Goal: Information Seeking & Learning: Learn about a topic

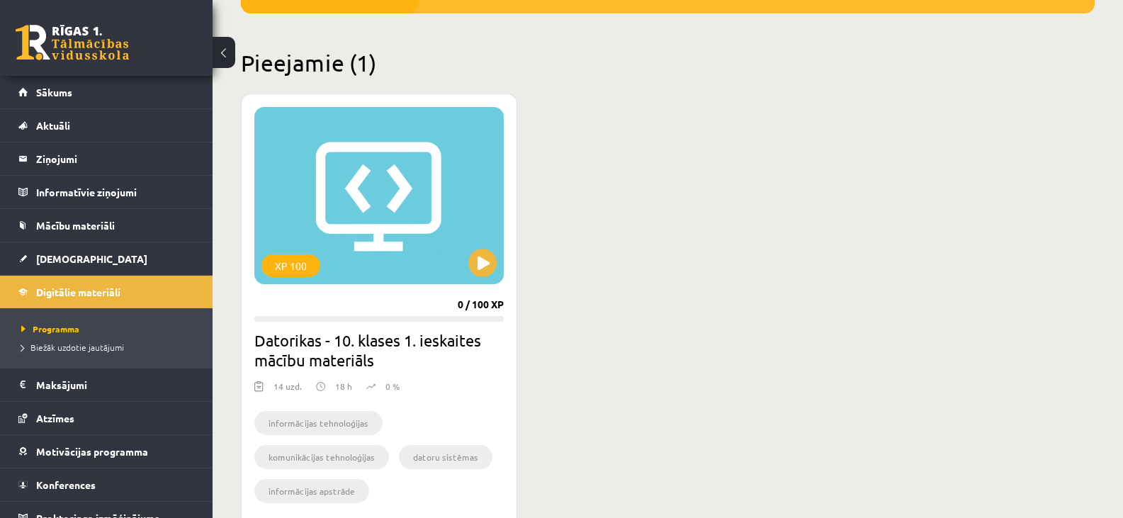
scroll to position [312, 0]
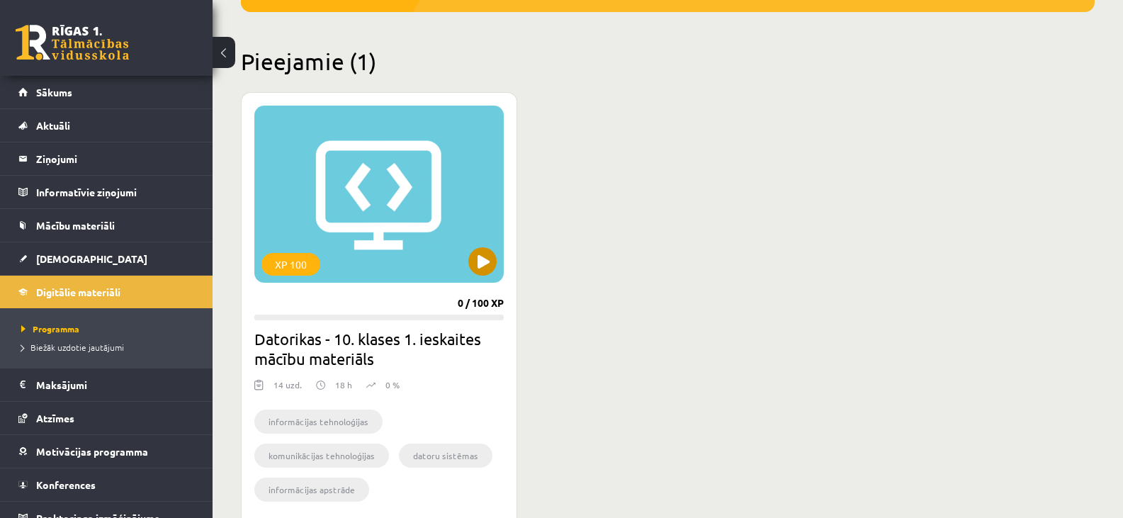
click at [338, 222] on div "XP 100" at bounding box center [378, 194] width 249 height 177
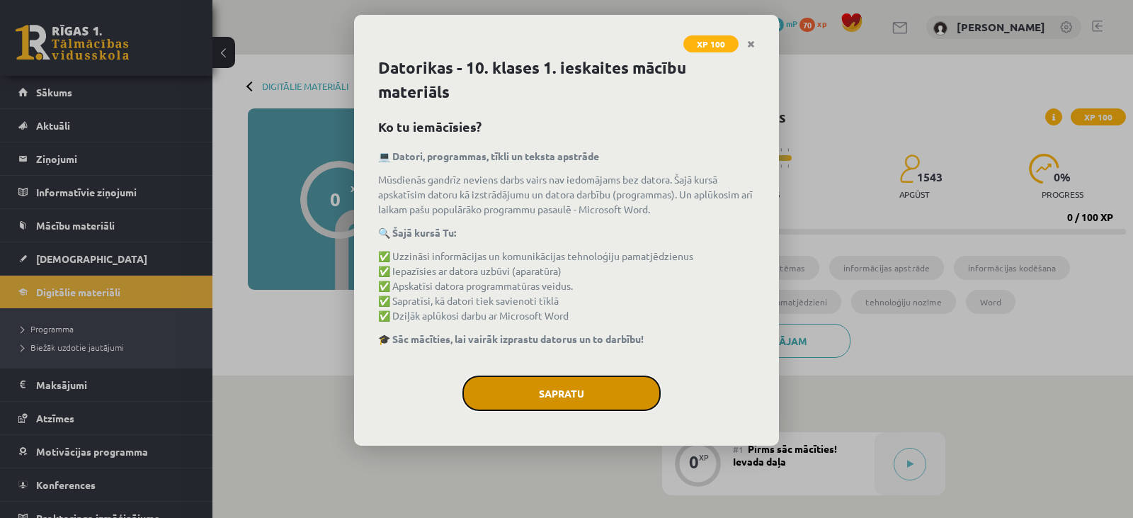
click at [554, 398] on button "Sapratu" at bounding box center [561, 392] width 198 height 35
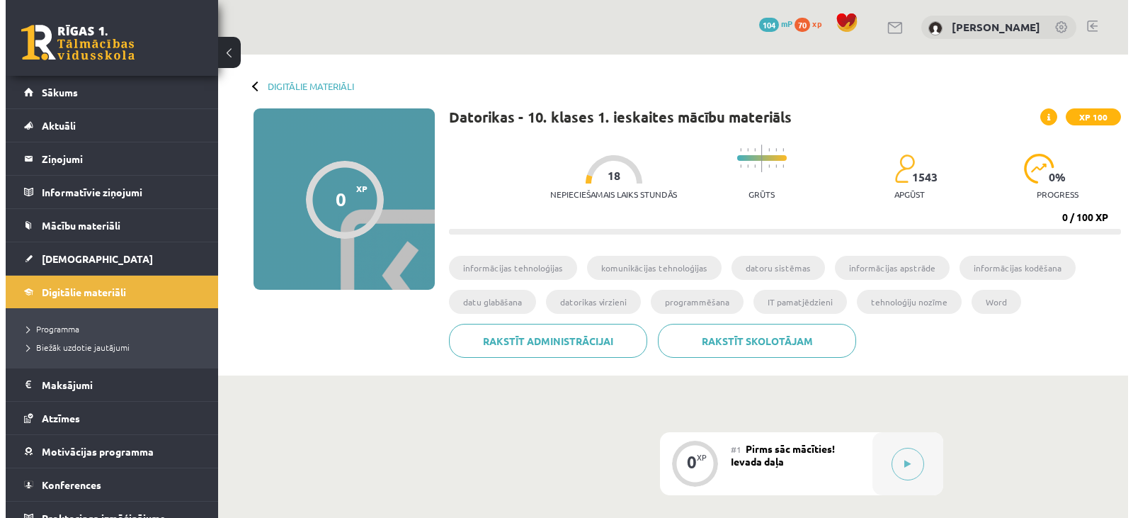
scroll to position [28, 0]
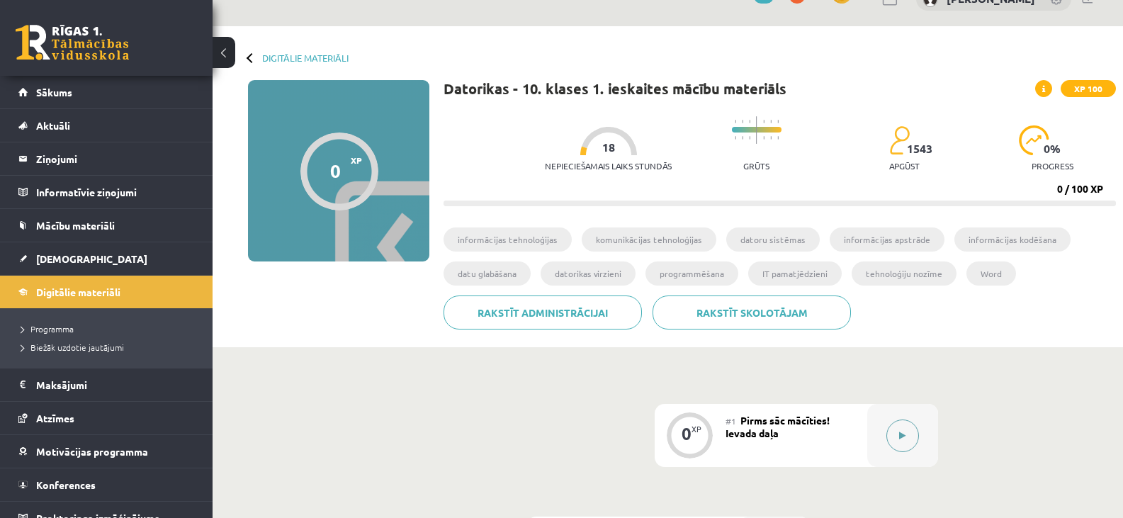
click at [893, 435] on button at bounding box center [902, 435] width 33 height 33
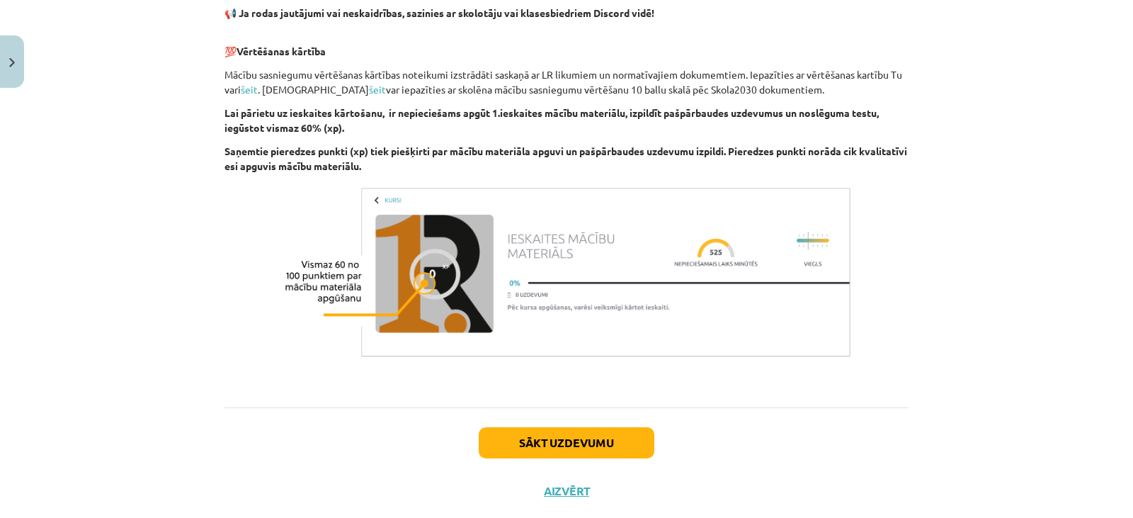
scroll to position [984, 0]
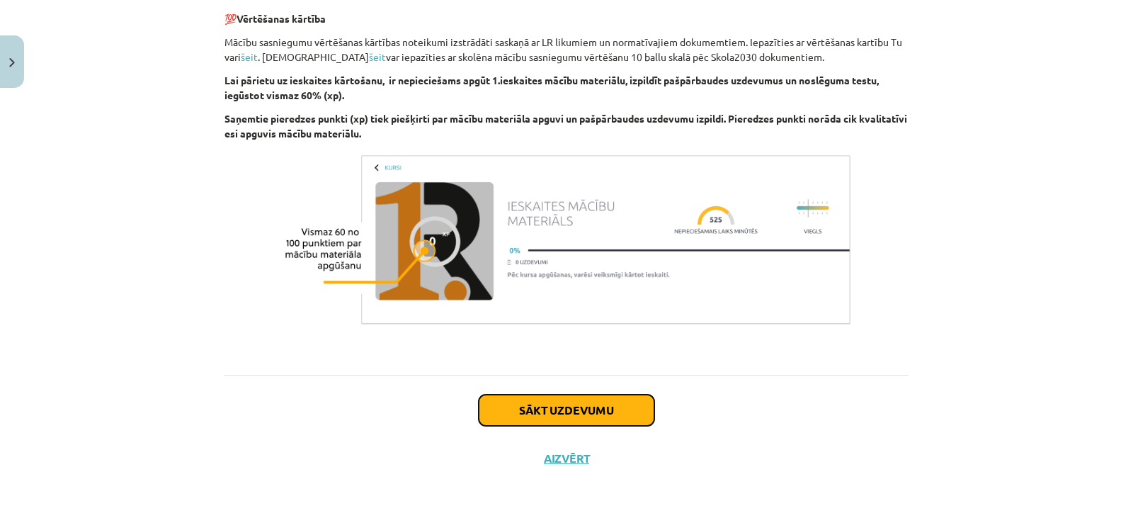
click at [572, 411] on button "Sākt uzdevumu" at bounding box center [567, 409] width 176 height 31
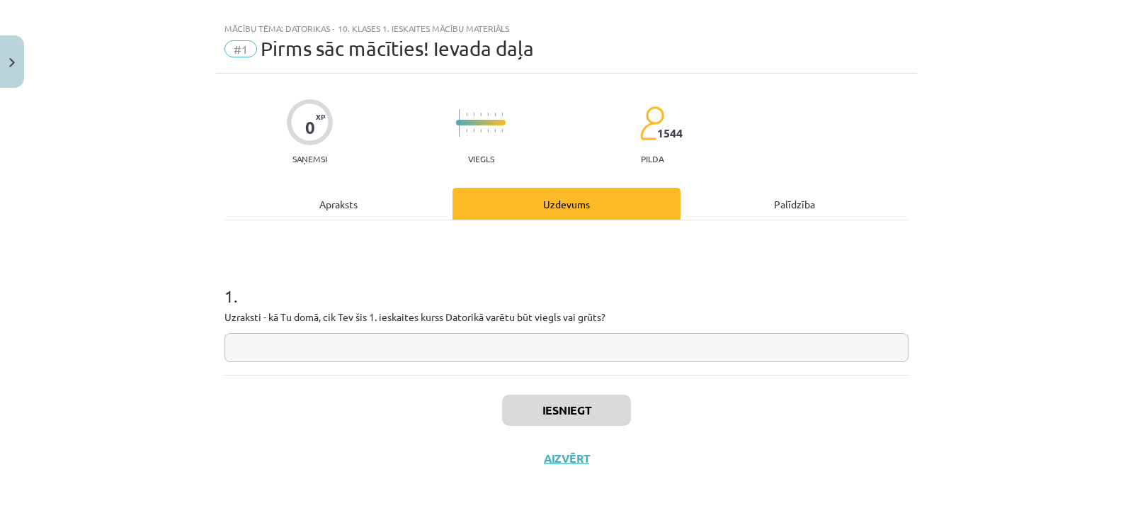
click at [424, 357] on input "text" at bounding box center [567, 347] width 684 height 29
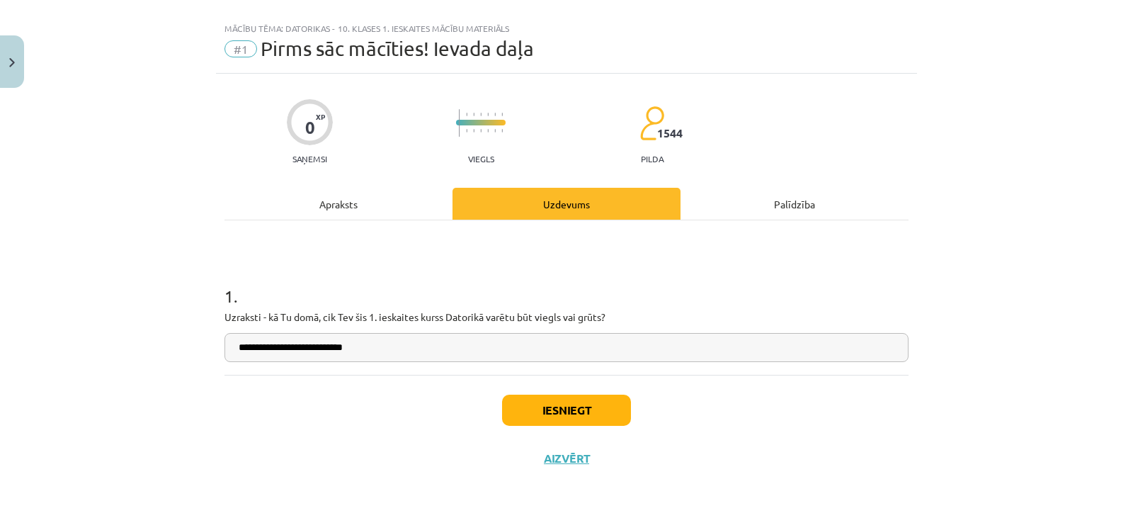
type input "**********"
click at [542, 411] on button "Iesniegt" at bounding box center [566, 409] width 129 height 31
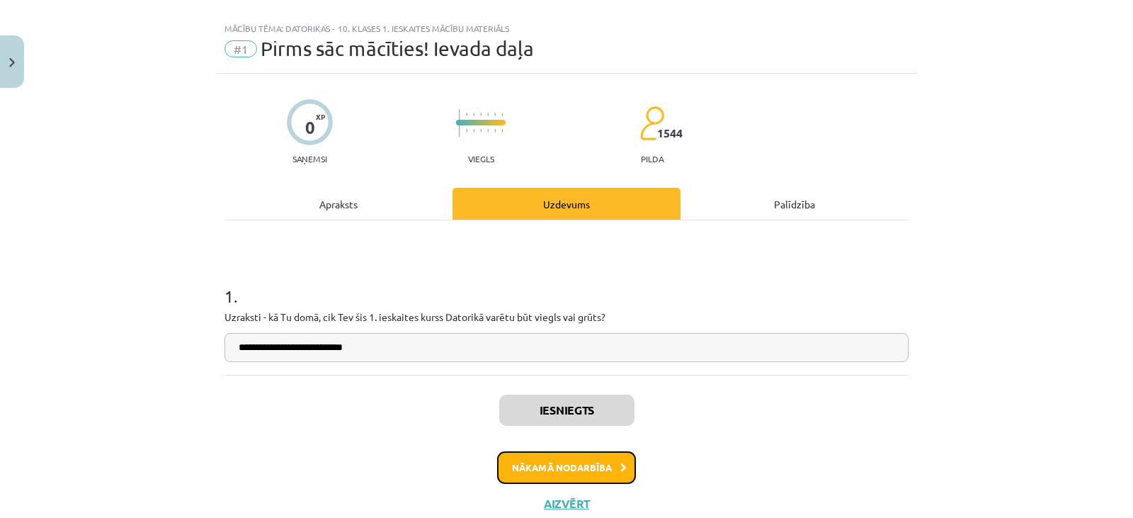
click at [529, 463] on button "Nākamā nodarbība" at bounding box center [566, 467] width 139 height 33
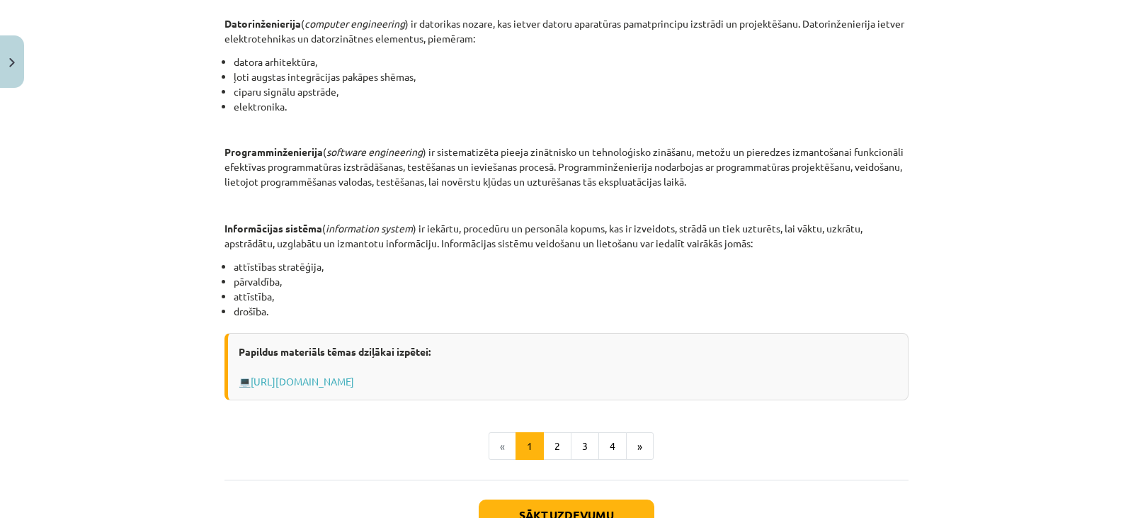
scroll to position [694, 0]
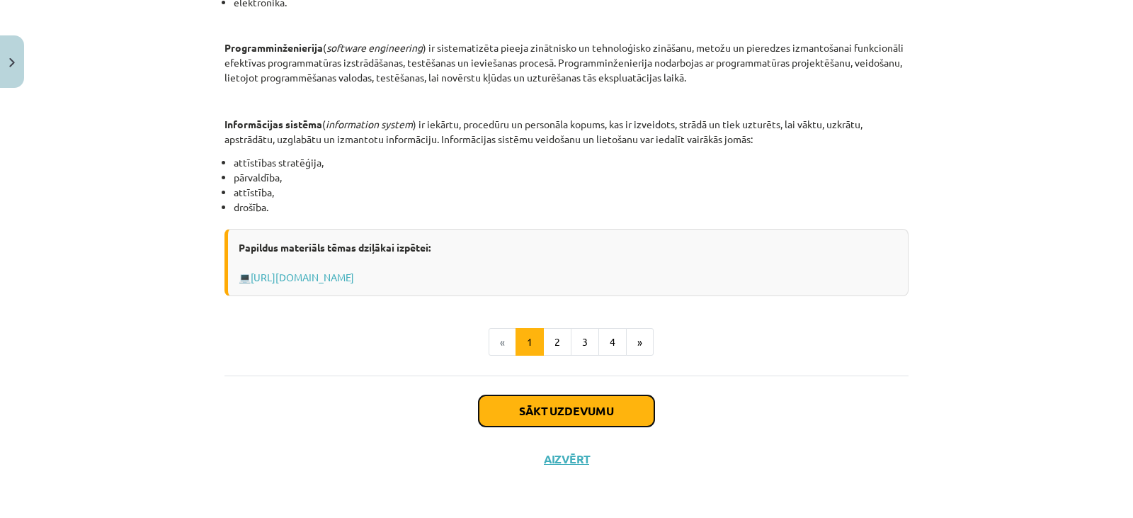
click at [539, 411] on button "Sākt uzdevumu" at bounding box center [567, 410] width 176 height 31
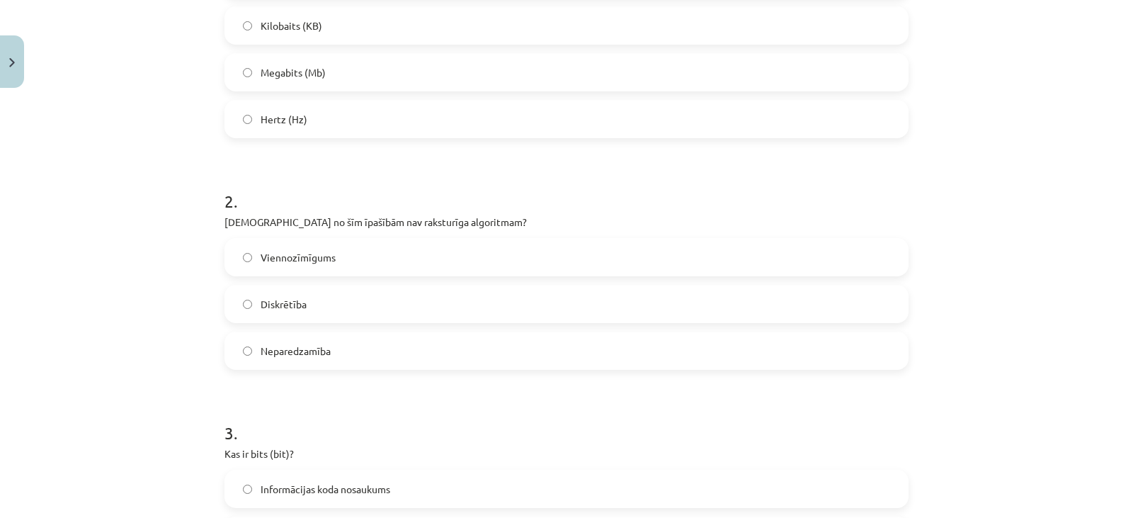
scroll to position [399, 0]
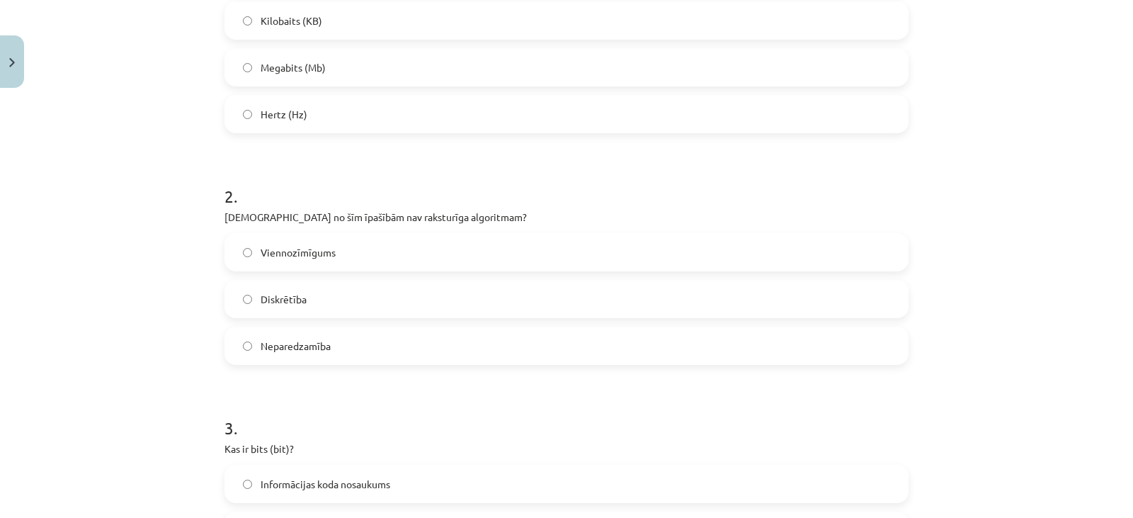
click at [603, 338] on label "Neparedzamība" at bounding box center [566, 345] width 681 height 35
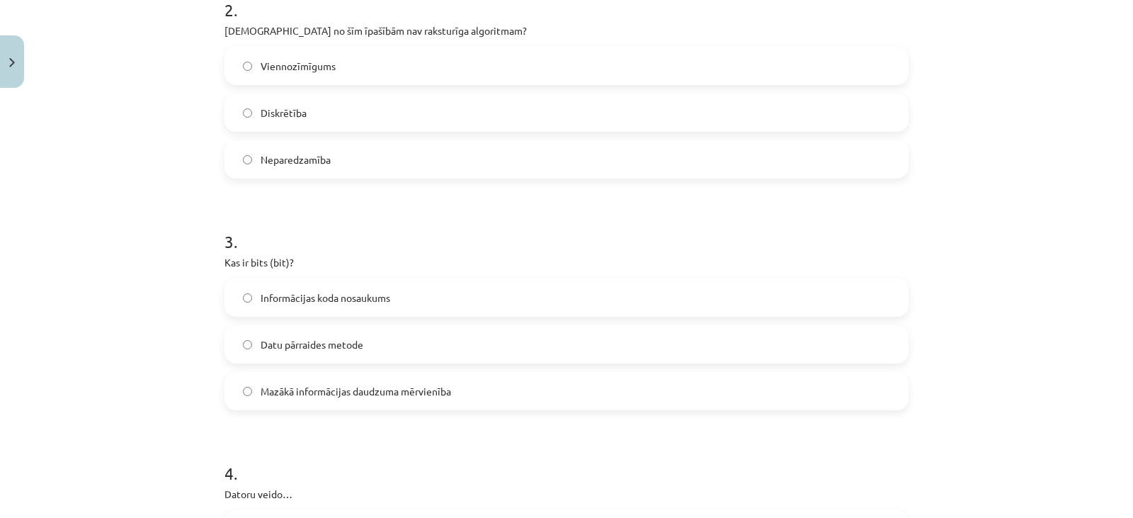
scroll to position [582, 0]
click at [759, 393] on label "Mazākā informācijas daudzuma mērvienība" at bounding box center [566, 393] width 681 height 35
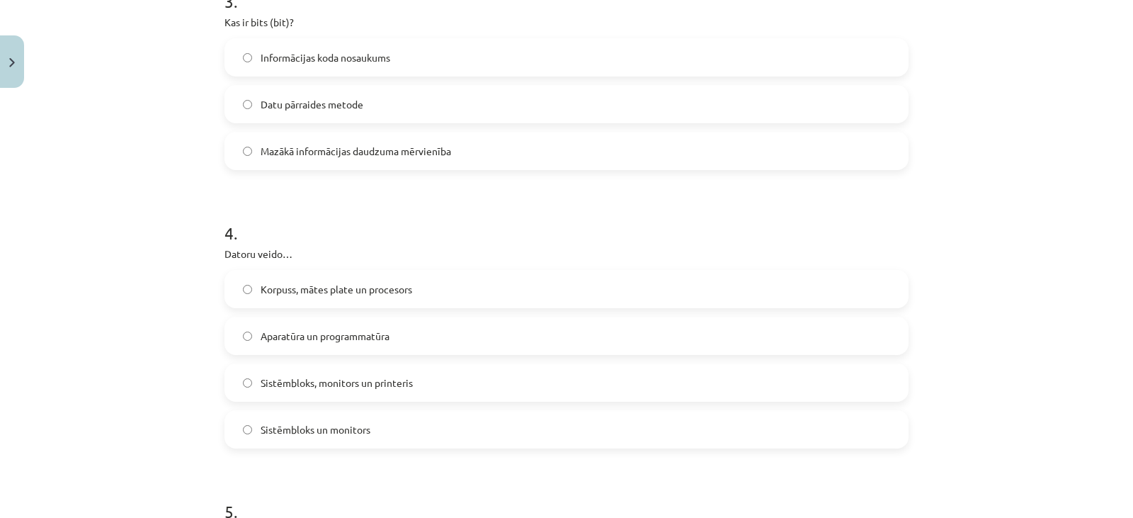
scroll to position [844, 0]
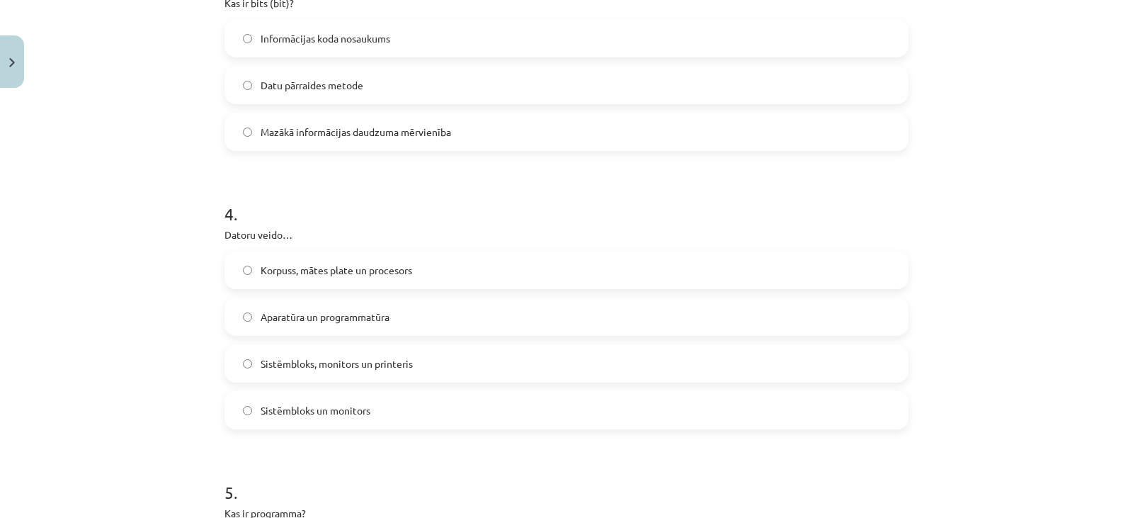
click at [732, 263] on label "Korpuss, mātes plate un procesors" at bounding box center [566, 269] width 681 height 35
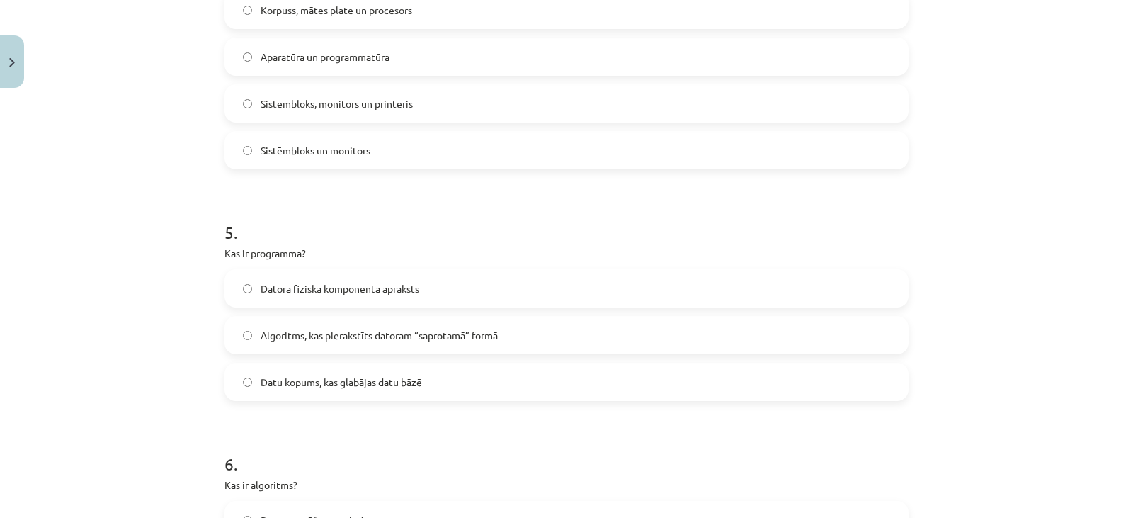
scroll to position [1113, 0]
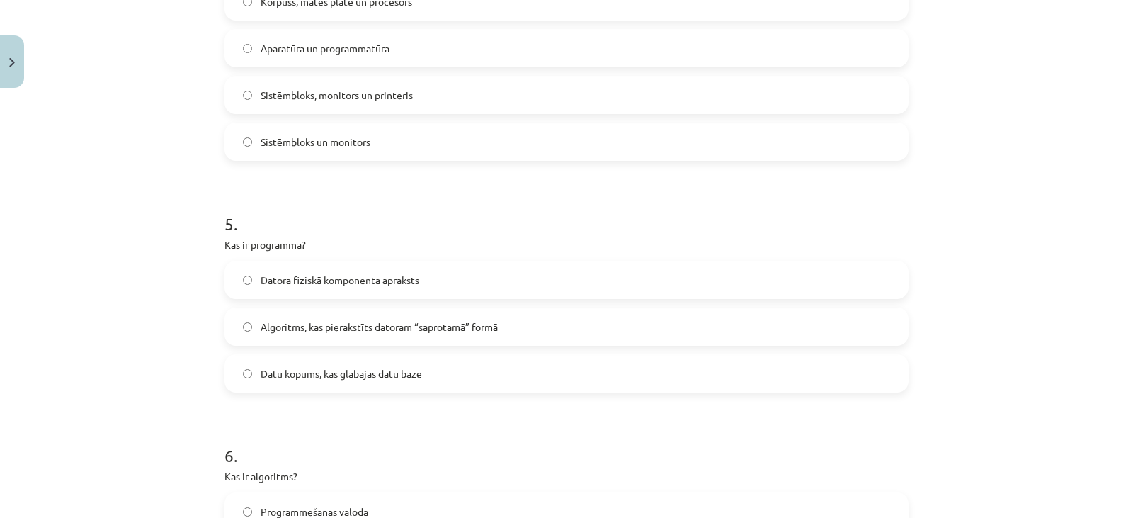
click at [943, 471] on div "Mācību tēma: Datorikas - 10. klases 1. ieskaites mācību materiāls #2 1. tēma – …" at bounding box center [566, 259] width 1133 height 518
click at [813, 334] on label "Algoritms, kas pierakstīts datoram “saprotamā” formā" at bounding box center [566, 326] width 681 height 35
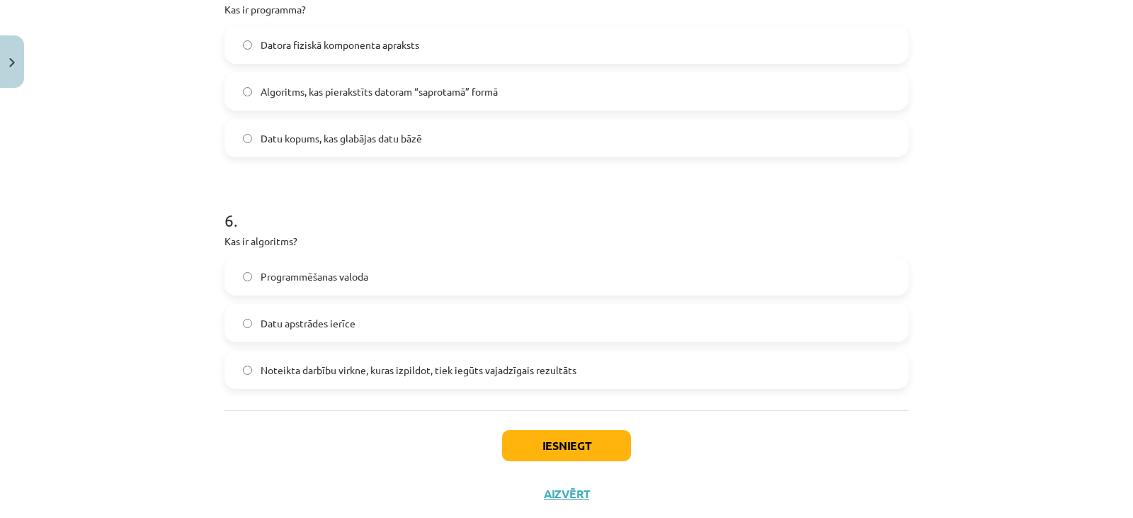
scroll to position [1353, 0]
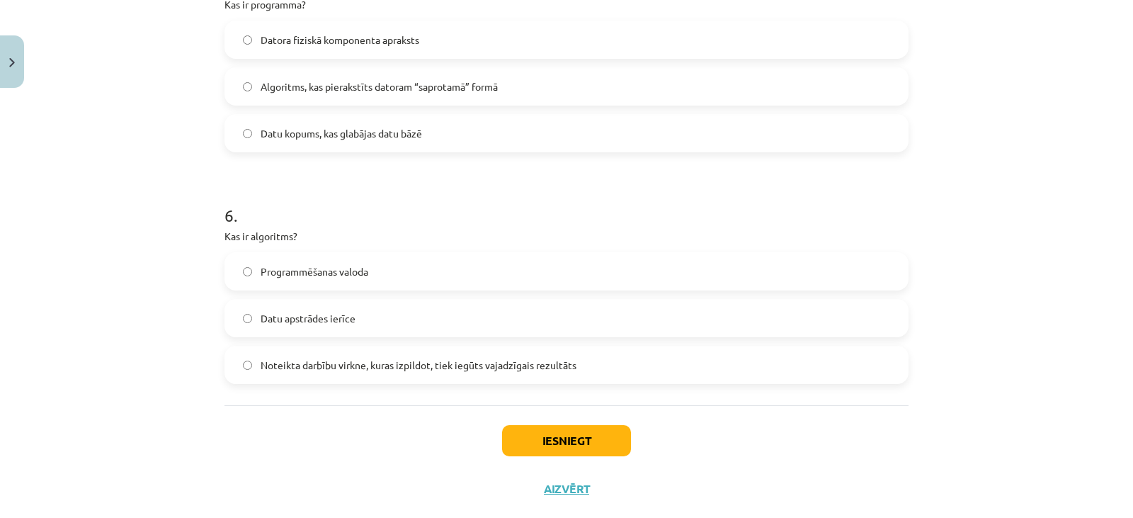
click at [385, 355] on label "Noteikta darbību virkne, kuras izpildot, tiek iegūts vajadzīgais rezultāts" at bounding box center [566, 364] width 681 height 35
click at [541, 445] on button "Iesniegt" at bounding box center [566, 440] width 129 height 31
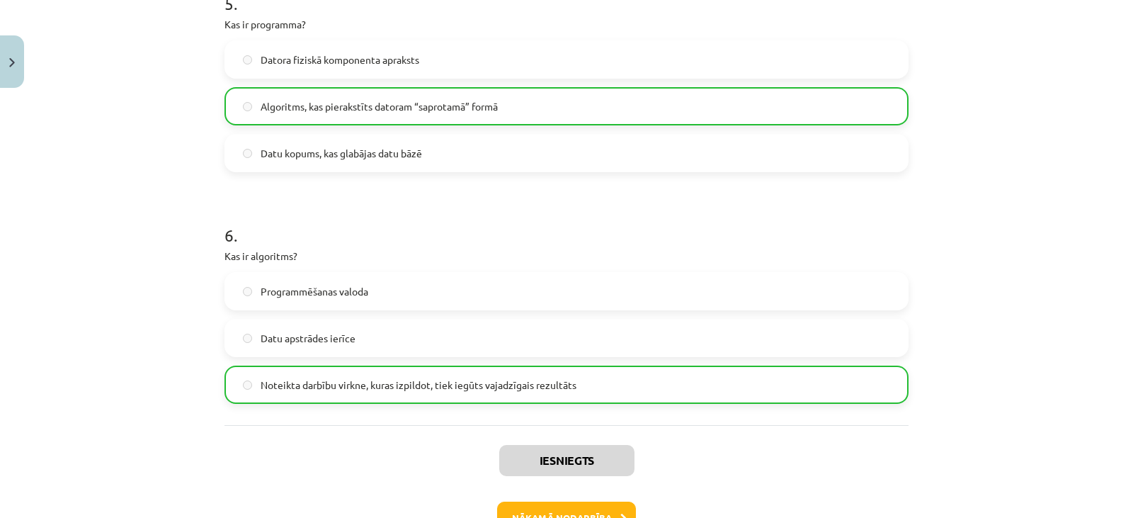
scroll to position [1429, 0]
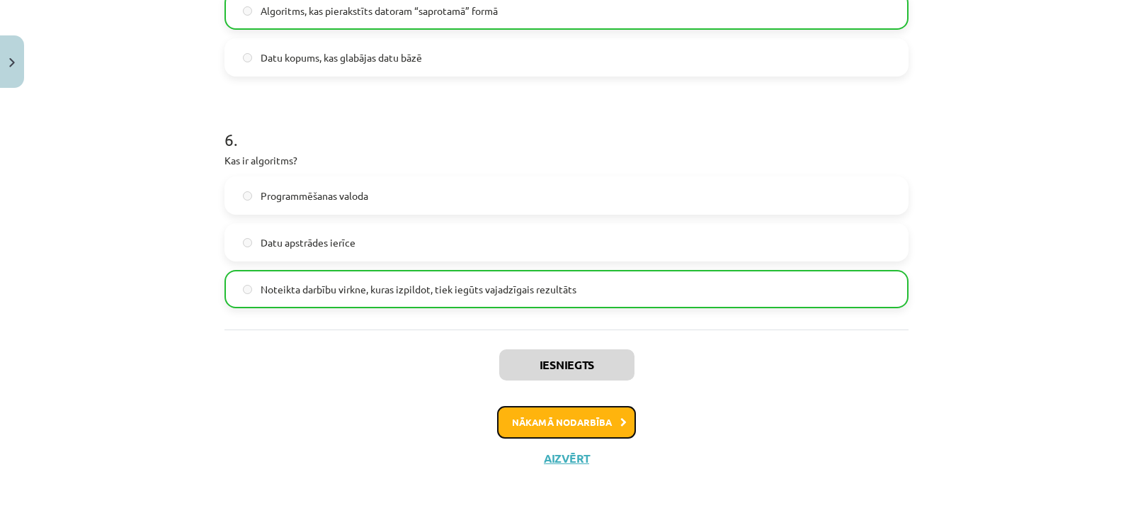
click at [546, 416] on button "Nākamā nodarbība" at bounding box center [566, 422] width 139 height 33
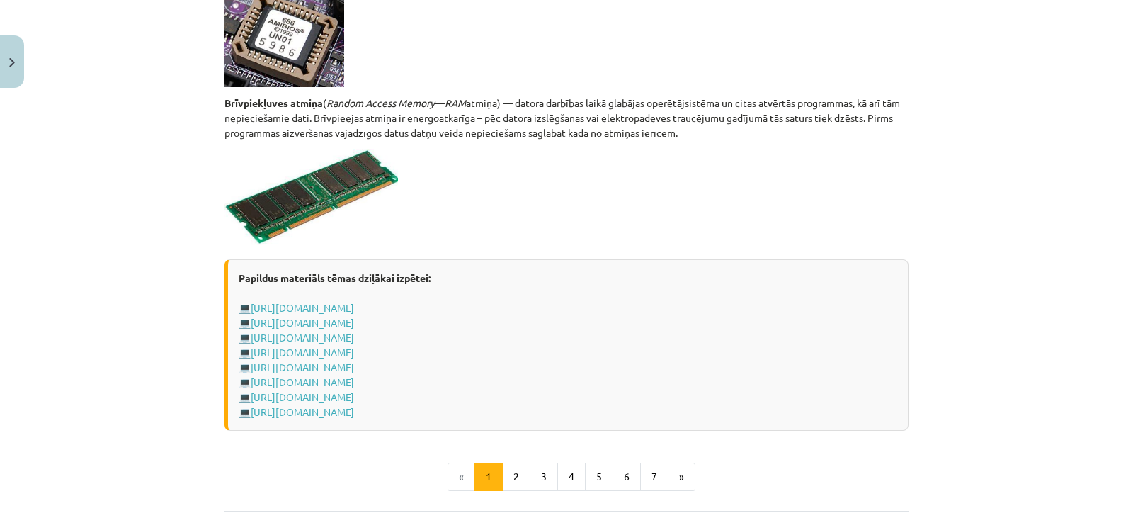
scroll to position [2516, 0]
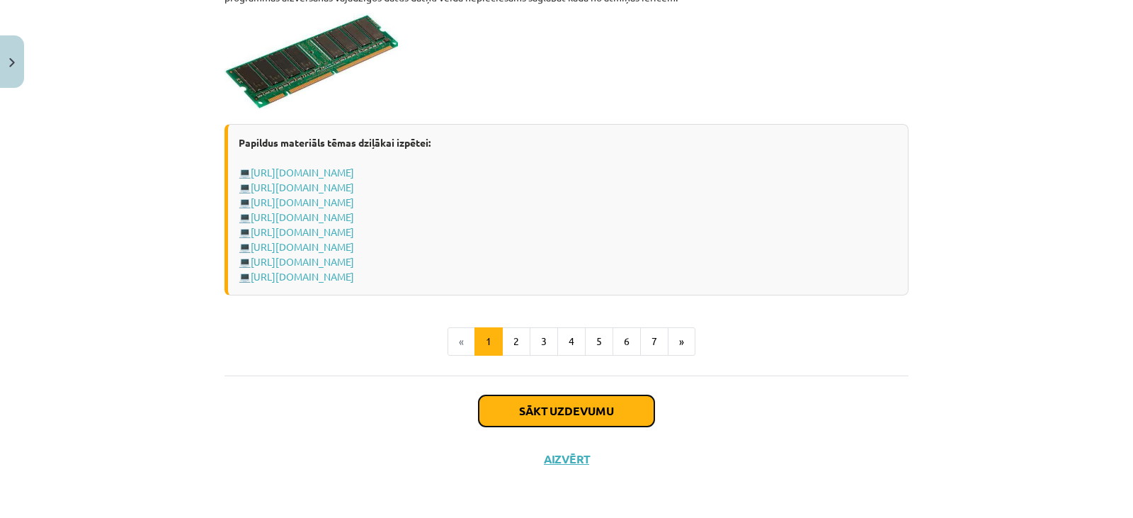
click at [546, 416] on button "Sākt uzdevumu" at bounding box center [567, 410] width 176 height 31
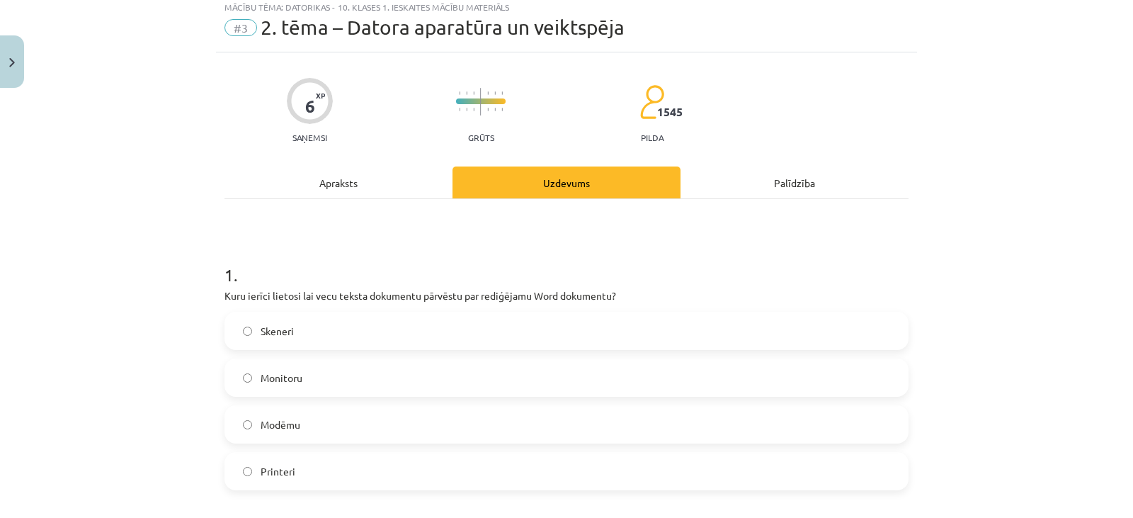
scroll to position [35, 0]
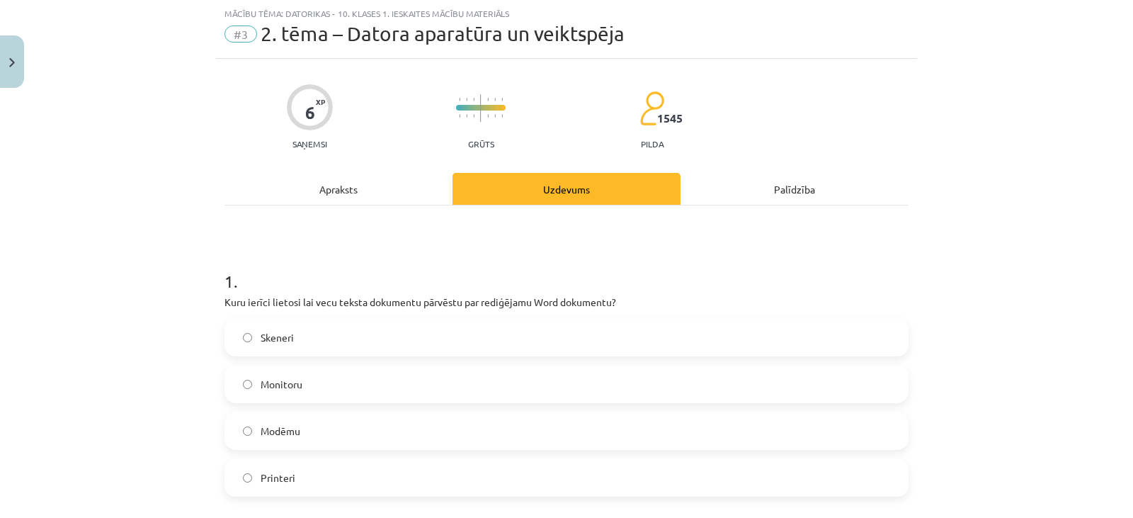
click at [511, 330] on label "Skeneri" at bounding box center [566, 336] width 681 height 35
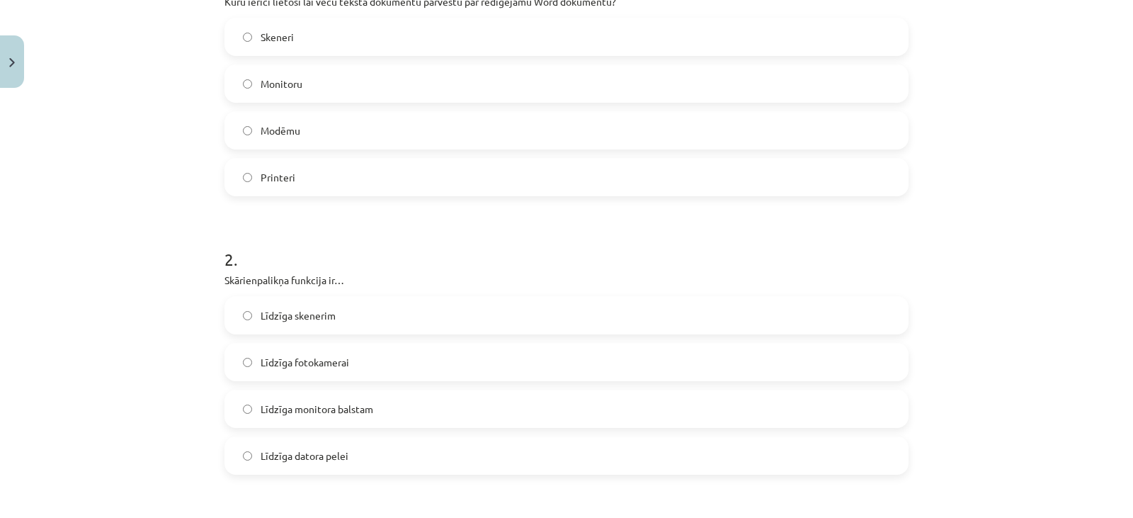
scroll to position [348, 0]
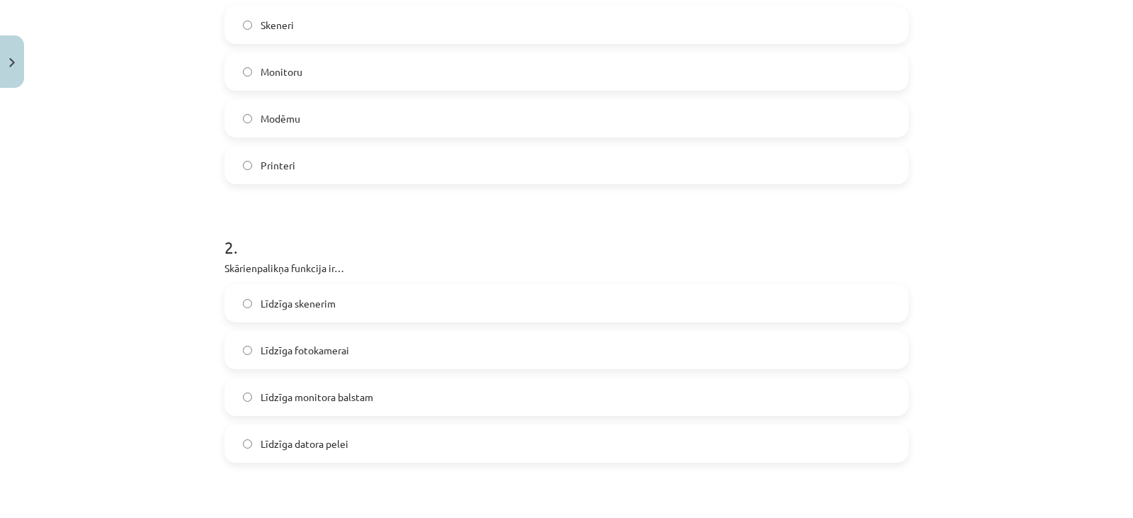
click at [810, 439] on label "Līdzīga datora pelei" at bounding box center [566, 443] width 681 height 35
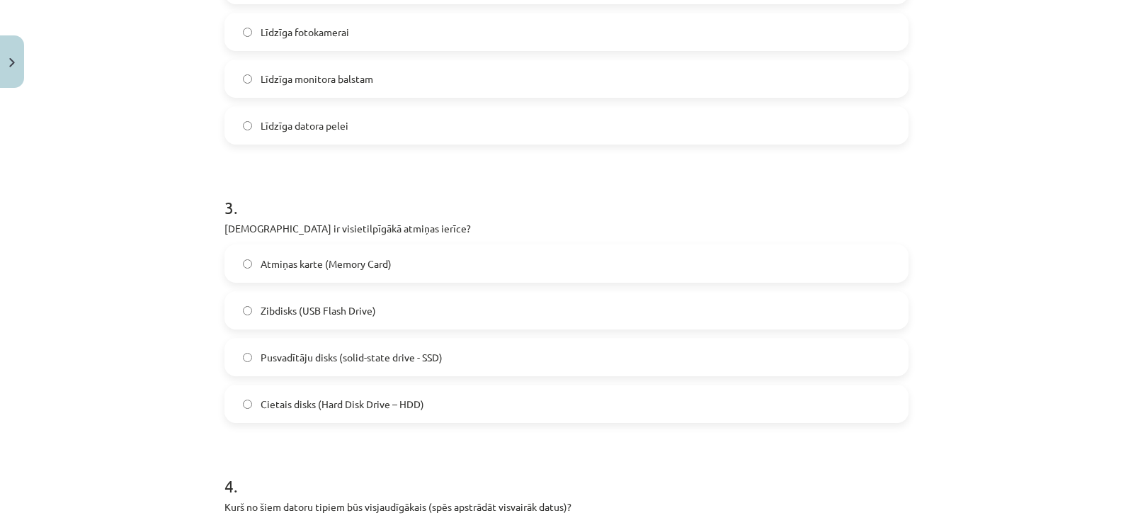
scroll to position [819, 0]
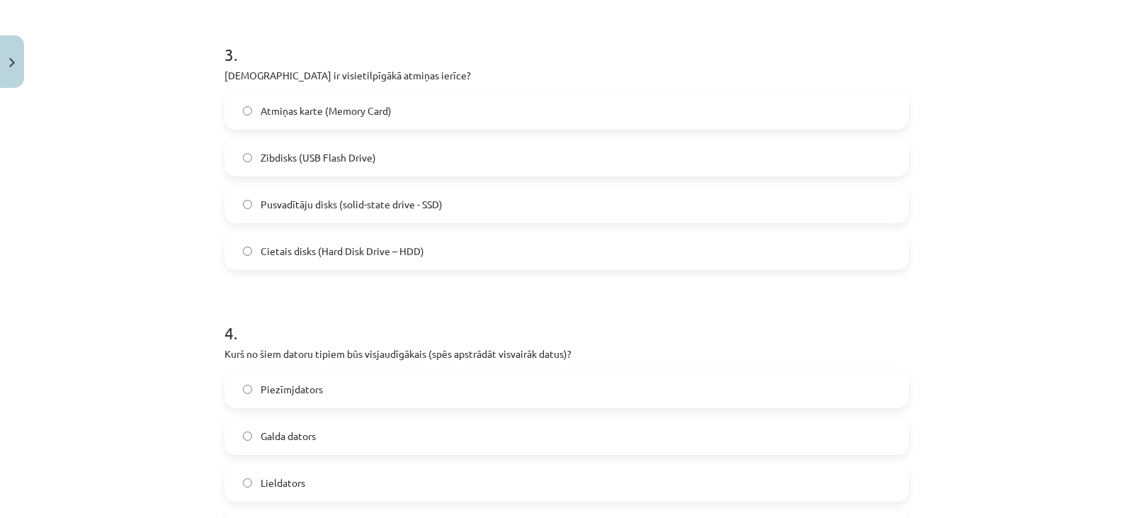
click at [842, 236] on label "Cietais disks (Hard Disk Drive – HDD)" at bounding box center [566, 250] width 681 height 35
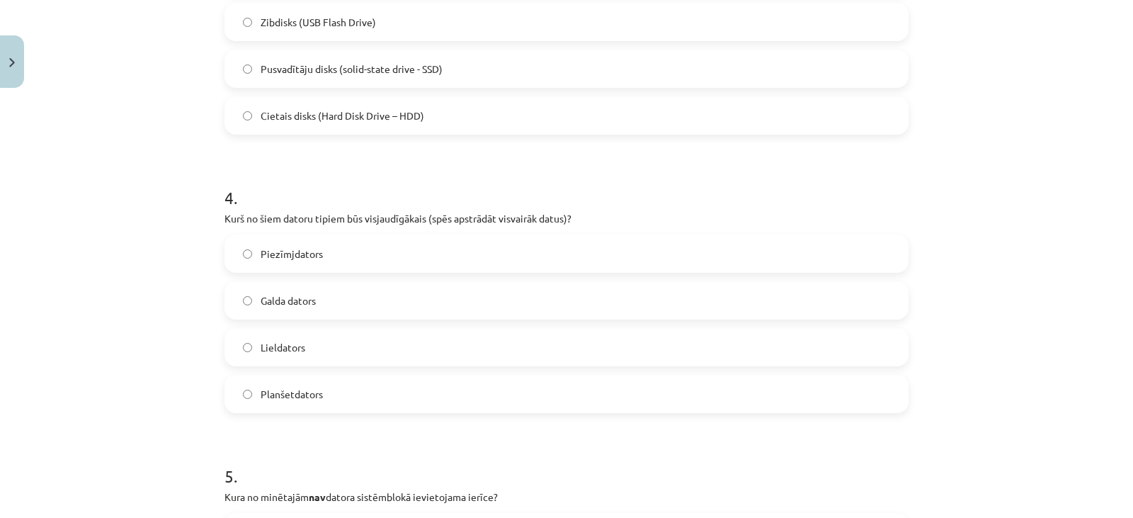
scroll to position [960, 0]
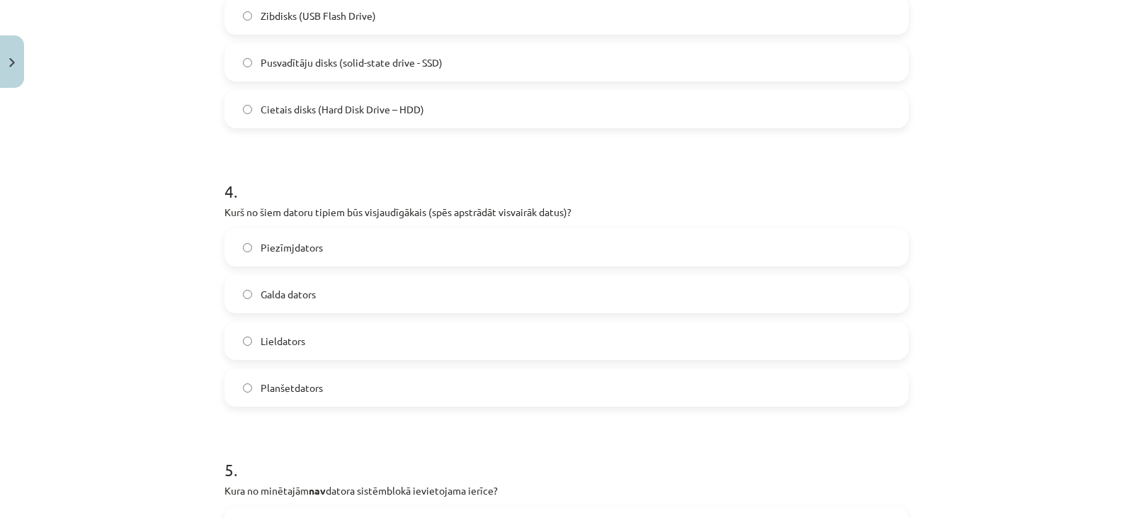
click at [688, 294] on label "Galda dators" at bounding box center [566, 293] width 681 height 35
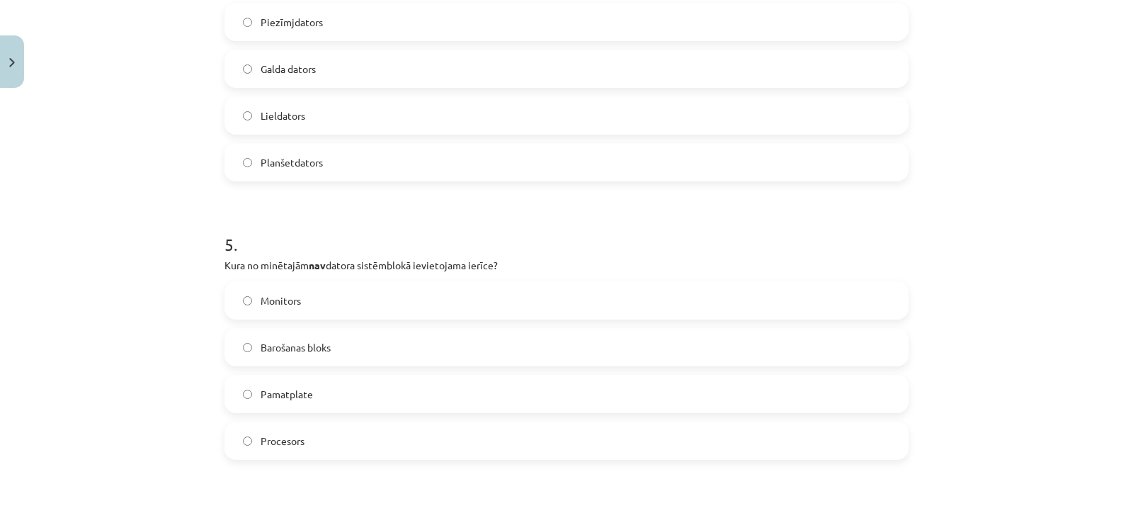
scroll to position [1182, 0]
click at [829, 293] on label "Monitors" at bounding box center [566, 303] width 681 height 35
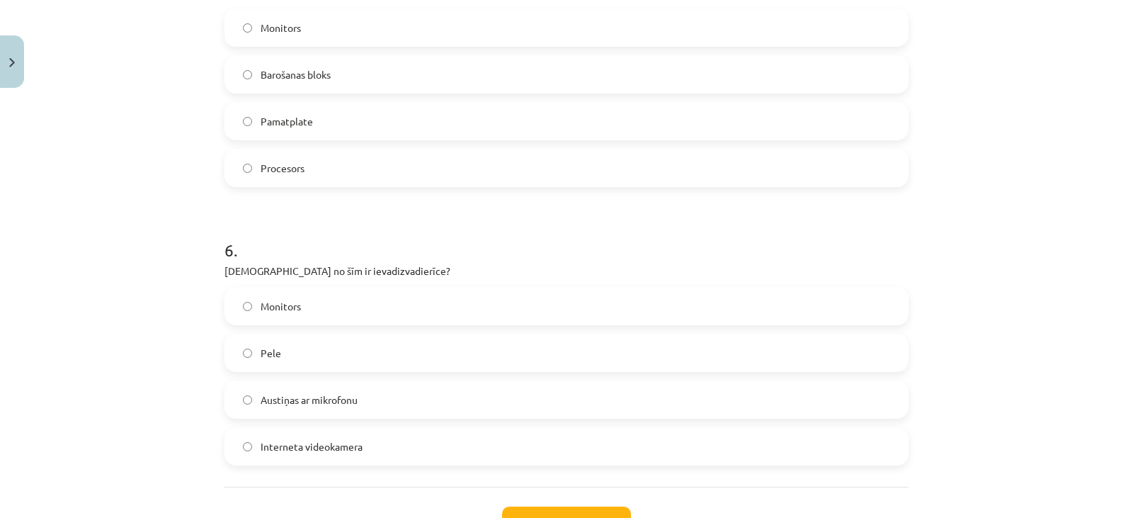
scroll to position [1467, 0]
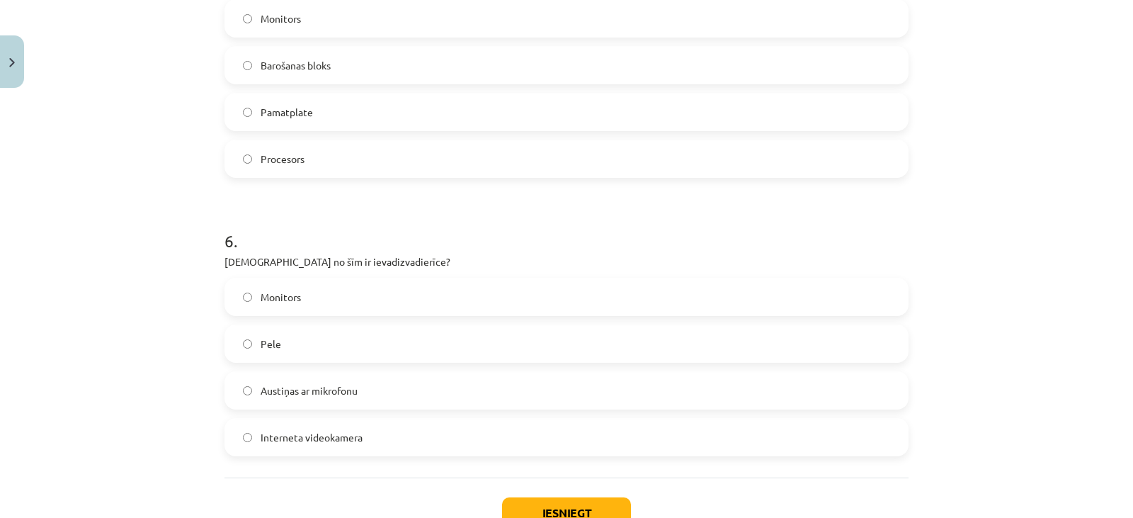
click at [826, 397] on label "Austiņas ar mikrofonu" at bounding box center [566, 390] width 681 height 35
click at [550, 511] on button "Iesniegt" at bounding box center [566, 512] width 129 height 31
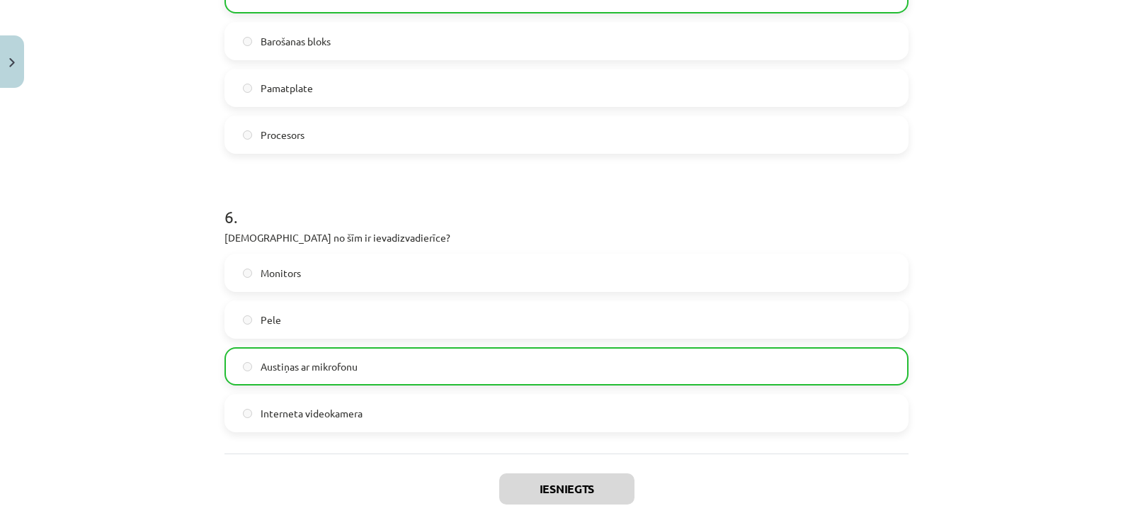
scroll to position [1615, 0]
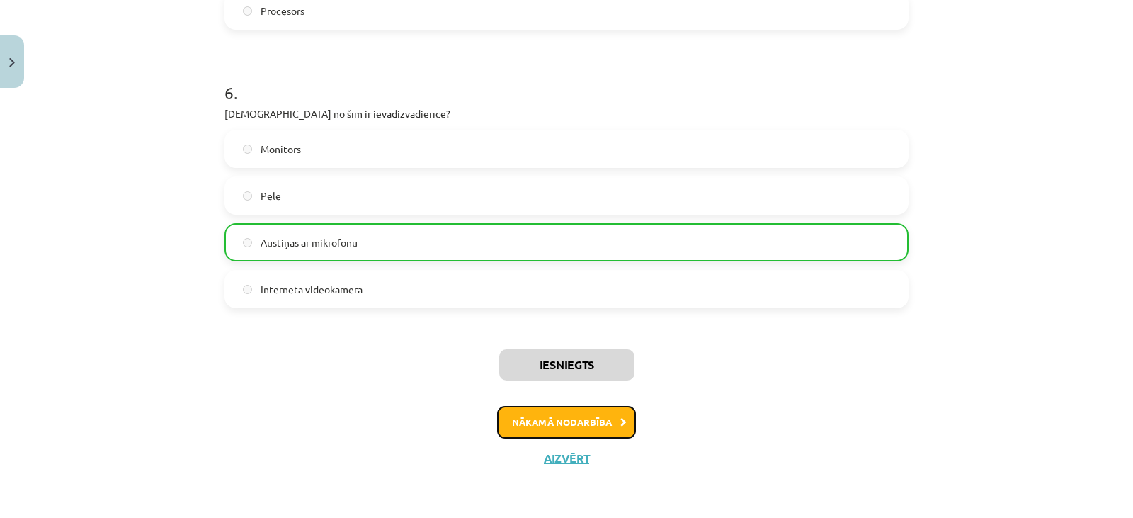
click at [574, 422] on button "Nākamā nodarbība" at bounding box center [566, 422] width 139 height 33
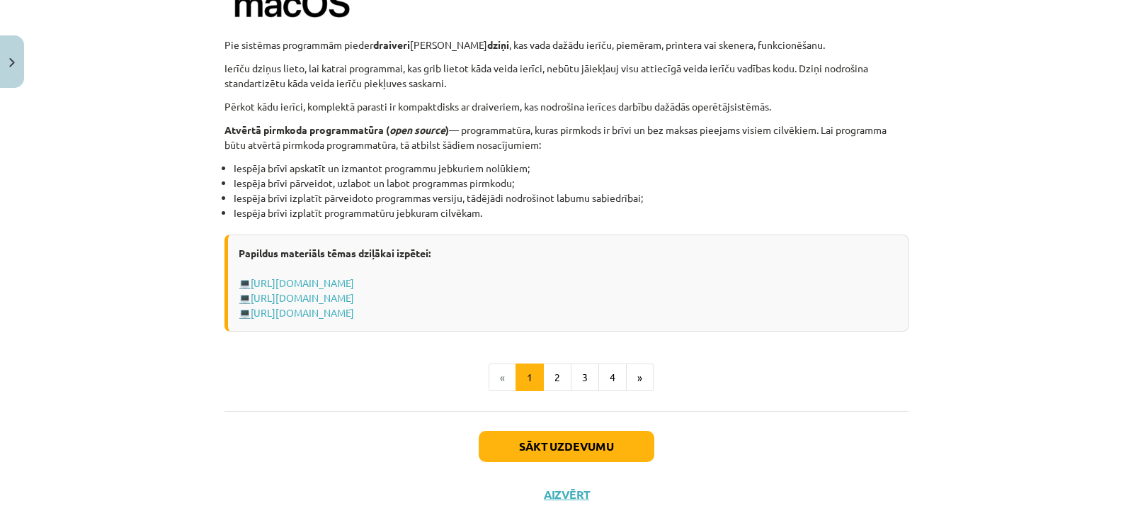
scroll to position [1488, 0]
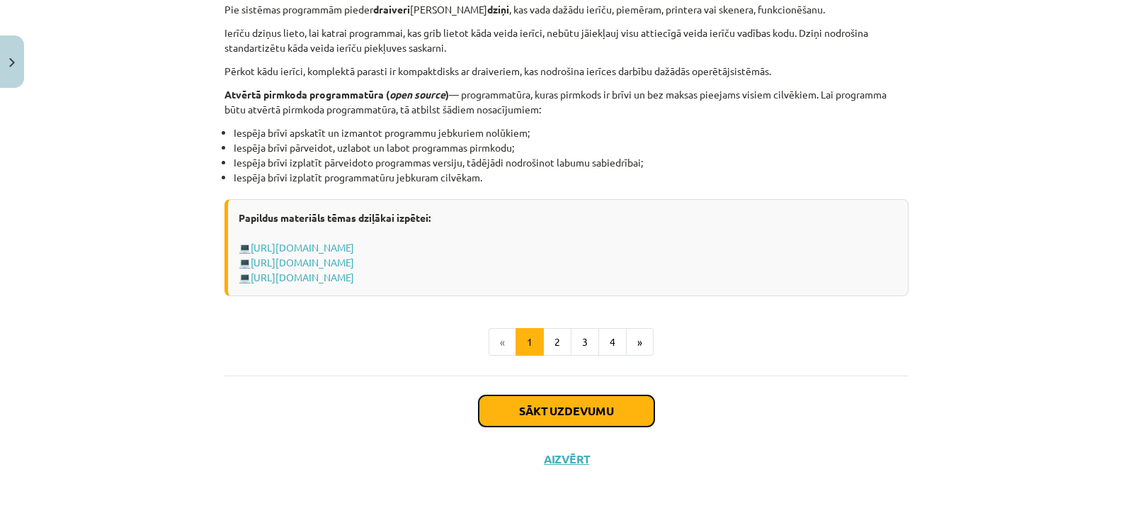
click at [574, 422] on button "Sākt uzdevumu" at bounding box center [567, 410] width 176 height 31
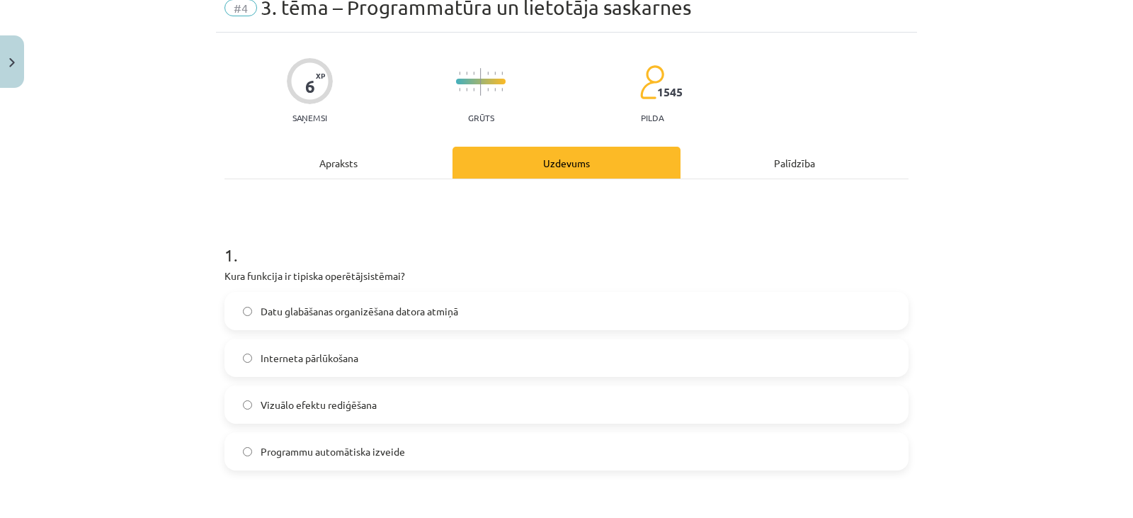
scroll to position [64, 0]
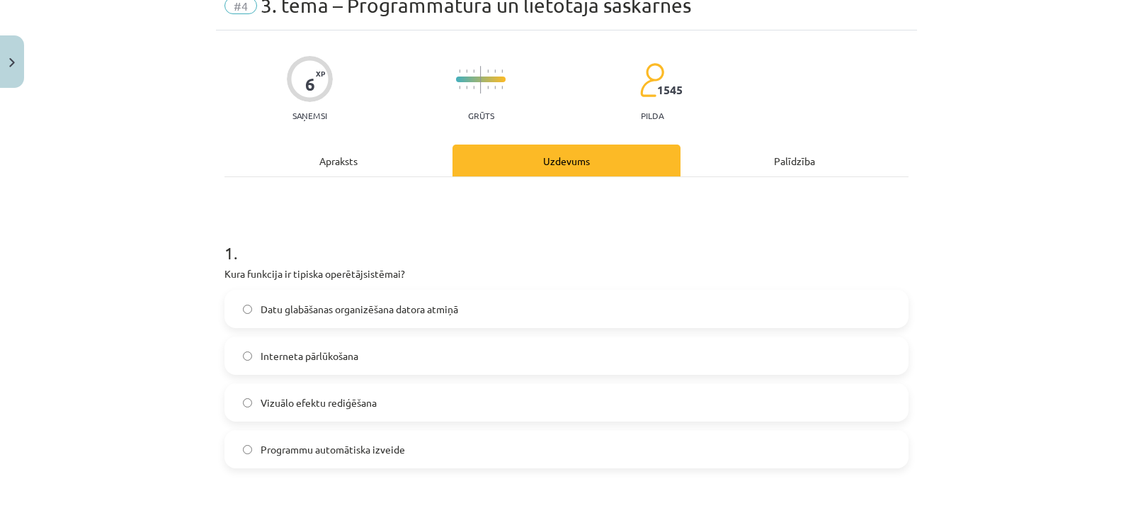
click at [451, 324] on label "Datu glabāšanas organizēšana datora atmiņā" at bounding box center [566, 308] width 681 height 35
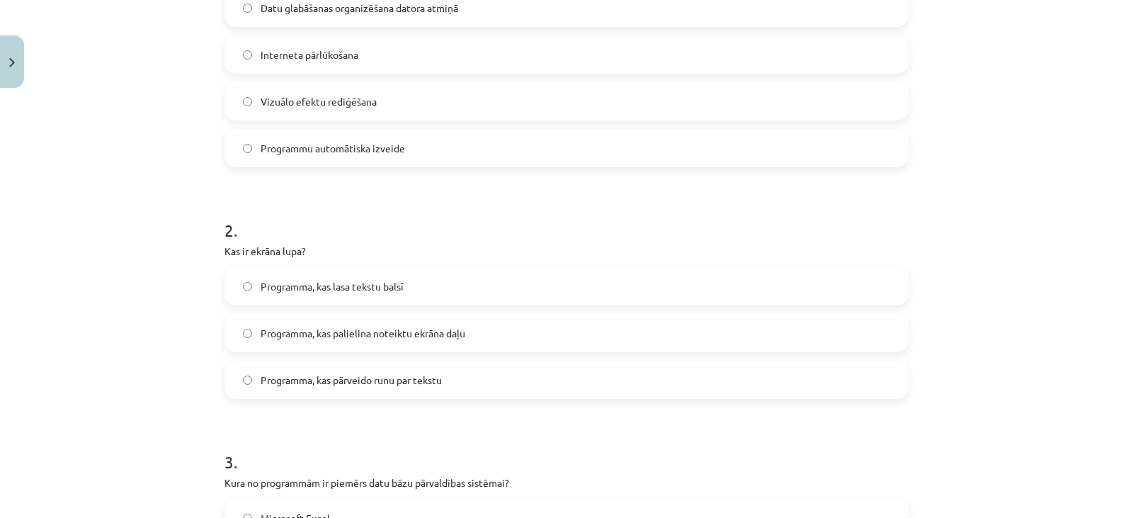
scroll to position [373, 0]
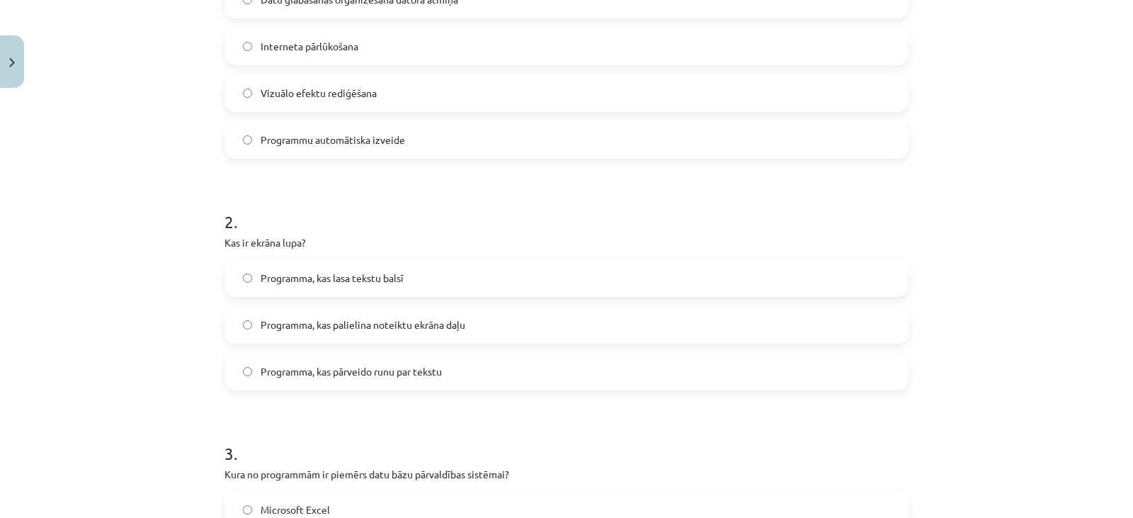
click at [553, 326] on label "Programma, kas palielina noteiktu ekrāna daļu" at bounding box center [566, 324] width 681 height 35
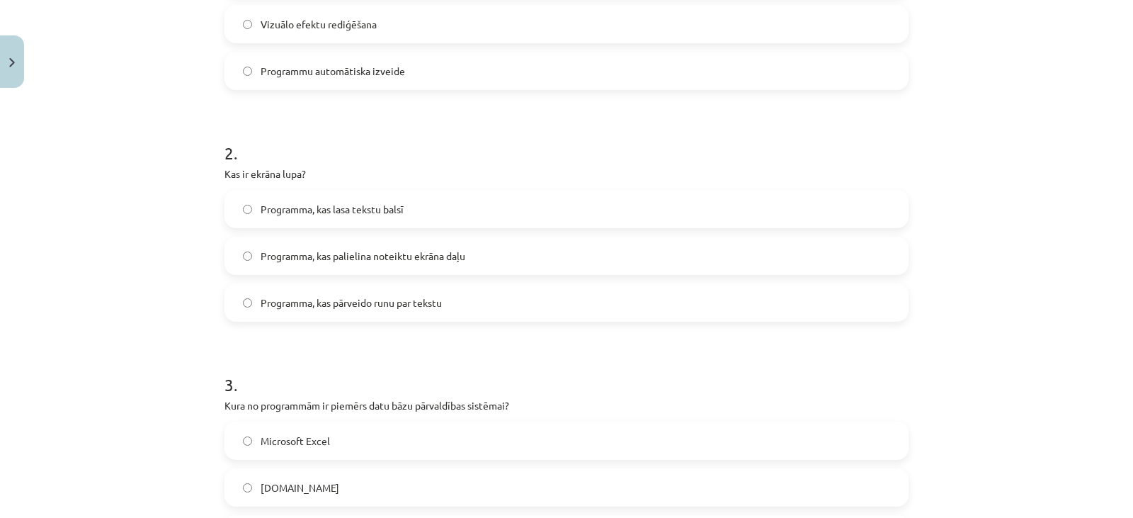
scroll to position [572, 0]
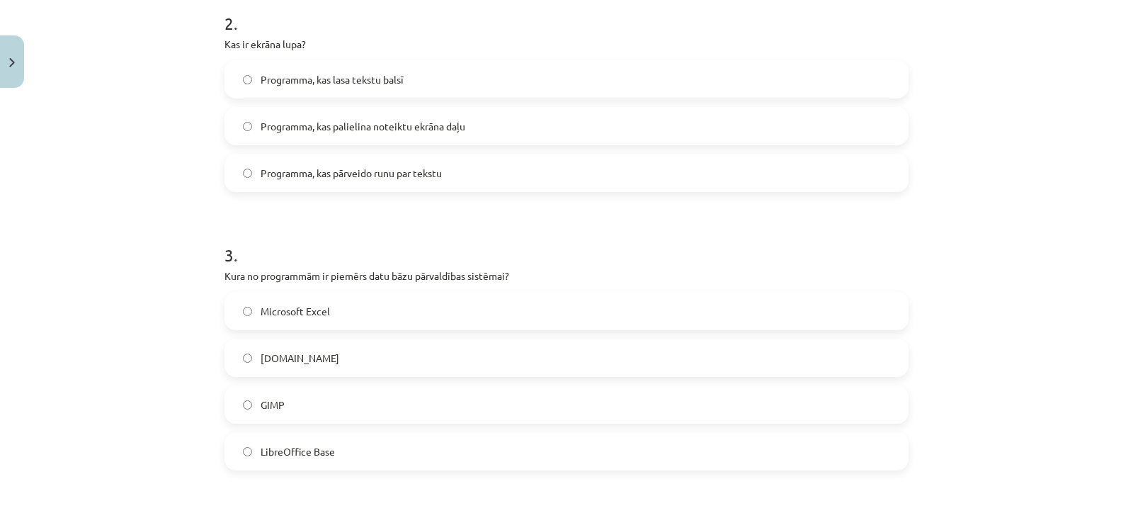
click at [766, 460] on label "LibreOffice Base" at bounding box center [566, 450] width 681 height 35
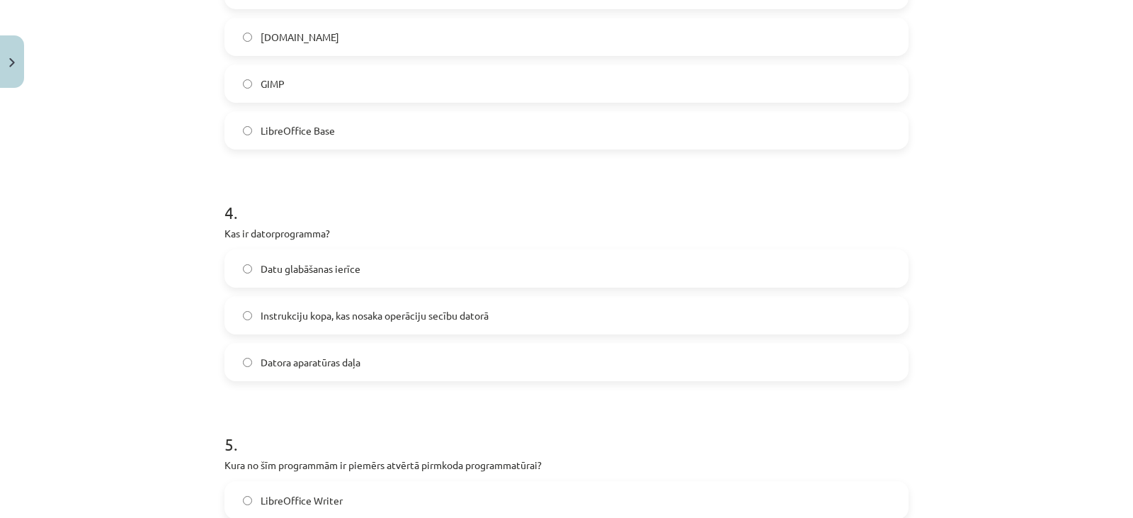
scroll to position [909, 0]
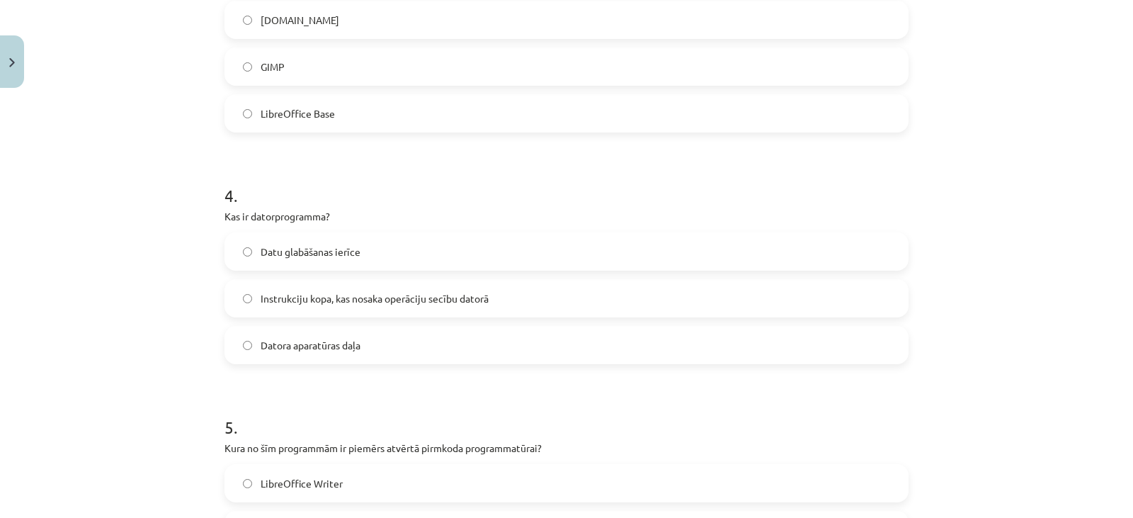
click at [814, 282] on label "Instrukciju kopa, kas nosaka operāciju secību datorā" at bounding box center [566, 297] width 681 height 35
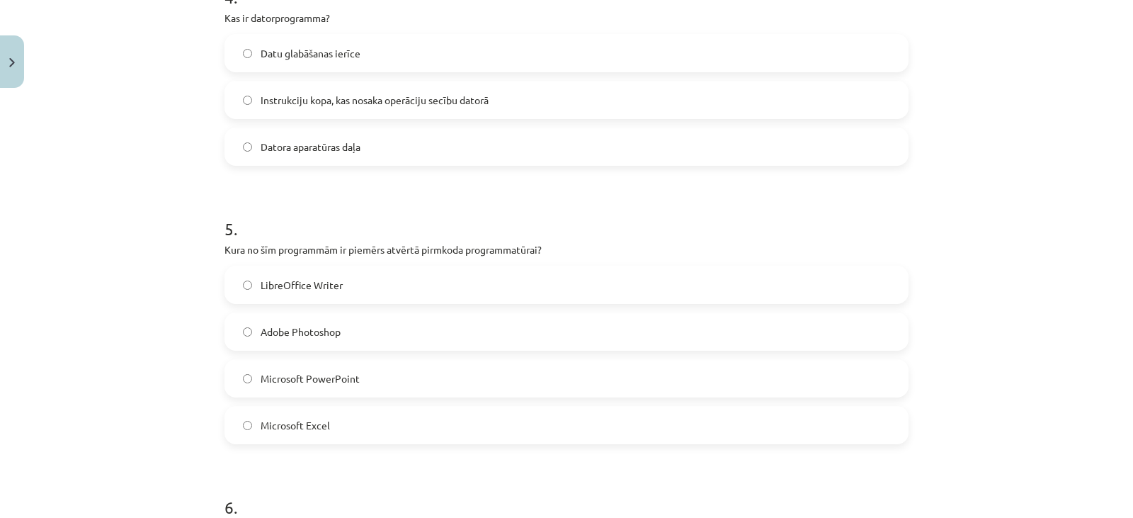
scroll to position [1111, 0]
click at [858, 271] on label "LibreOffice Writer" at bounding box center [566, 281] width 681 height 35
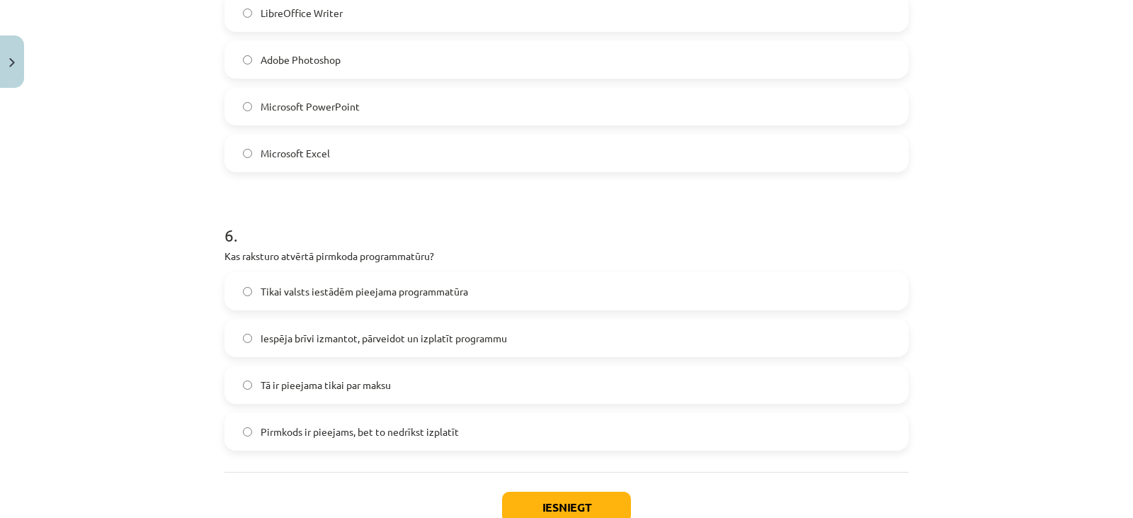
scroll to position [1477, 0]
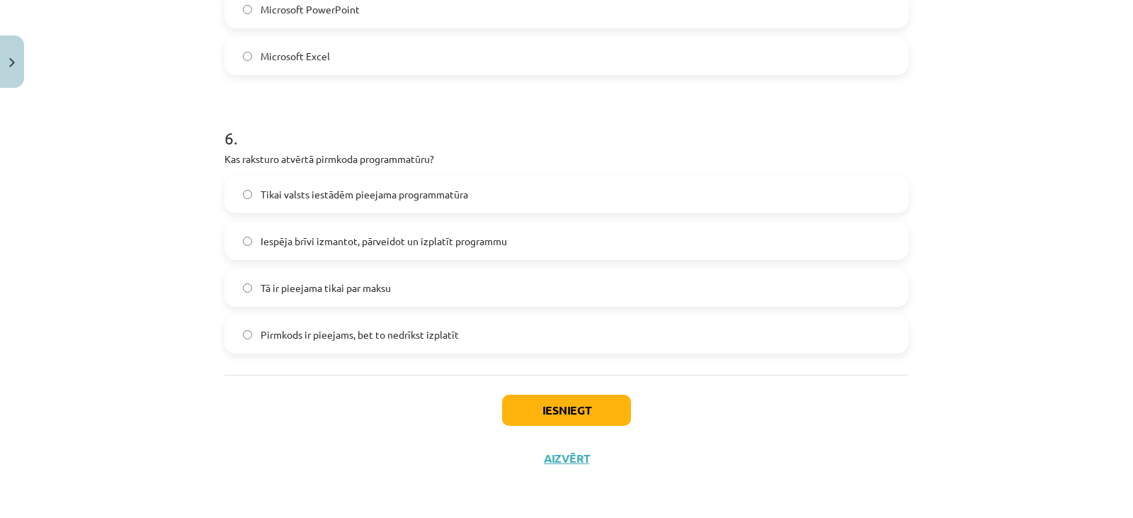
click at [531, 237] on label "Iespēja brīvi izmantot, pārveidot un izplatīt programmu" at bounding box center [566, 240] width 681 height 35
click at [531, 411] on button "Iesniegt" at bounding box center [566, 409] width 129 height 31
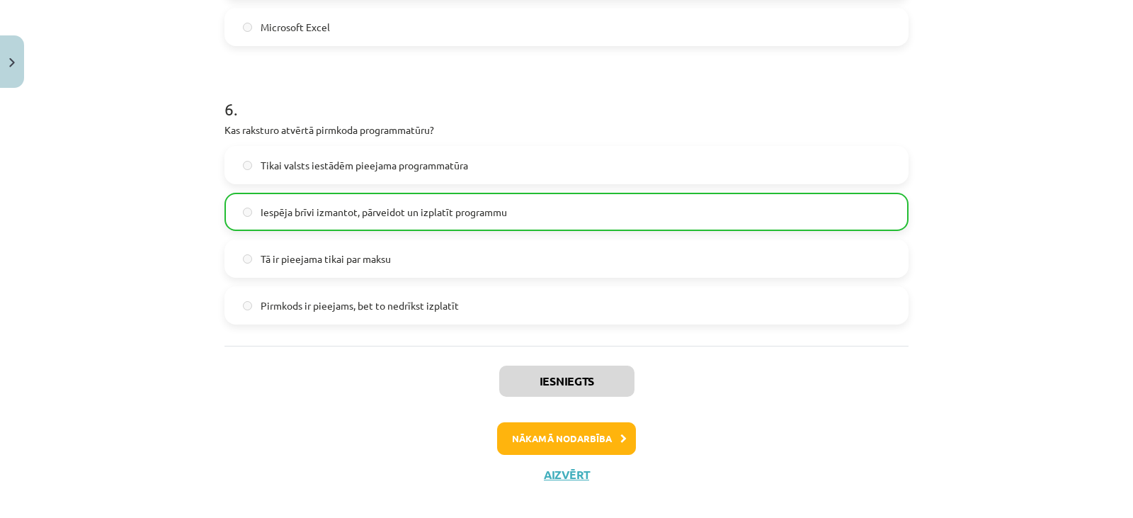
scroll to position [1522, 0]
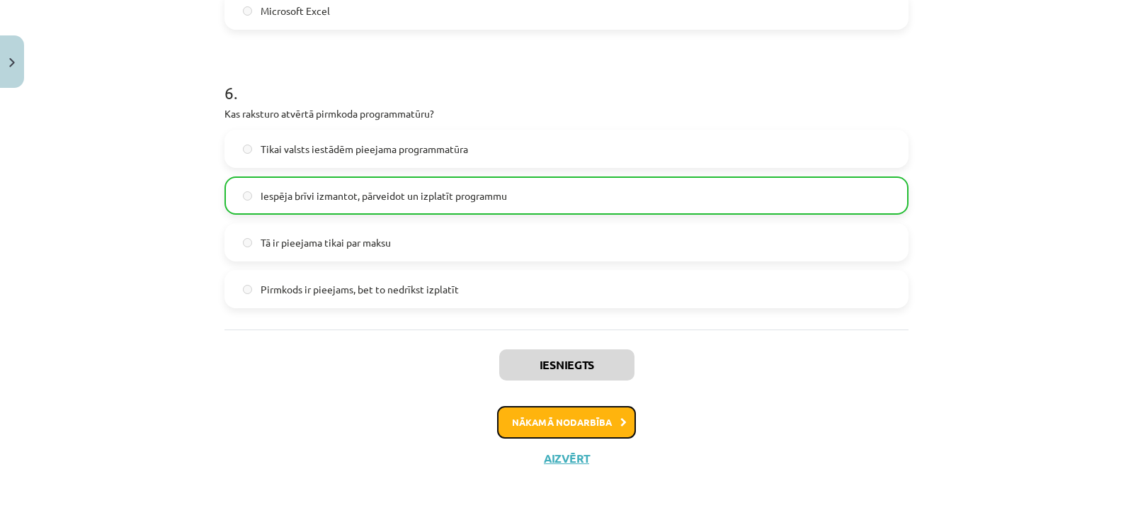
click at [530, 419] on button "Nākamā nodarbība" at bounding box center [566, 422] width 139 height 33
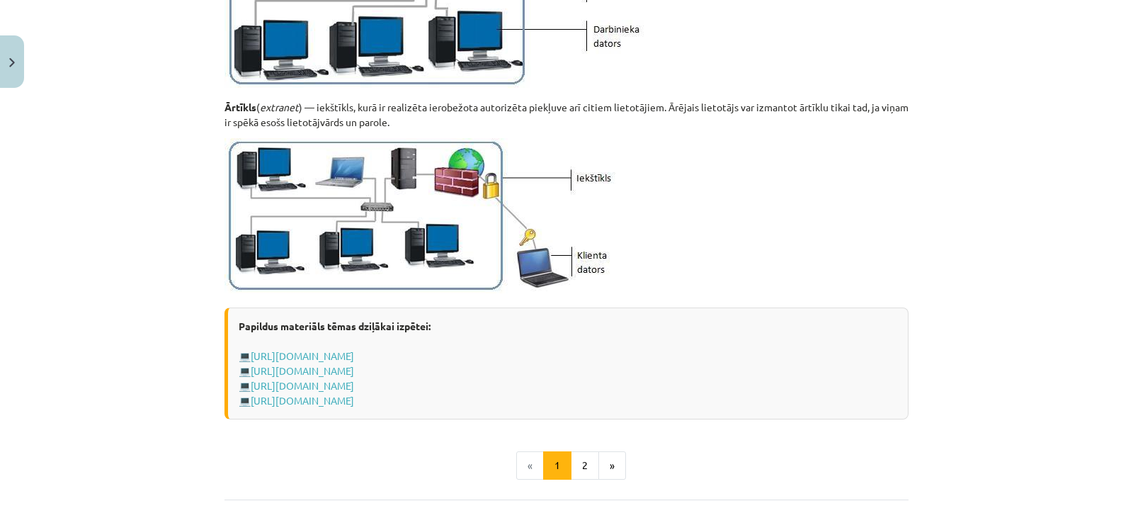
scroll to position [1732, 0]
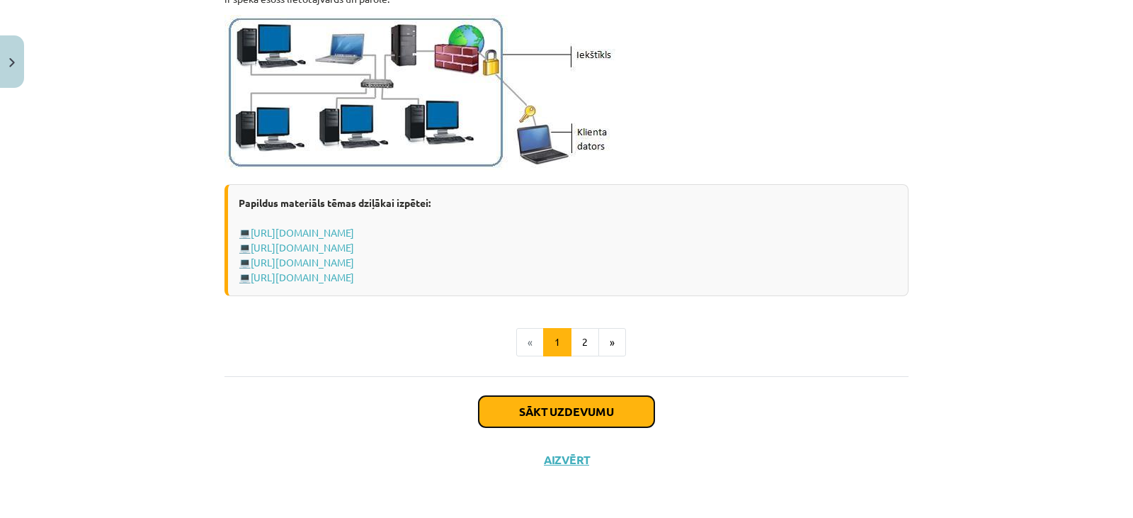
click at [530, 419] on button "Sākt uzdevumu" at bounding box center [567, 411] width 176 height 31
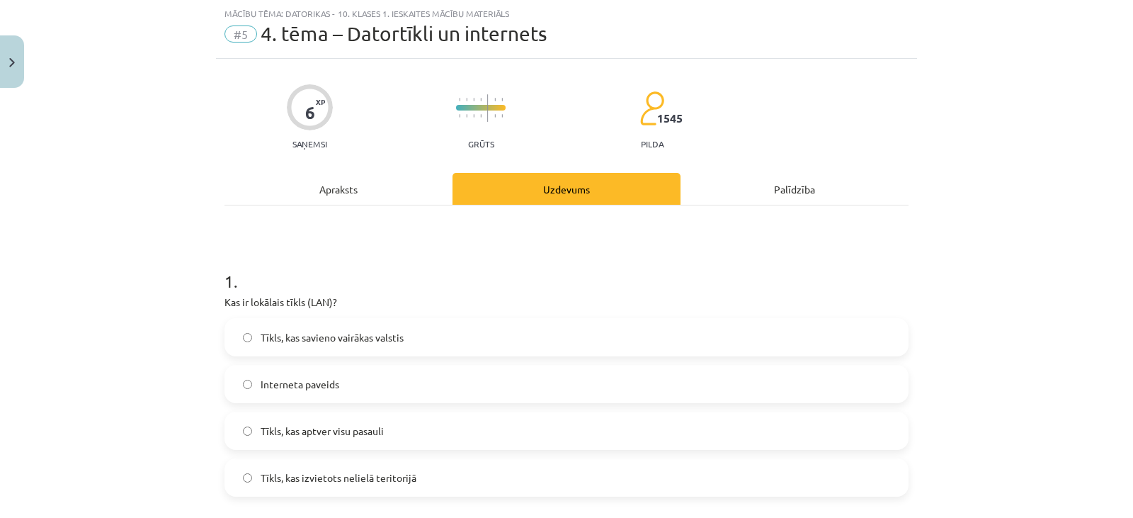
scroll to position [64, 0]
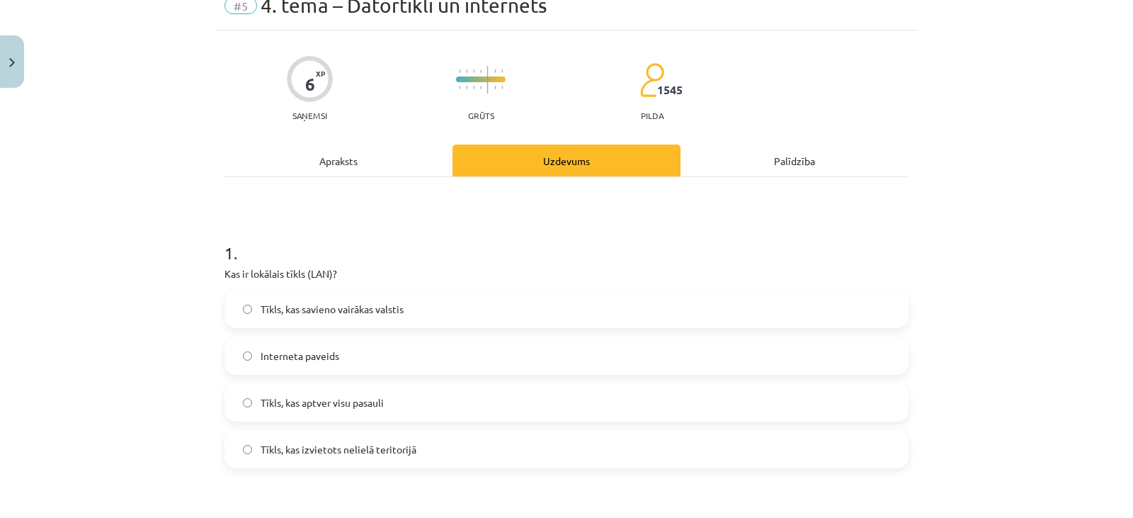
click at [515, 456] on label "Tīkls, kas izvietots nelielā teritorijā" at bounding box center [566, 448] width 681 height 35
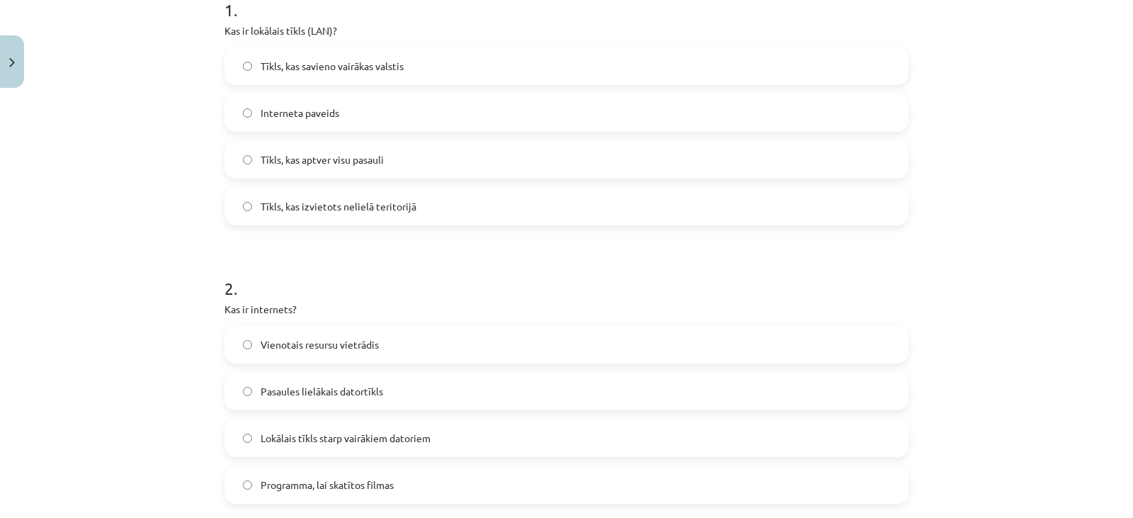
scroll to position [370, 0]
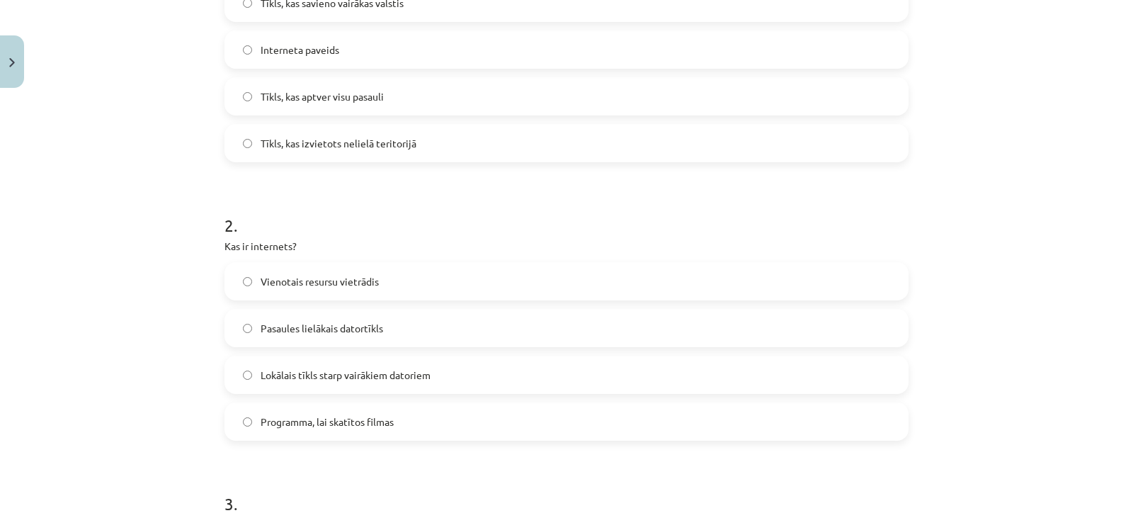
click at [786, 324] on label "Pasaules lielākais datortīkls" at bounding box center [566, 327] width 681 height 35
click at [1000, 290] on div "Mācību tēma: Datorikas - 10. klases 1. ieskaites mācību materiāls #5 4. tēma – …" at bounding box center [566, 259] width 1133 height 518
click at [323, 245] on p "Kas ir internets?" at bounding box center [567, 246] width 684 height 15
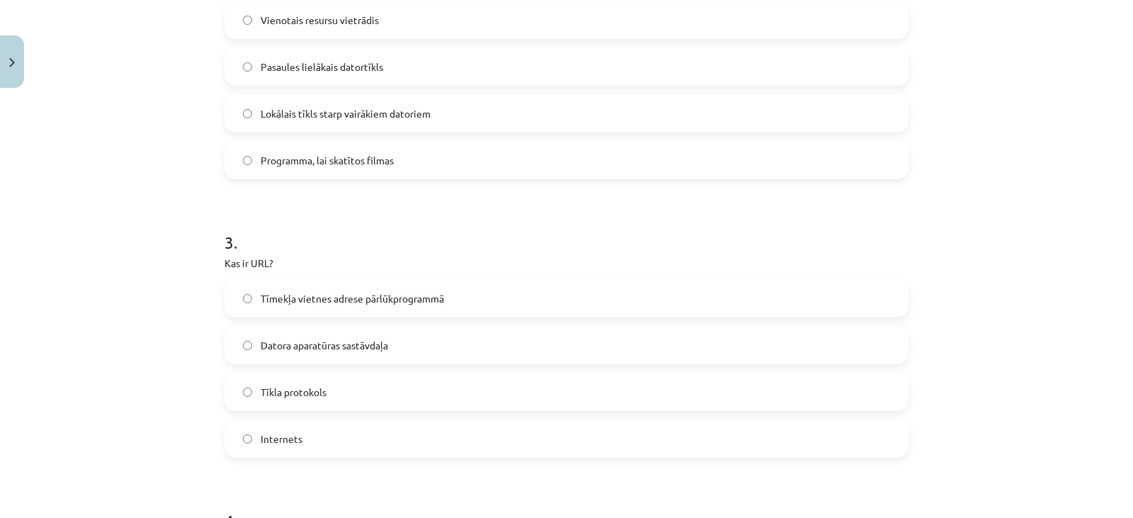
scroll to position [649, 0]
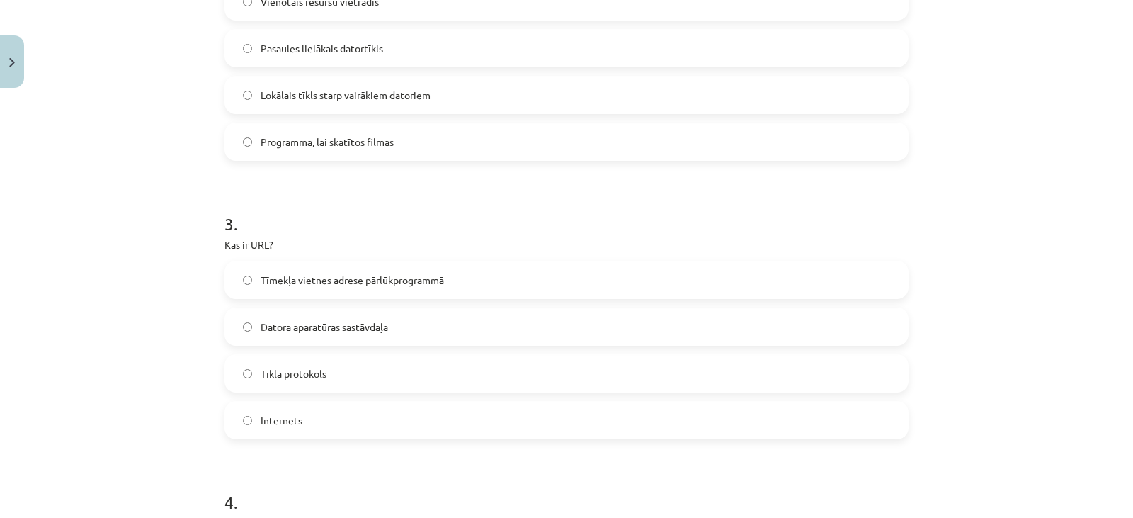
click at [814, 277] on label "Tīmekļa vietnes adrese pārlūkprogrammā" at bounding box center [566, 279] width 681 height 35
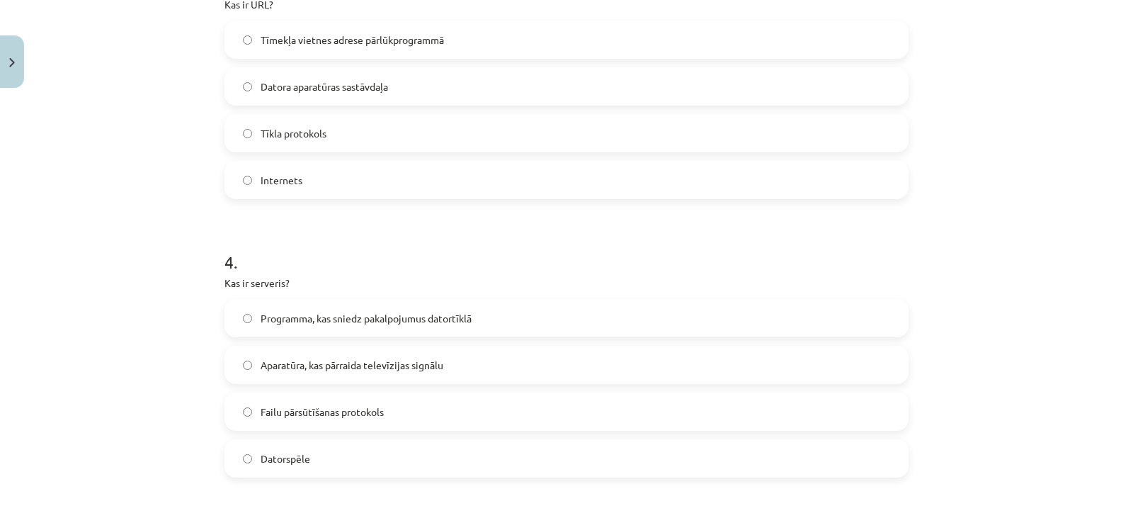
scroll to position [902, 0]
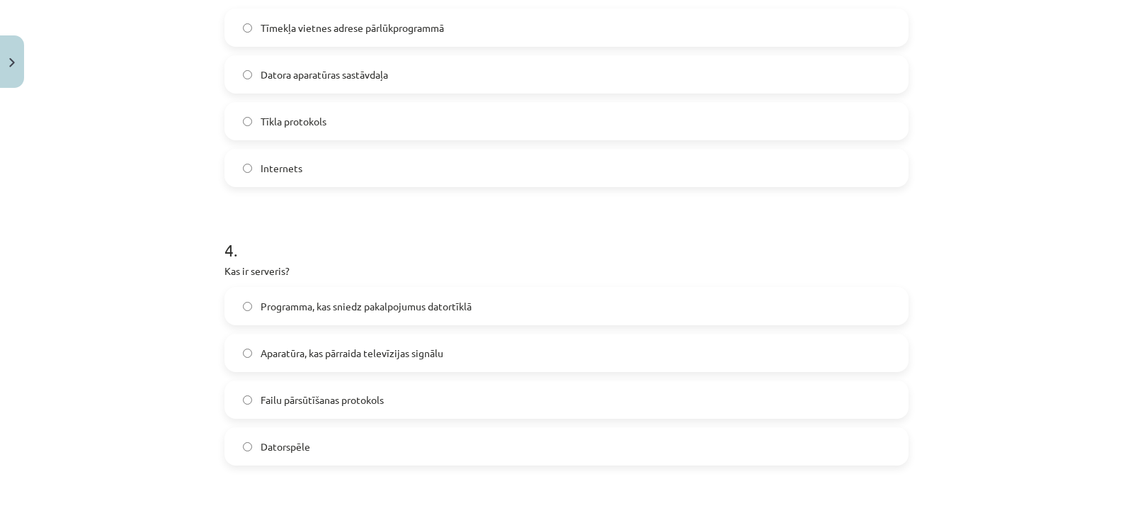
click at [764, 302] on label "Programma, kas sniedz pakalpojumus datortīklā" at bounding box center [566, 305] width 681 height 35
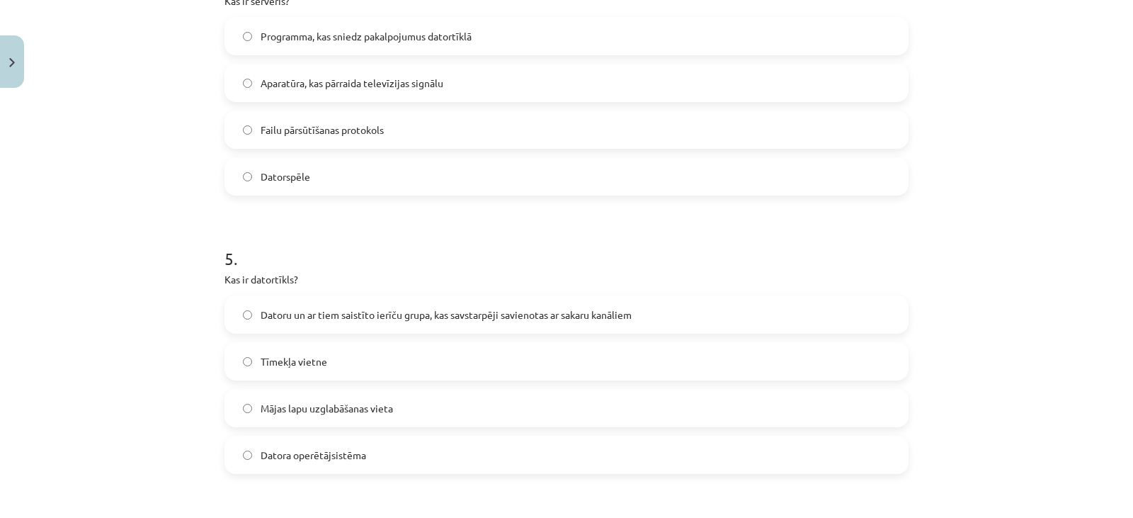
scroll to position [1178, 0]
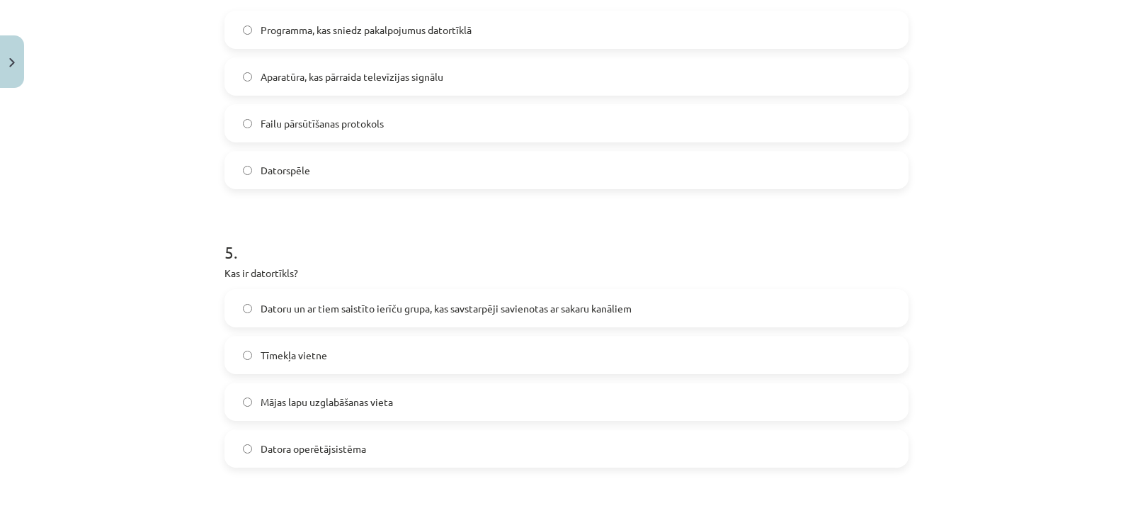
click at [752, 318] on label "Datoru un ar tiem saistīto ierīču grupa, kas savstarpēji savienotas ar sakaru k…" at bounding box center [566, 307] width 681 height 35
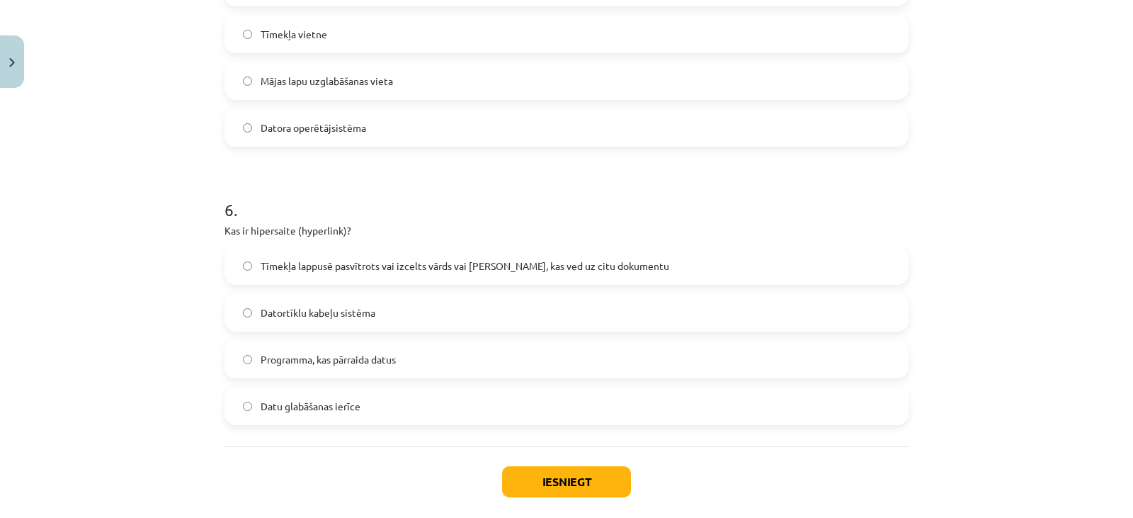
scroll to position [1505, 0]
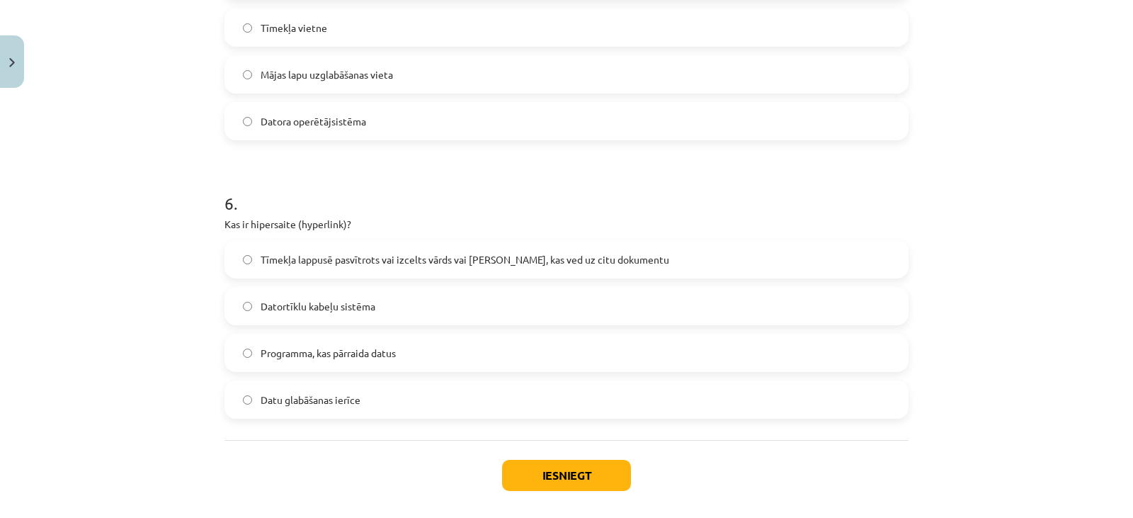
click at [589, 249] on label "Tīmekļa lappusē pasvītrots vai izcelts vārds vai [PERSON_NAME], kas ved uz citu…" at bounding box center [566, 259] width 681 height 35
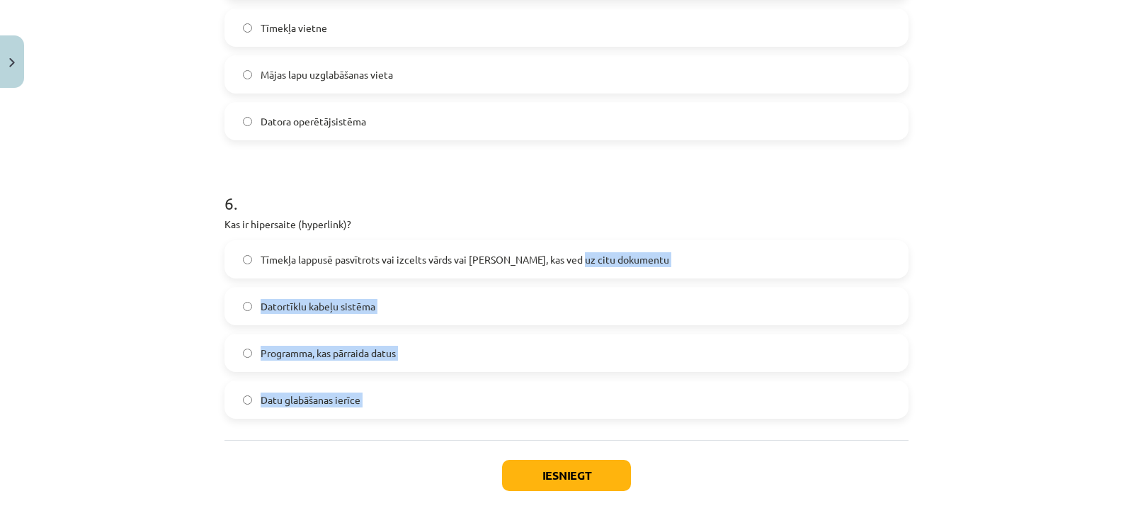
drag, startPoint x: 589, startPoint y: 249, endPoint x: 674, endPoint y: 402, distance: 175.3
click at [674, 402] on div "Tīmekļa lappusē pasvītrots vai izcelts vārds vai frāze, kas ved uz citu dokumen…" at bounding box center [567, 329] width 684 height 178
click at [571, 476] on button "Iesniegt" at bounding box center [566, 475] width 129 height 31
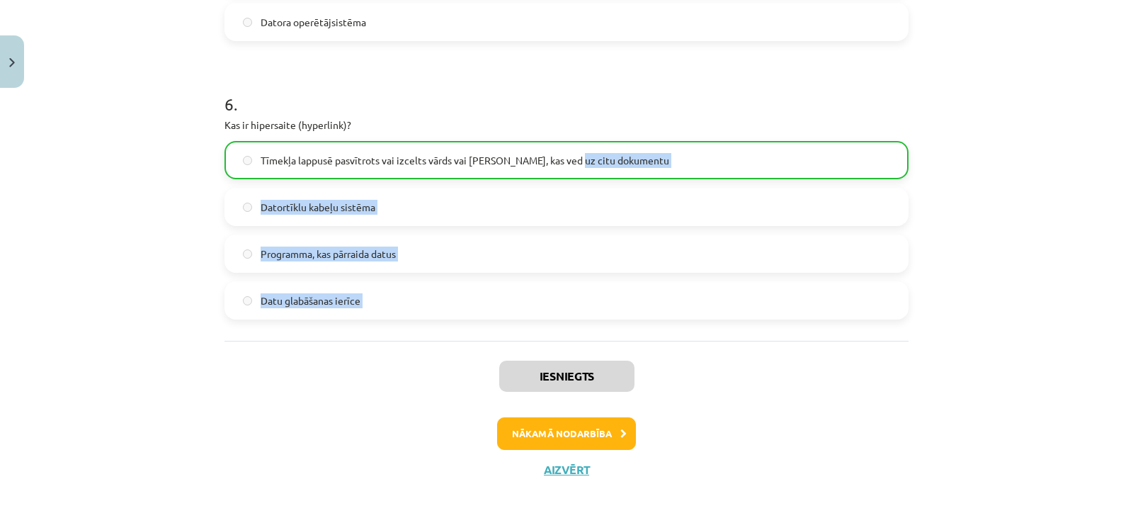
scroll to position [1615, 0]
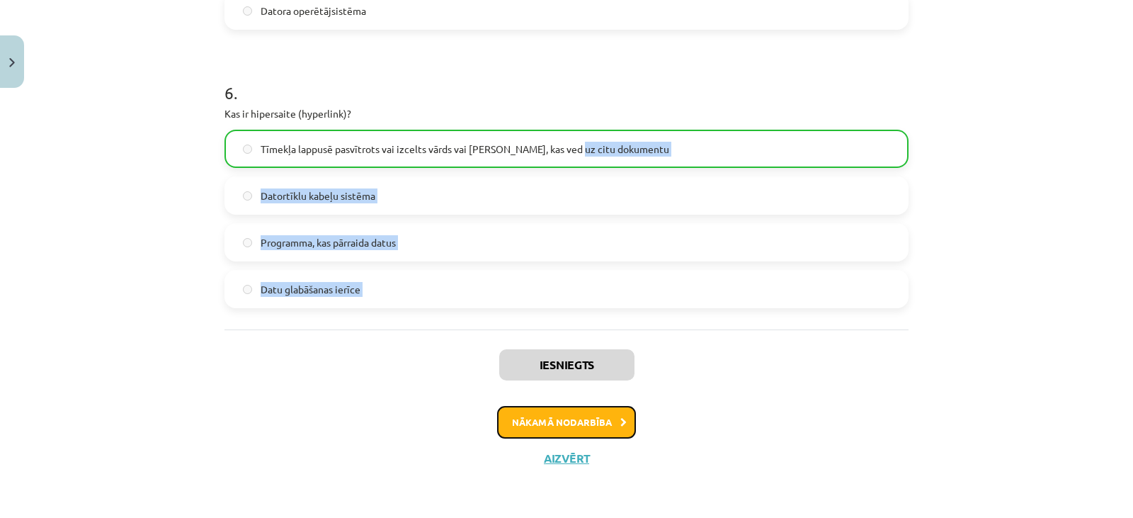
click at [566, 426] on button "Nākamā nodarbība" at bounding box center [566, 422] width 139 height 33
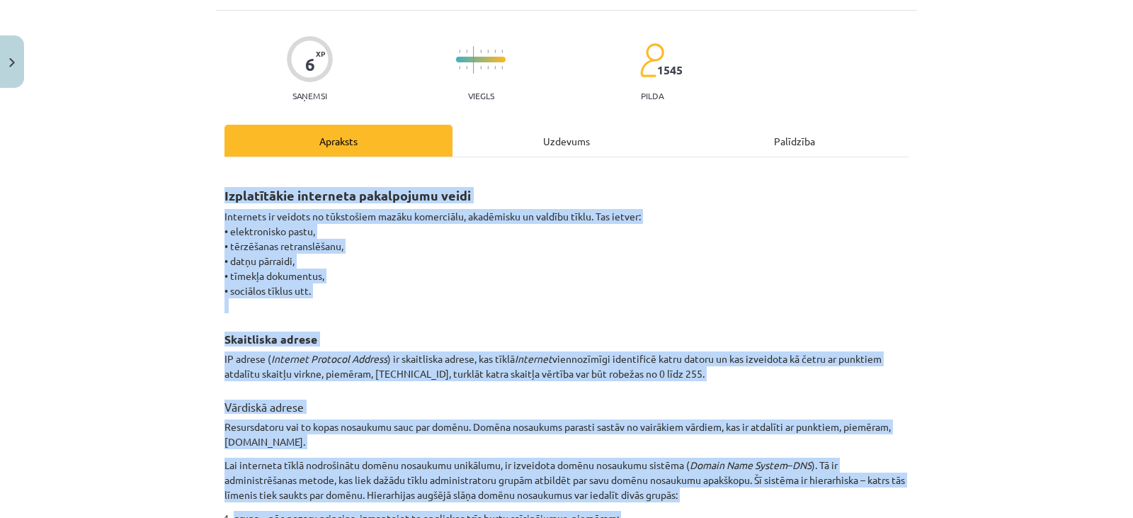
scroll to position [35, 0]
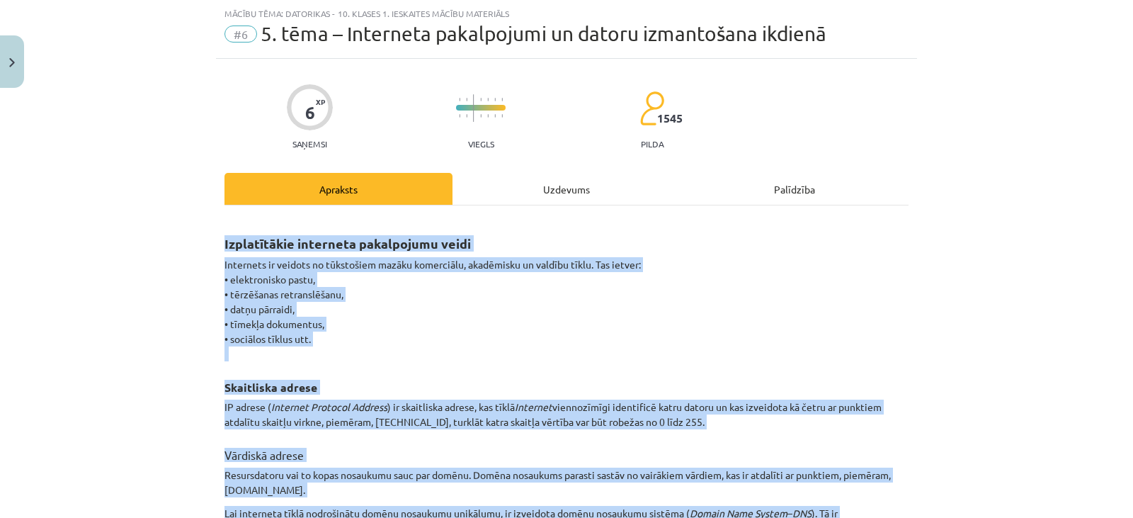
click at [631, 343] on p "Internets ir veidots no tūkstošiem mazāku komerciālu, akadēmisku un valdību tīk…" at bounding box center [567, 309] width 684 height 104
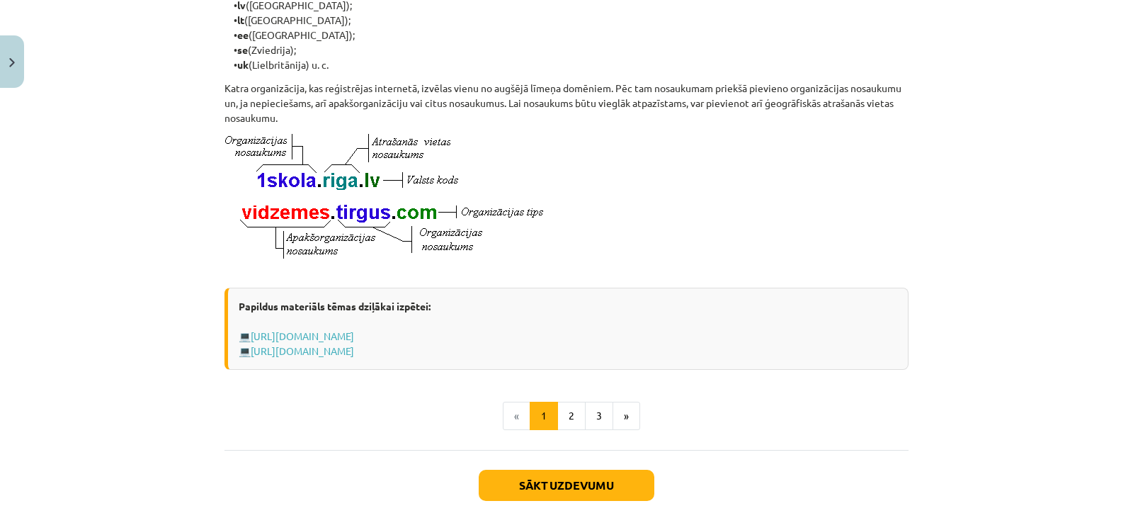
scroll to position [798, 0]
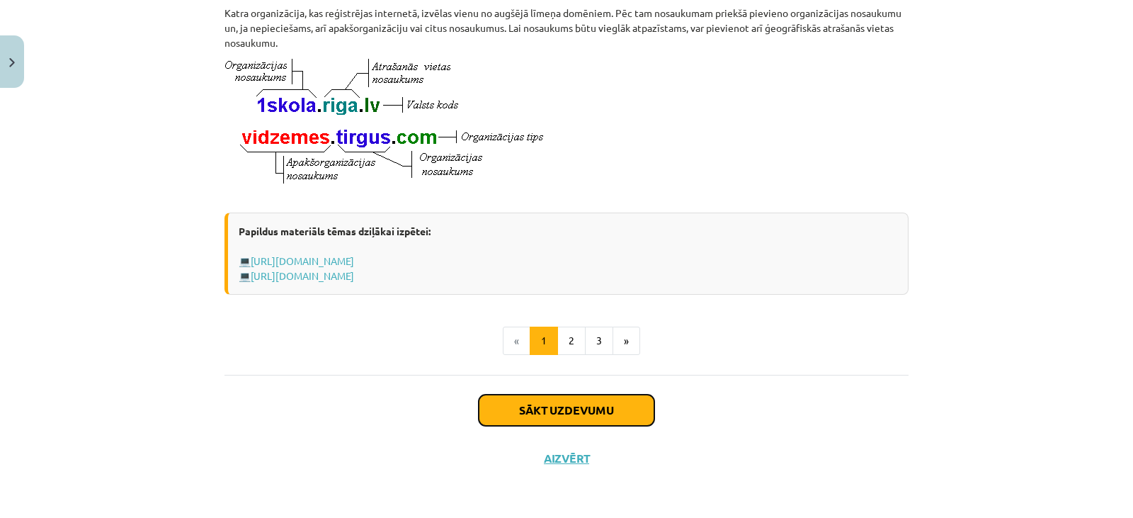
click at [591, 412] on button "Sākt uzdevumu" at bounding box center [567, 409] width 176 height 31
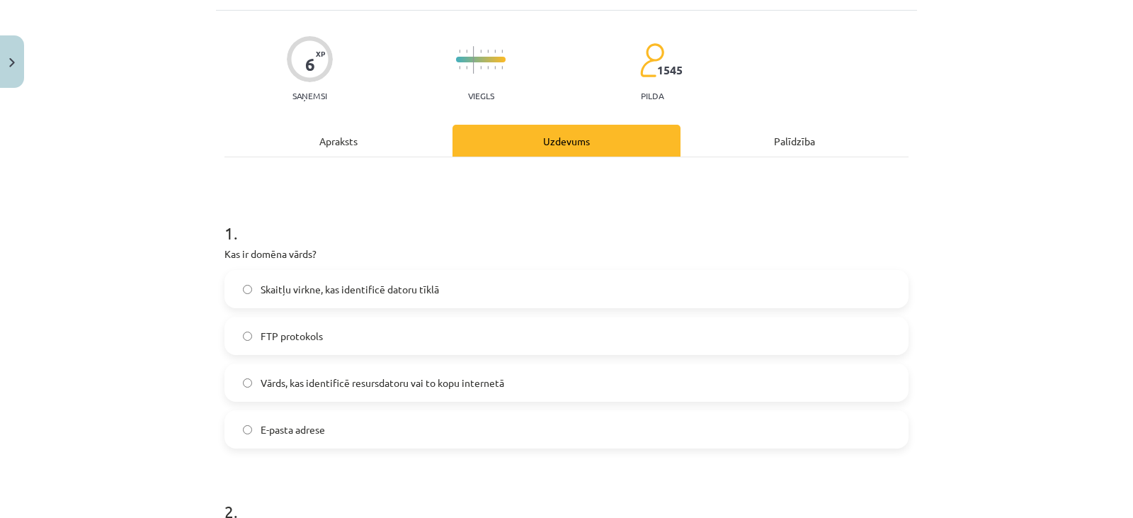
scroll to position [35, 0]
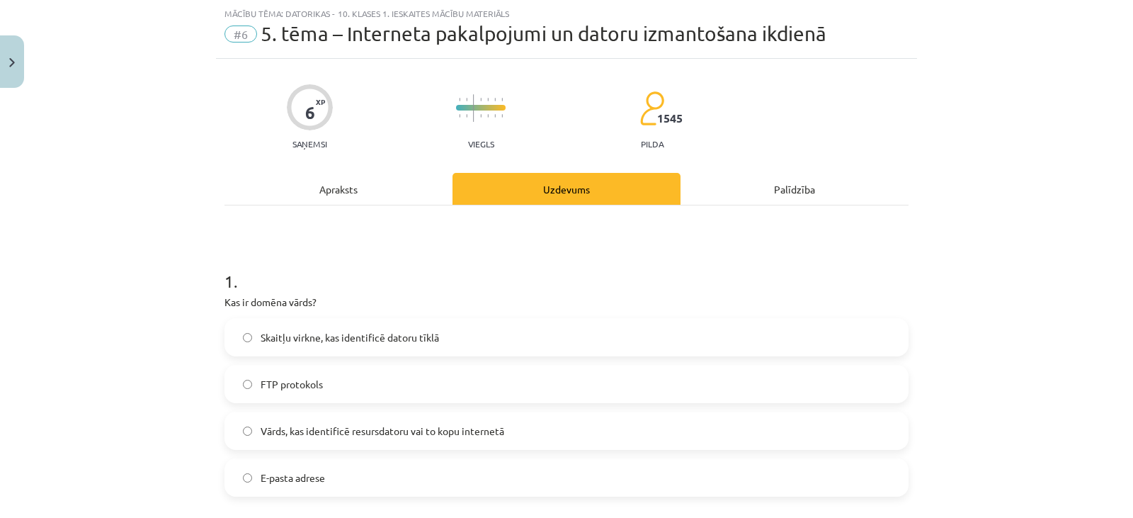
click at [567, 420] on label "Vārds, kas identificē resursdatoru vai to kopu internetā" at bounding box center [566, 430] width 681 height 35
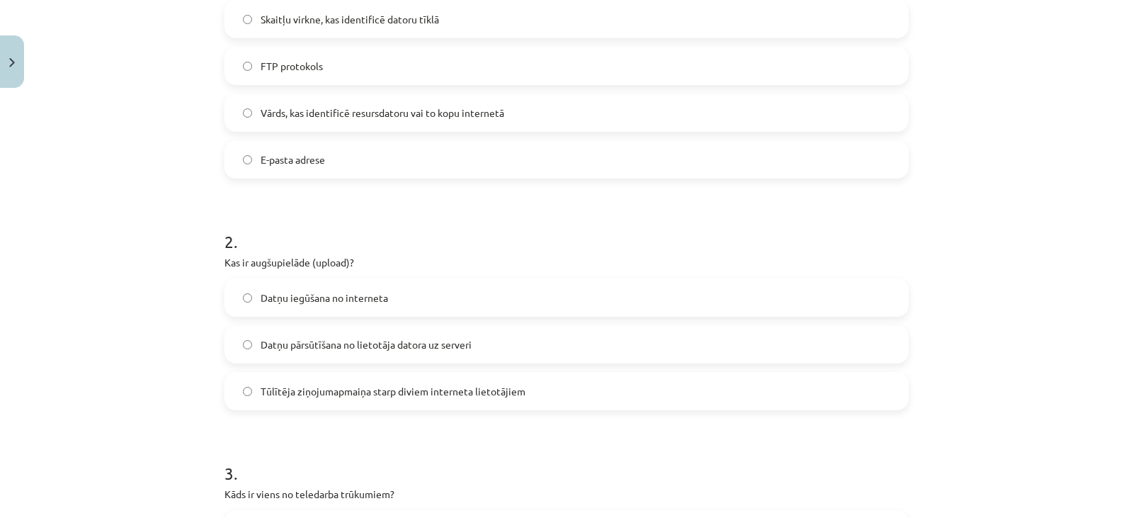
scroll to position [388, 0]
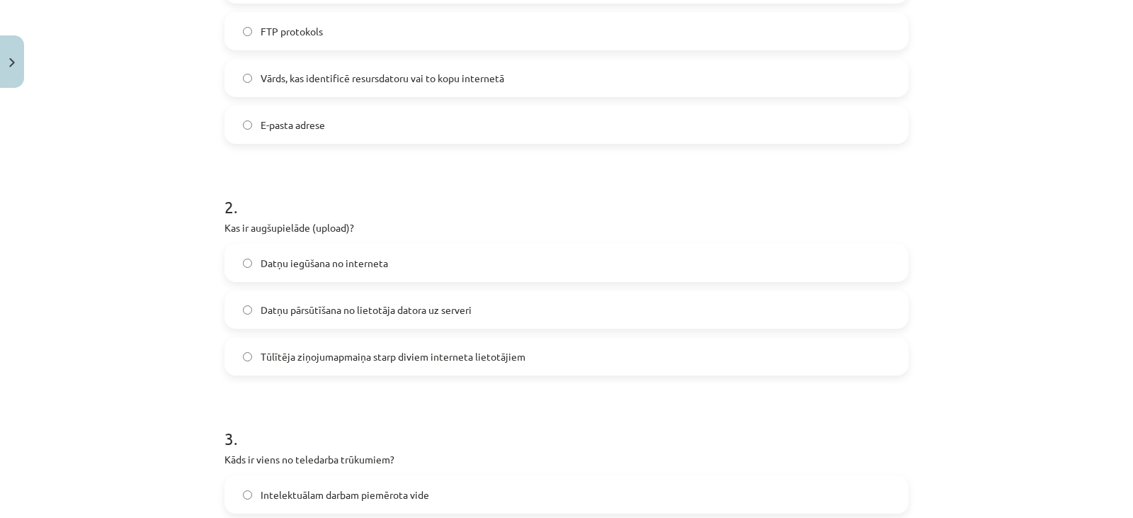
click at [673, 312] on label "Datņu pārsūtīšana no lietotāja datora uz serveri" at bounding box center [566, 309] width 681 height 35
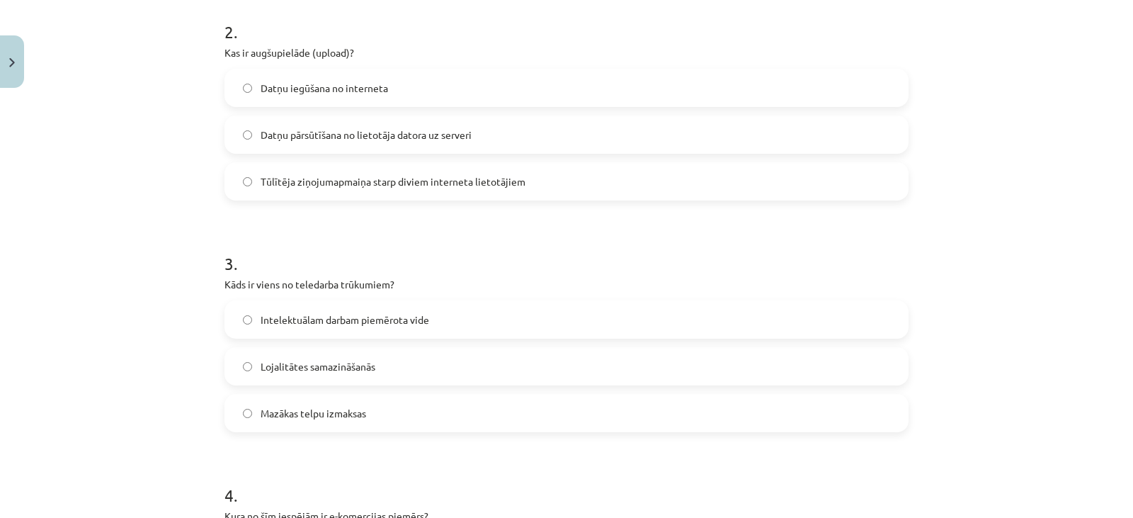
scroll to position [574, 0]
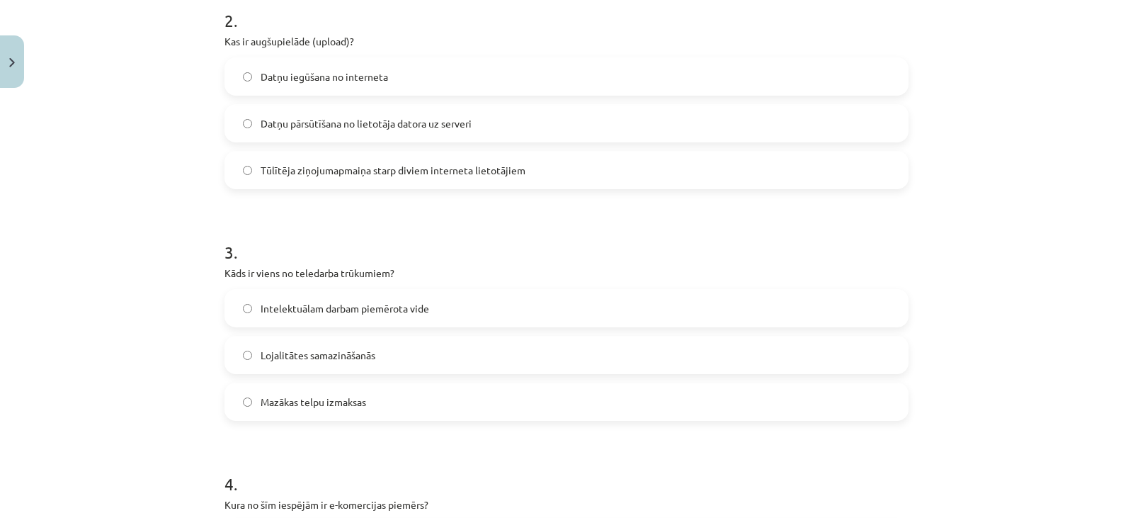
click at [825, 360] on label "Lojalitātes samazināšanās" at bounding box center [566, 354] width 681 height 35
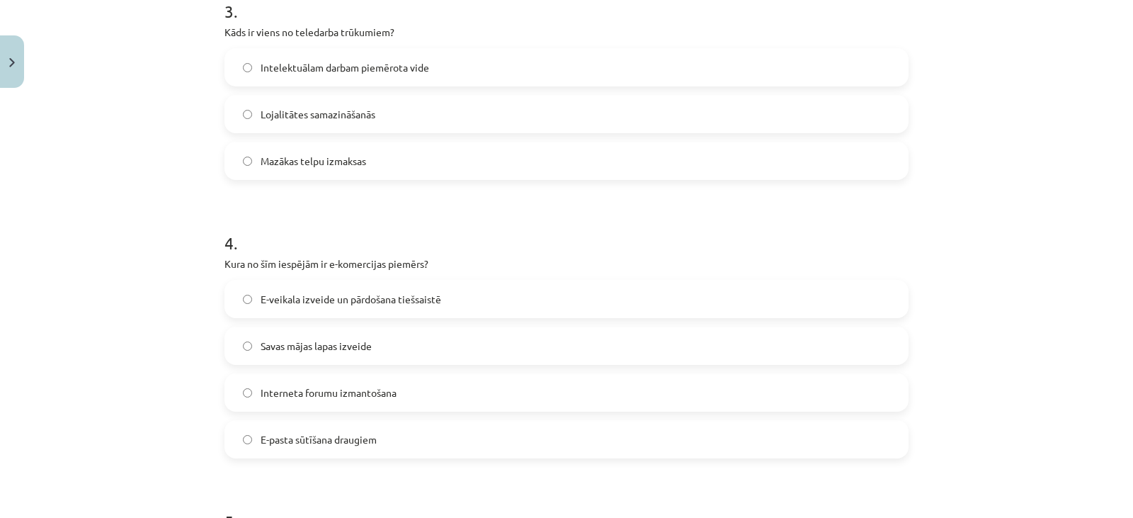
scroll to position [818, 0]
click at [860, 311] on label "E-veikala izveide un pārdošana tiešsaistē" at bounding box center [566, 295] width 681 height 35
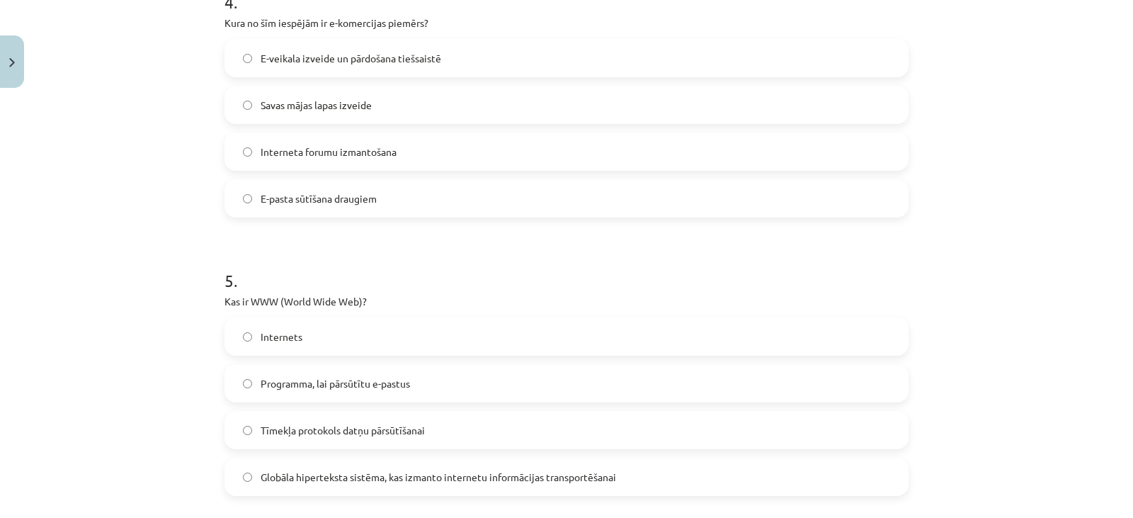
scroll to position [1039, 0]
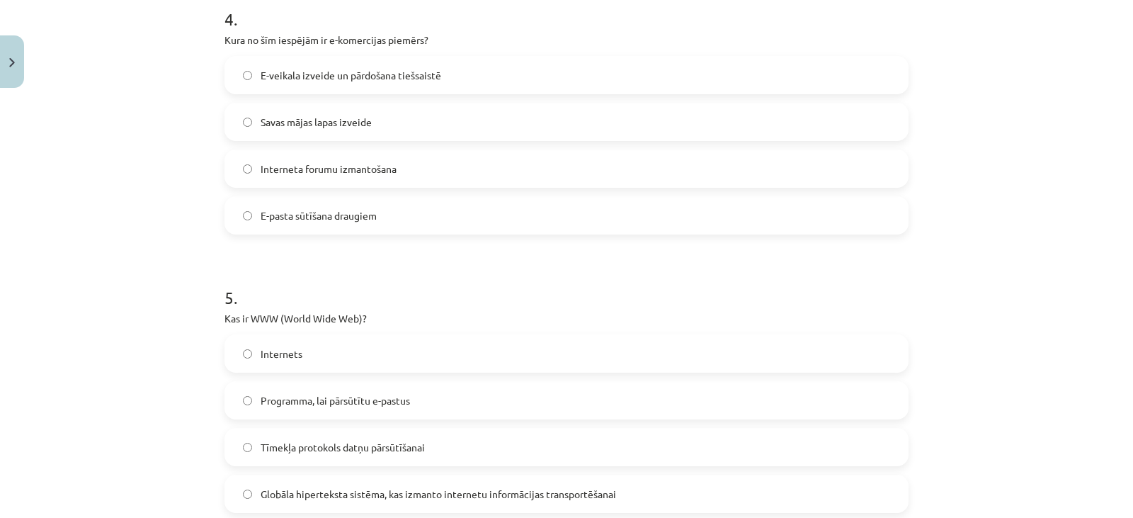
click at [577, 498] on span "Globāla hiperteksta sistēma, kas izmanto internetu informācijas transportēšanai" at bounding box center [439, 494] width 356 height 15
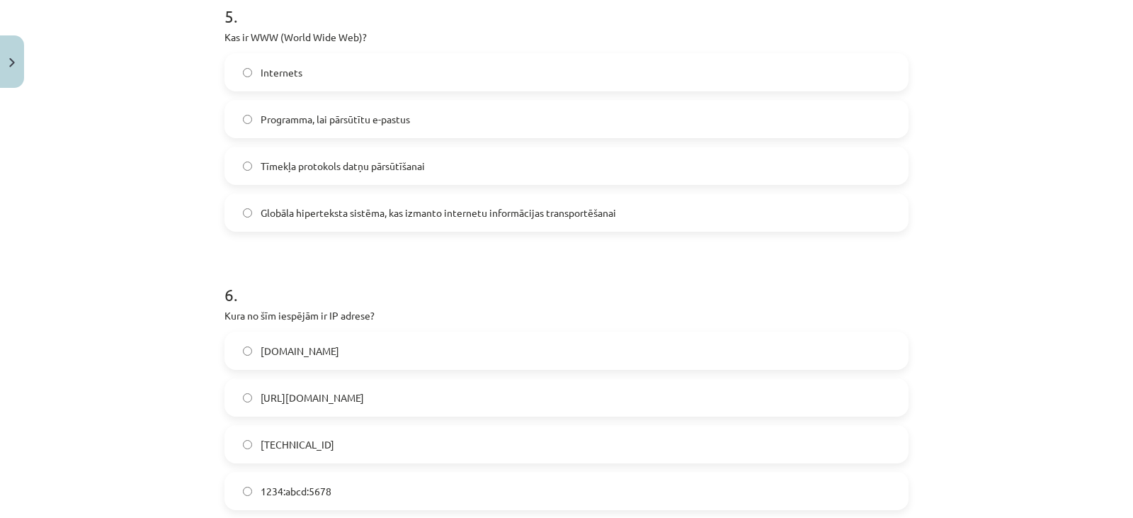
scroll to position [1323, 0]
click at [763, 434] on label "[TECHNICAL_ID]" at bounding box center [566, 441] width 681 height 35
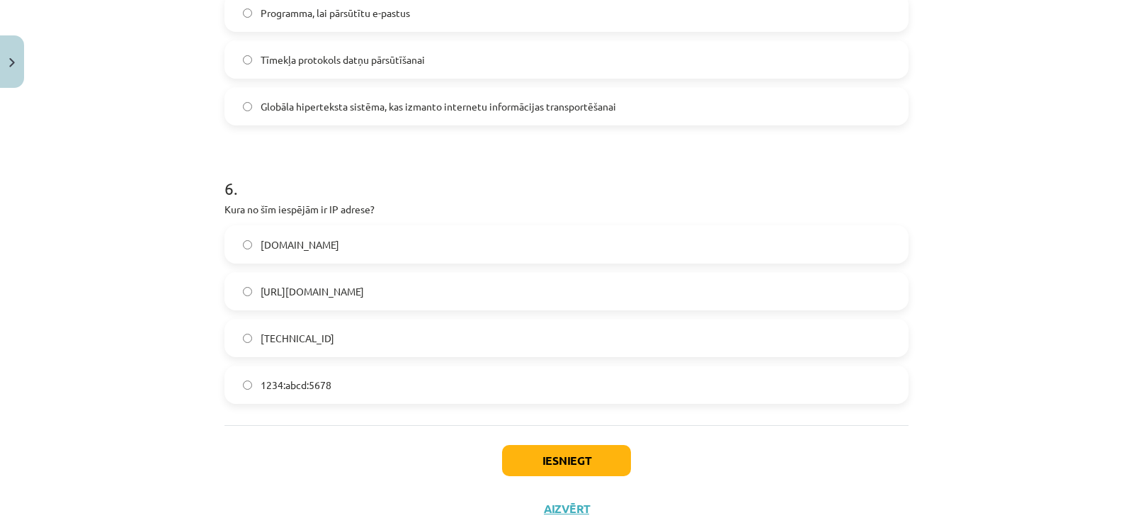
scroll to position [1477, 0]
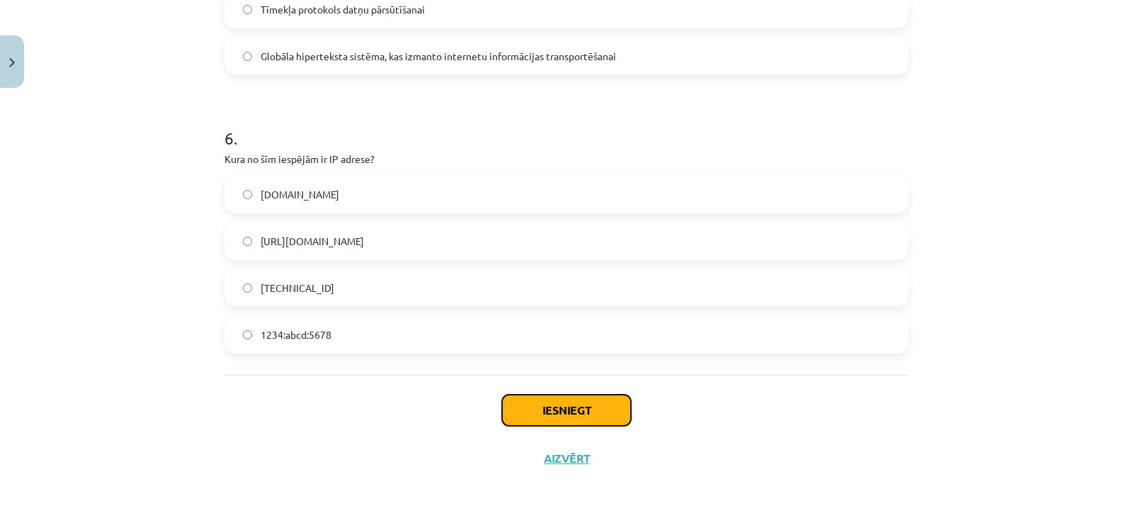
click at [558, 411] on button "Iesniegt" at bounding box center [566, 409] width 129 height 31
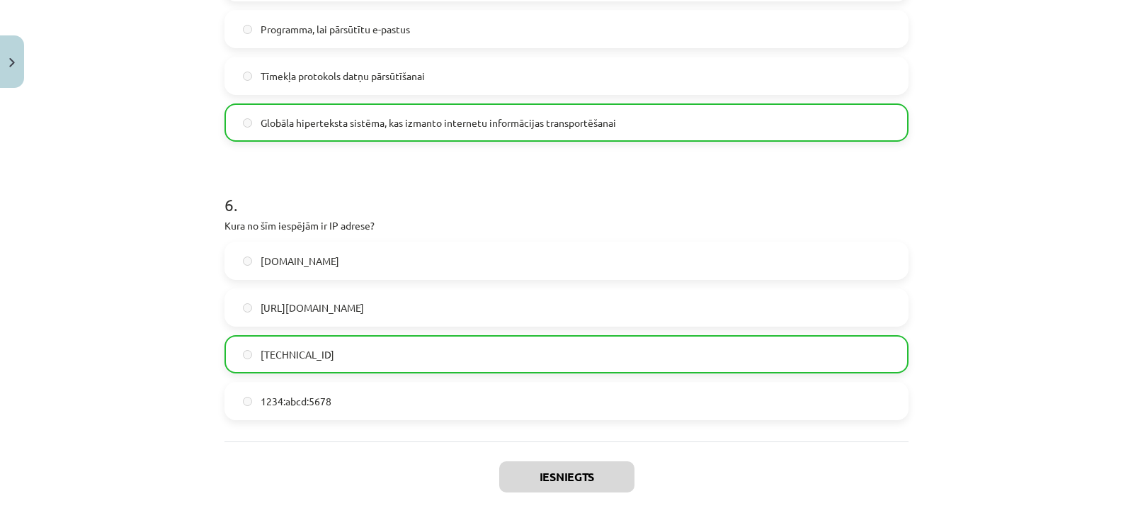
scroll to position [1522, 0]
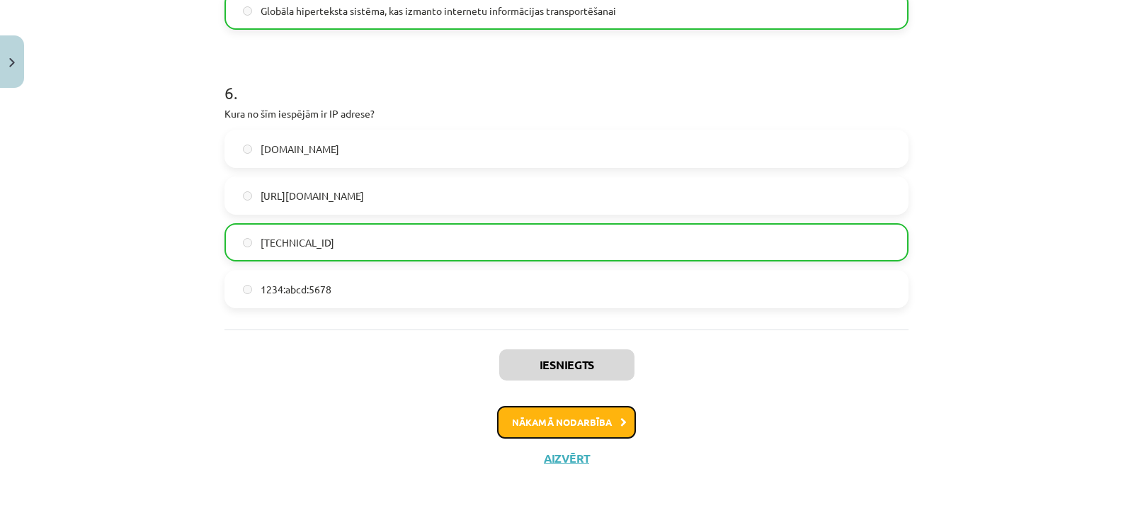
click at [553, 424] on button "Nākamā nodarbība" at bounding box center [566, 422] width 139 height 33
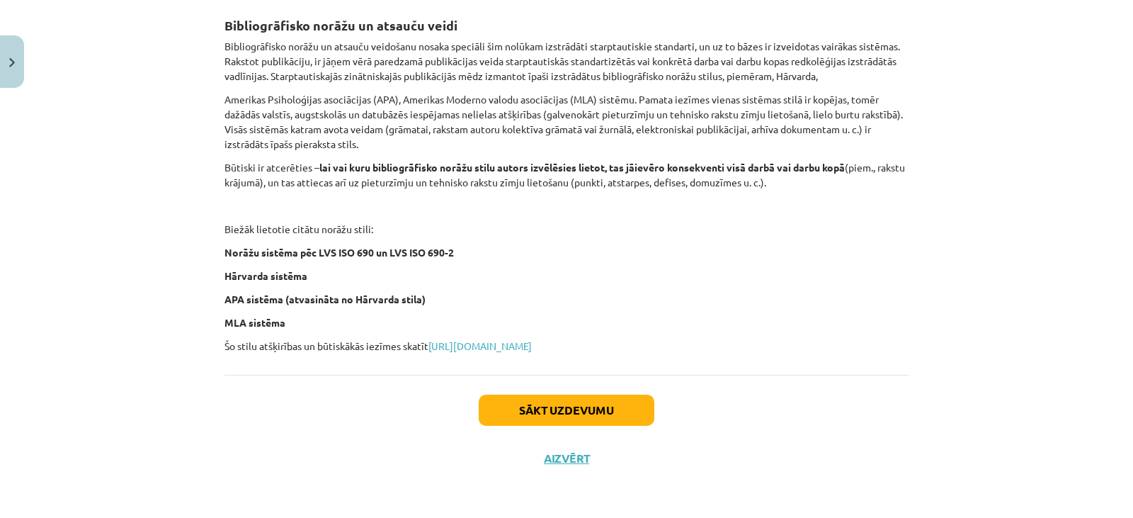
scroll to position [567, 0]
click at [564, 407] on button "Sākt uzdevumu" at bounding box center [567, 409] width 176 height 31
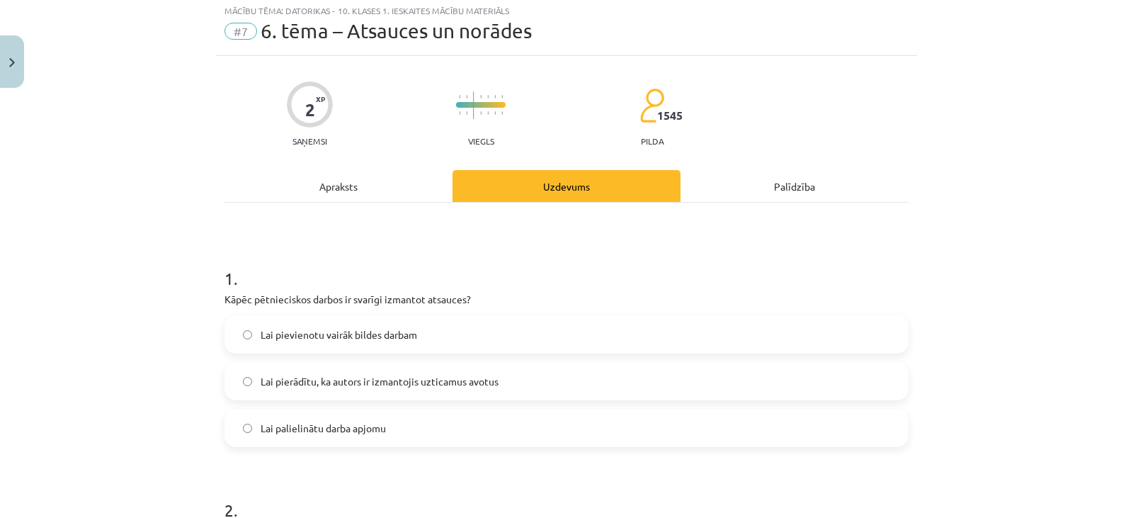
scroll to position [35, 0]
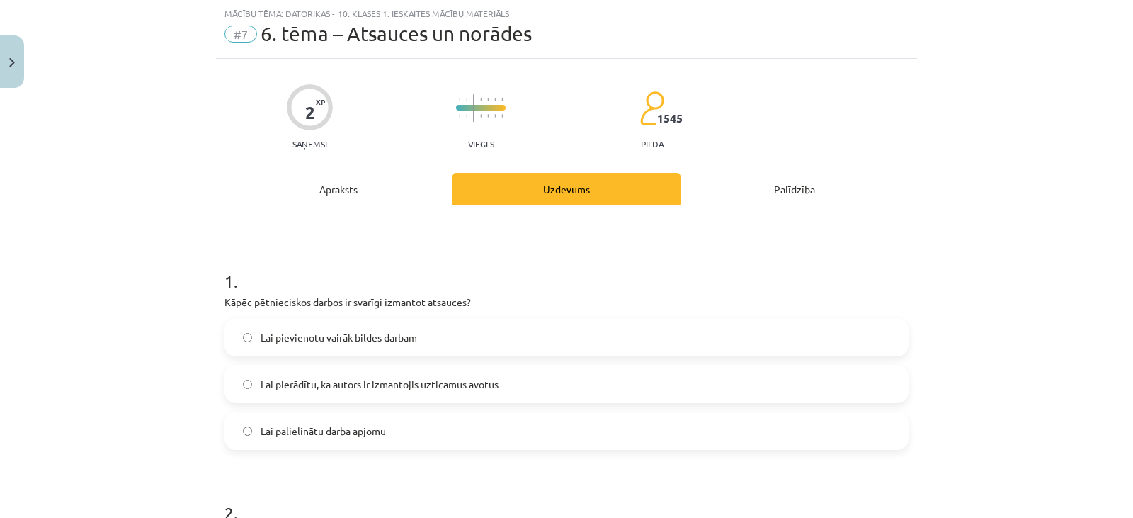
click at [468, 387] on span "Lai pierādītu, ka autors ir izmantojis uzticamus avotus" at bounding box center [380, 384] width 238 height 15
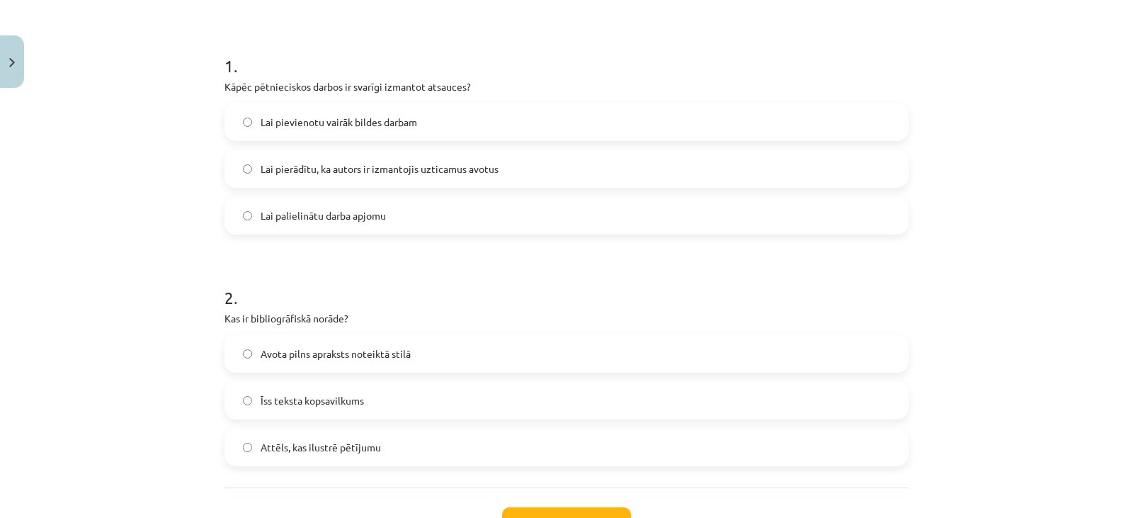
scroll to position [254, 0]
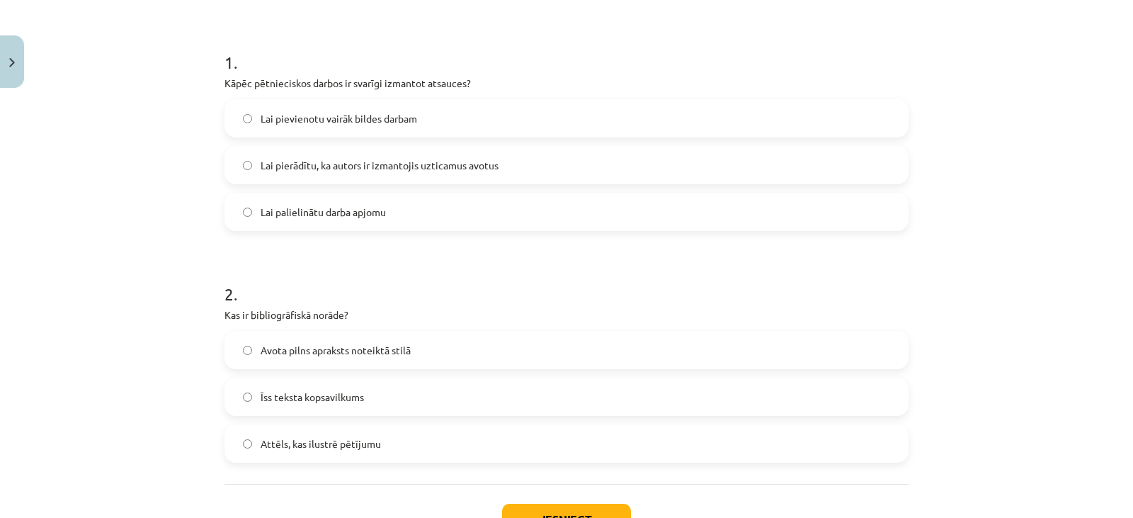
click at [739, 353] on label "Avota pilns apraksts noteiktā stilā" at bounding box center [566, 349] width 681 height 35
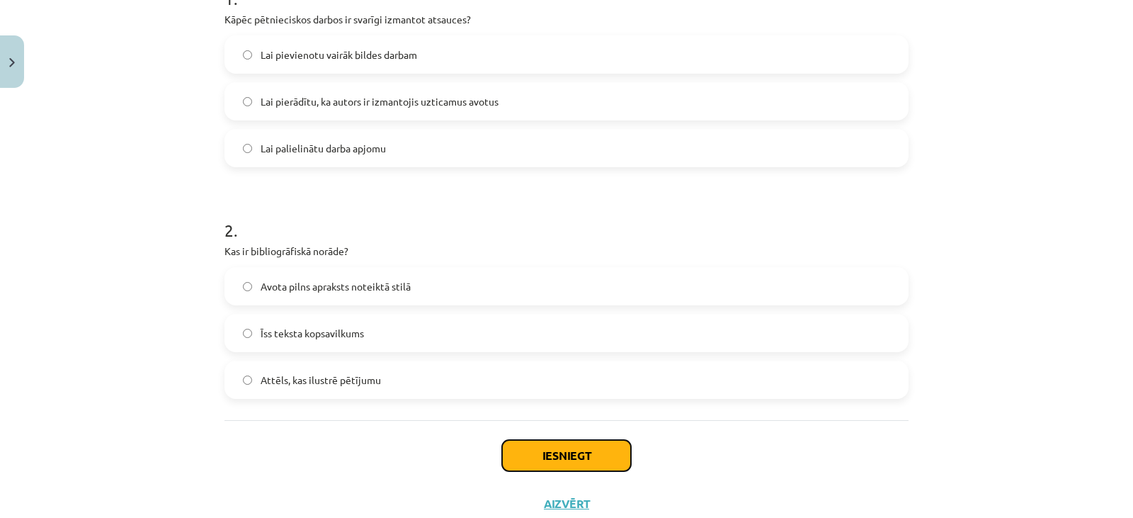
click at [572, 462] on button "Iesniegt" at bounding box center [566, 455] width 129 height 31
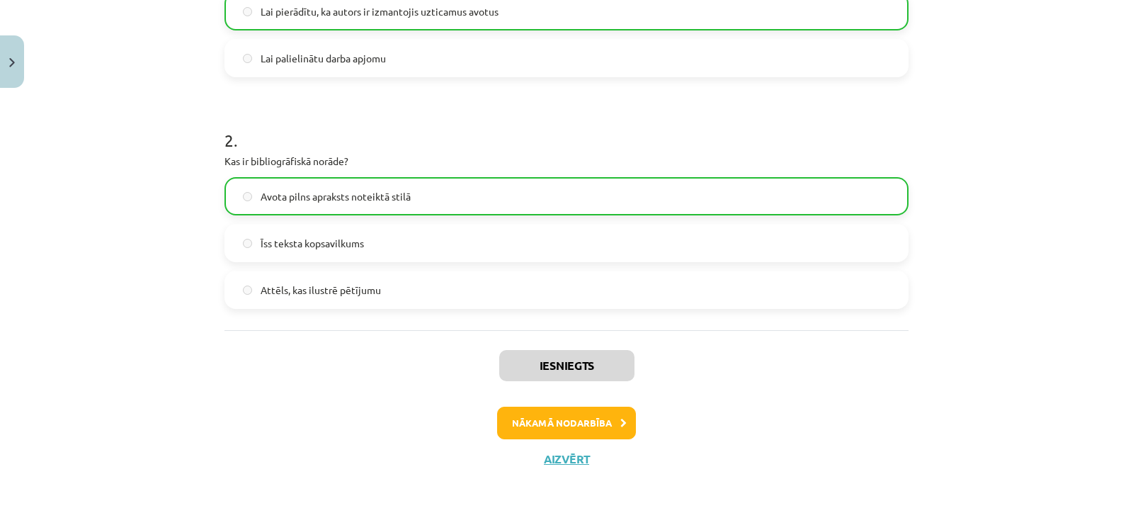
scroll to position [409, 0]
click at [585, 418] on button "Nākamā nodarbība" at bounding box center [566, 422] width 139 height 33
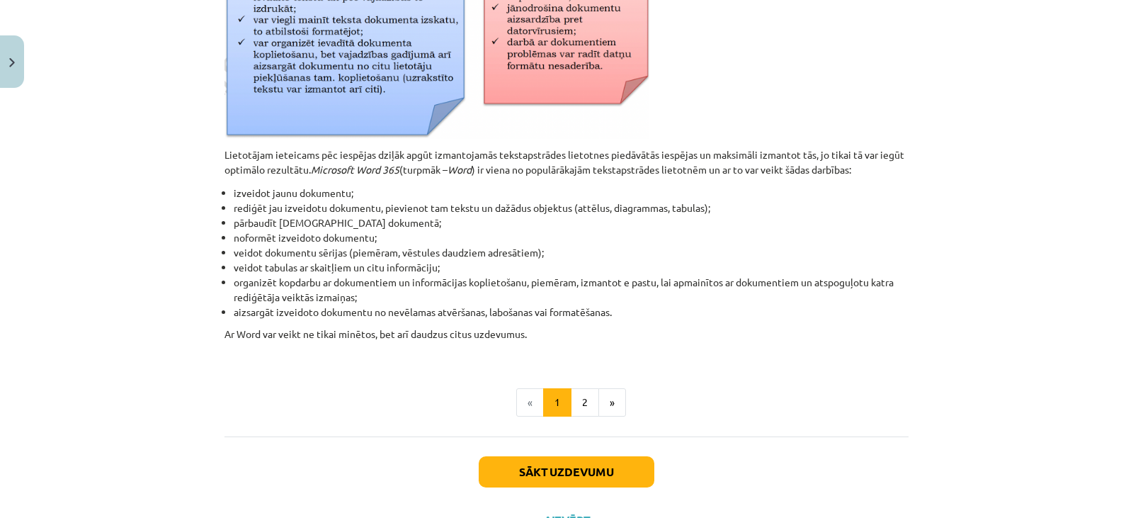
scroll to position [602, 0]
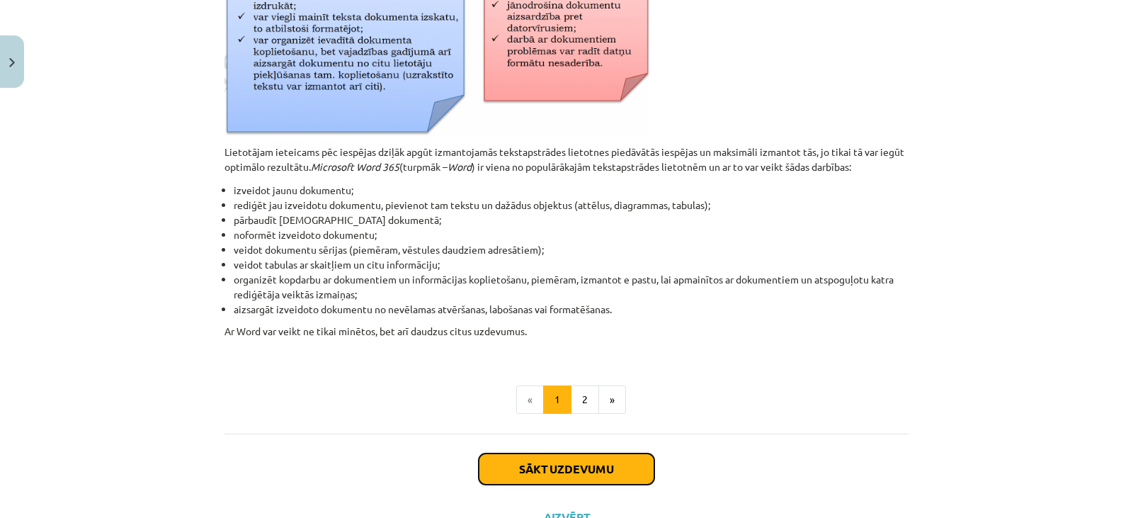
click at [580, 467] on button "Sākt uzdevumu" at bounding box center [567, 468] width 176 height 31
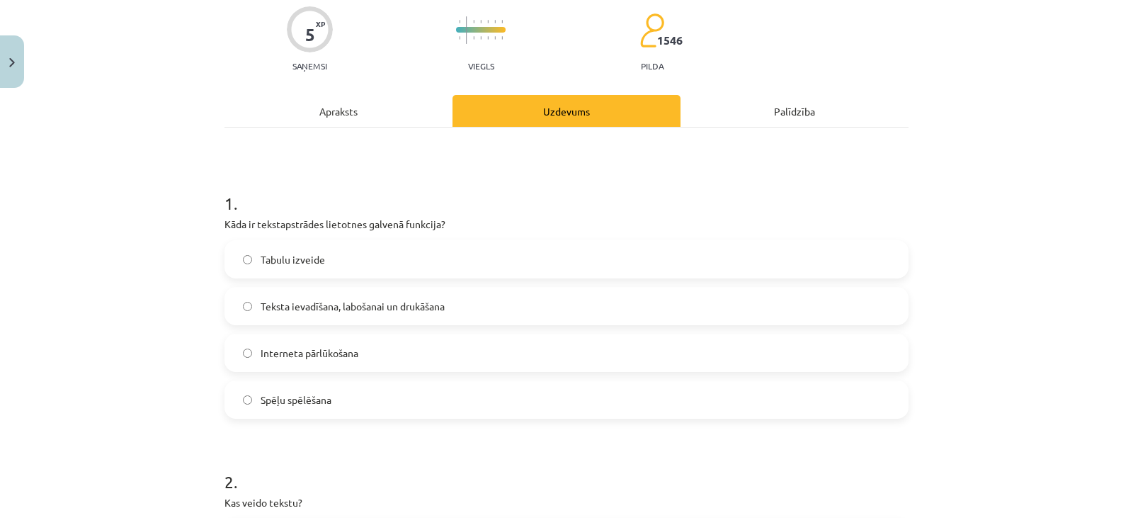
scroll to position [35, 0]
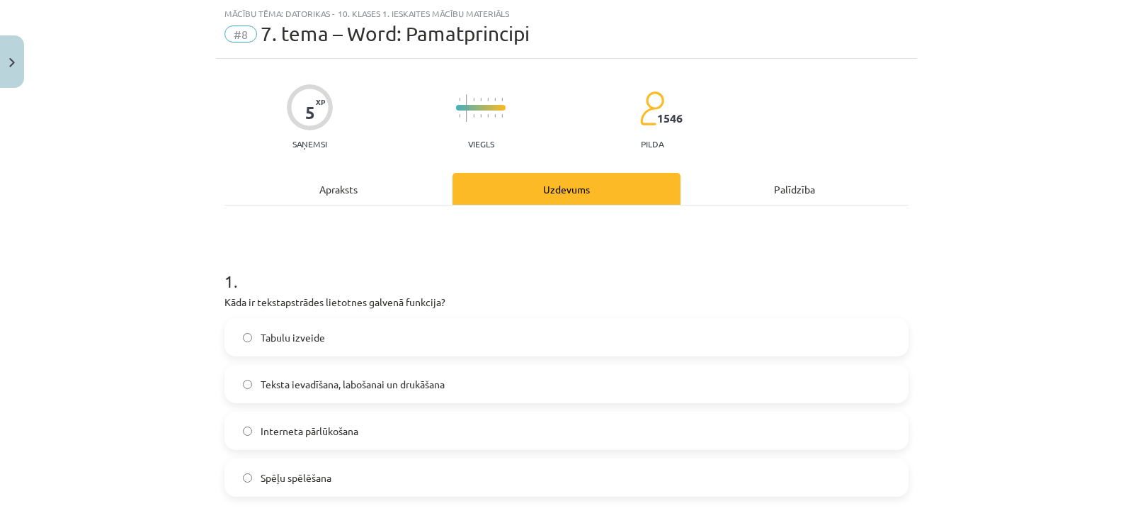
click at [482, 387] on label "Teksta ievadīšana, labošanai un drukāšana" at bounding box center [566, 383] width 681 height 35
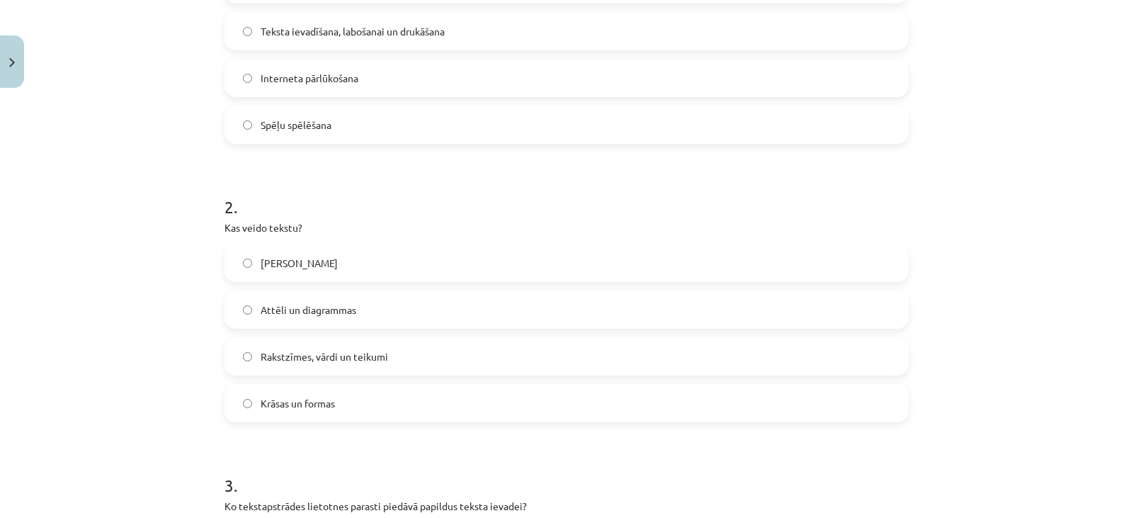
scroll to position [390, 0]
click at [687, 356] on label "Rakstzīmes, vārdi un teikumi" at bounding box center [566, 353] width 681 height 35
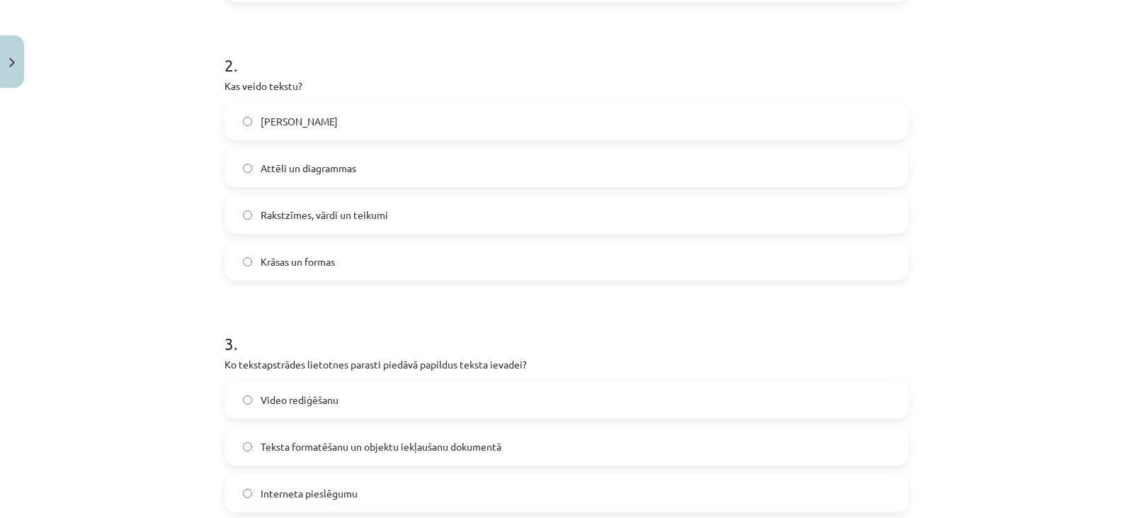
scroll to position [563, 0]
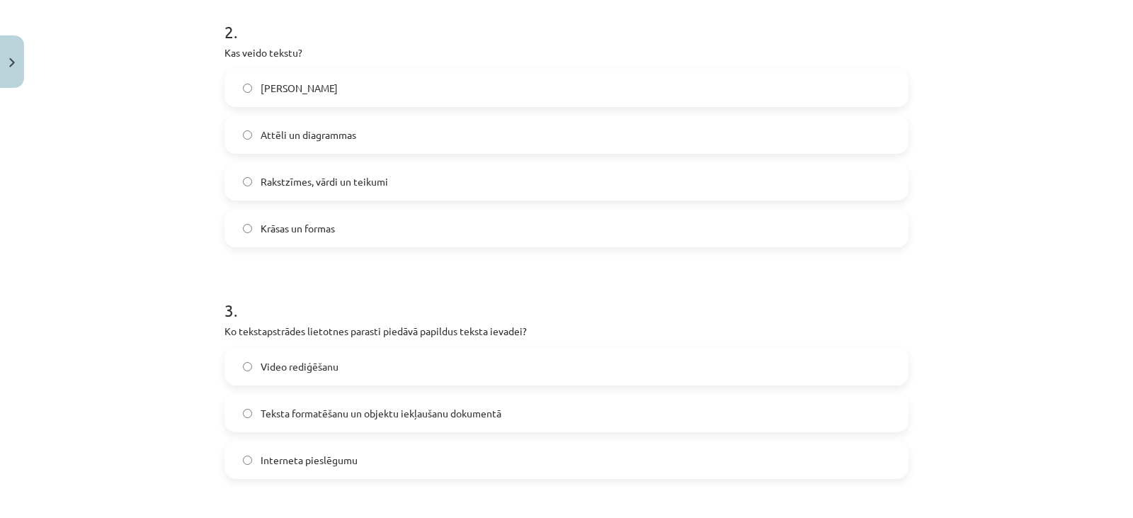
click at [484, 407] on span "Teksta formatēšanu un objektu iekļaušanu dokumentā" at bounding box center [381, 413] width 241 height 15
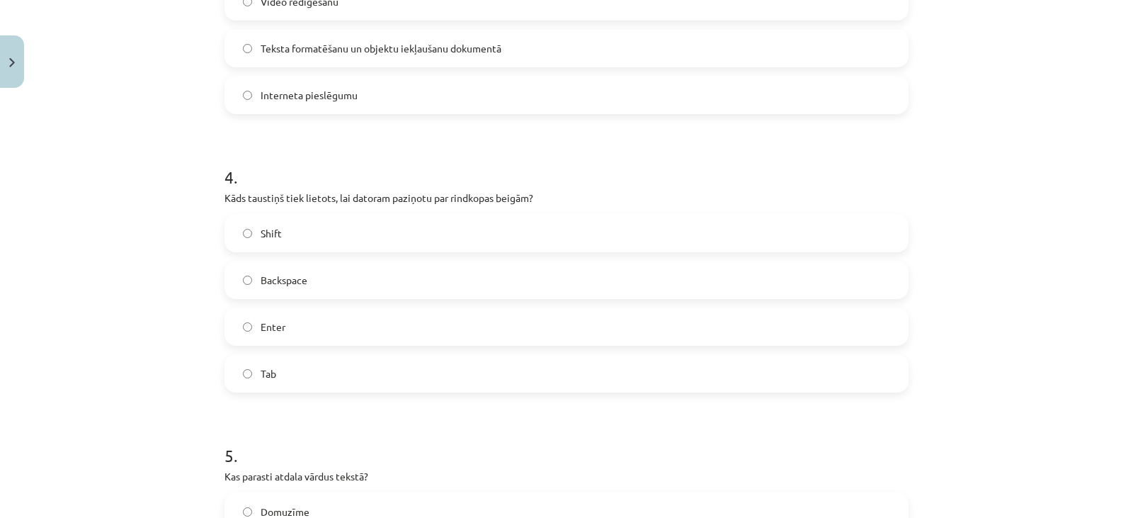
scroll to position [933, 0]
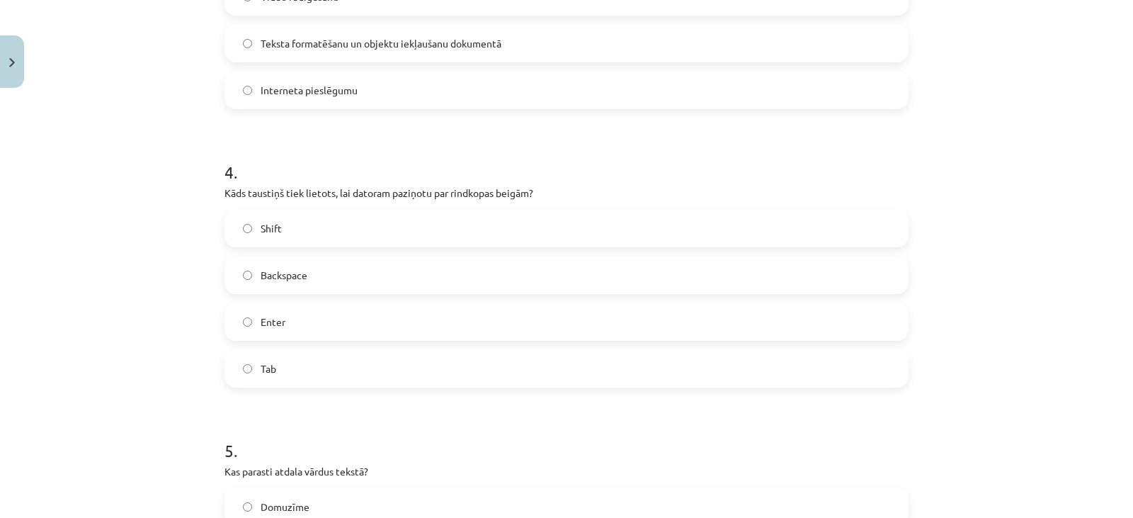
click at [610, 328] on label "Enter" at bounding box center [566, 321] width 681 height 35
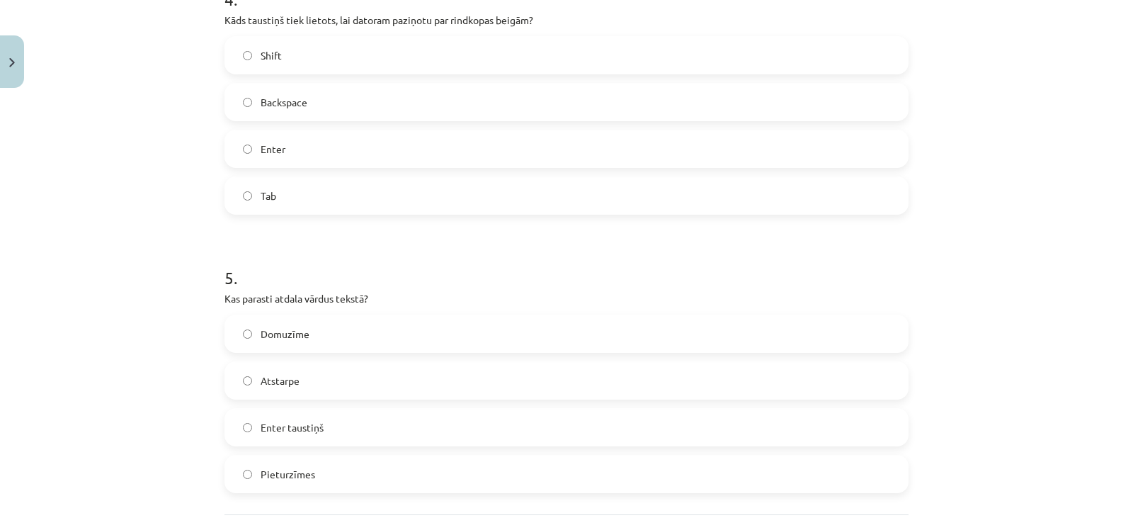
scroll to position [1133, 0]
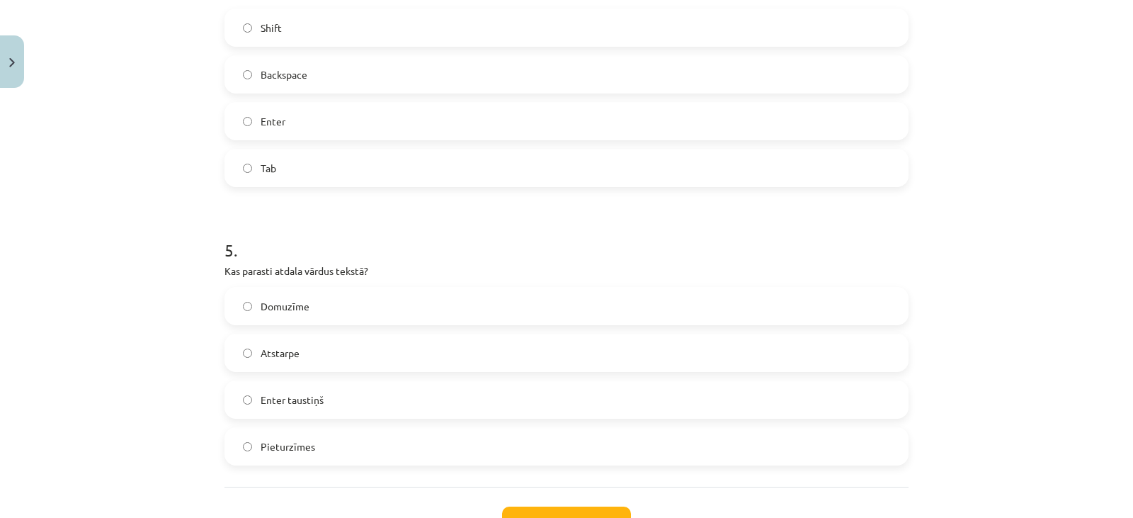
click at [435, 346] on label "Atstarpe" at bounding box center [566, 352] width 681 height 35
click at [386, 436] on label "Pieturzīmes" at bounding box center [566, 445] width 681 height 35
click at [526, 351] on label "Atstarpe" at bounding box center [566, 352] width 681 height 35
click at [524, 517] on button "Iesniegt" at bounding box center [566, 521] width 129 height 31
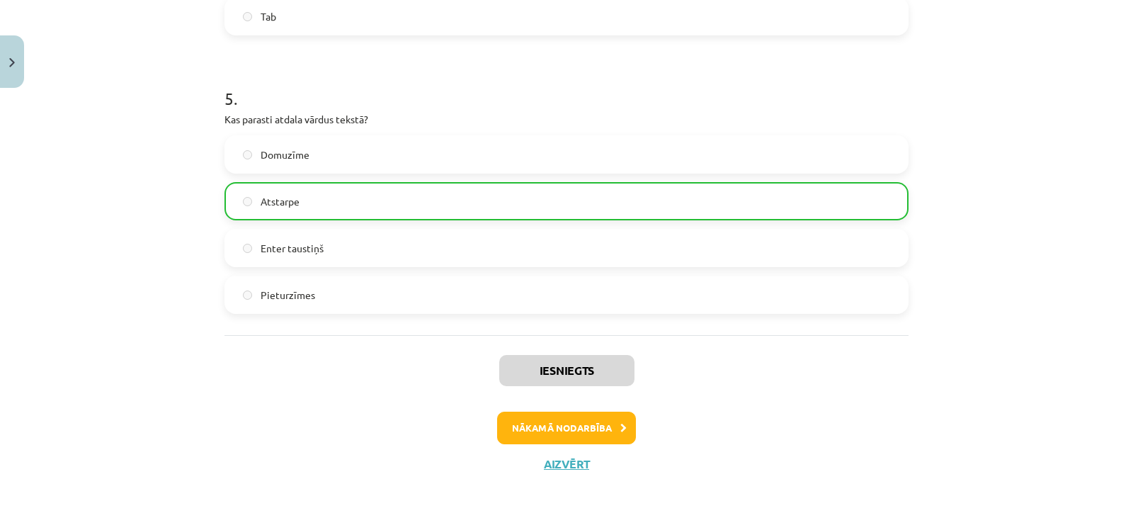
scroll to position [1290, 0]
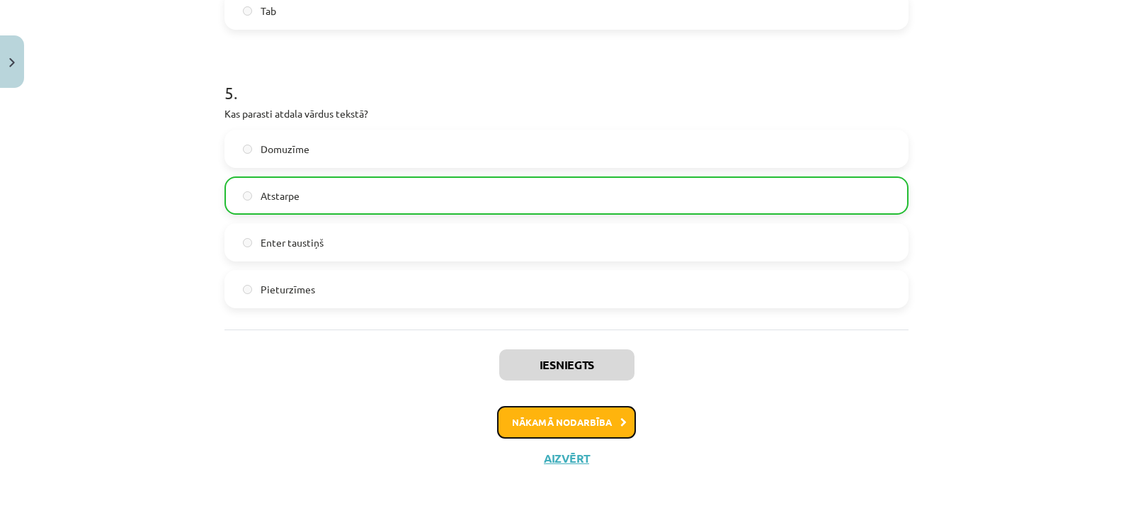
click at [579, 416] on button "Nākamā nodarbība" at bounding box center [566, 422] width 139 height 33
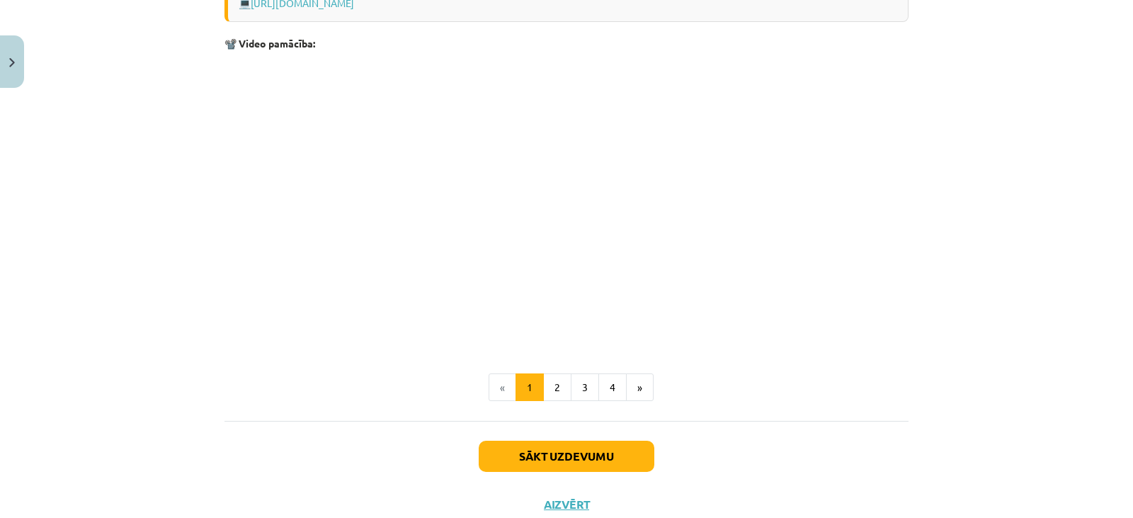
scroll to position [2837, 0]
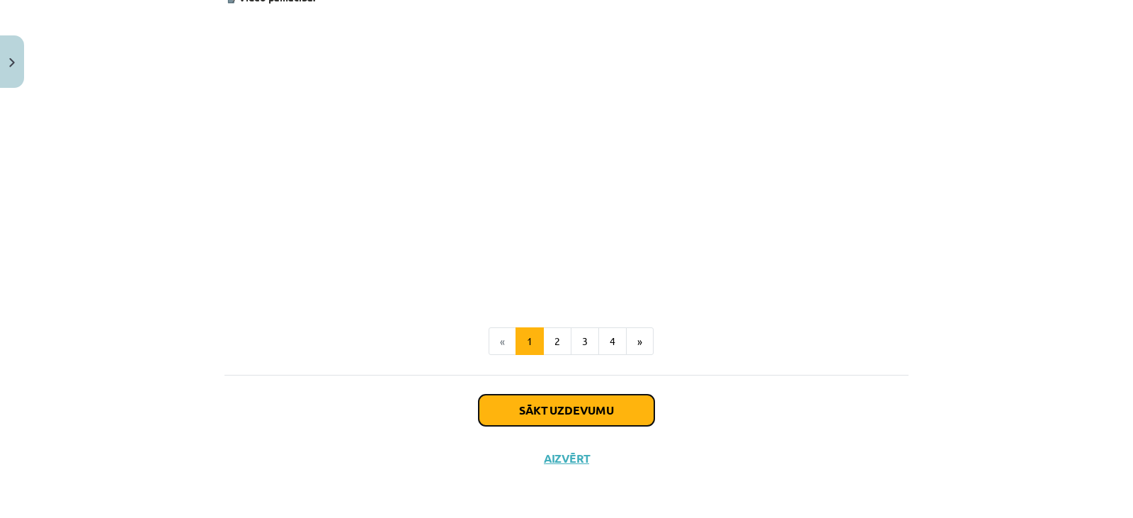
click at [579, 416] on button "Sākt uzdevumu" at bounding box center [567, 409] width 176 height 31
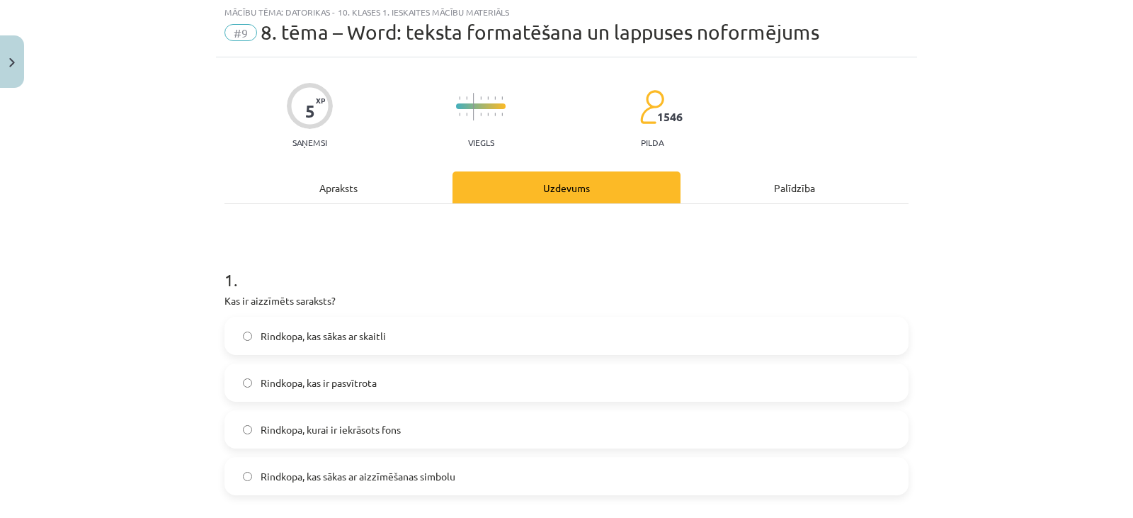
scroll to position [35, 0]
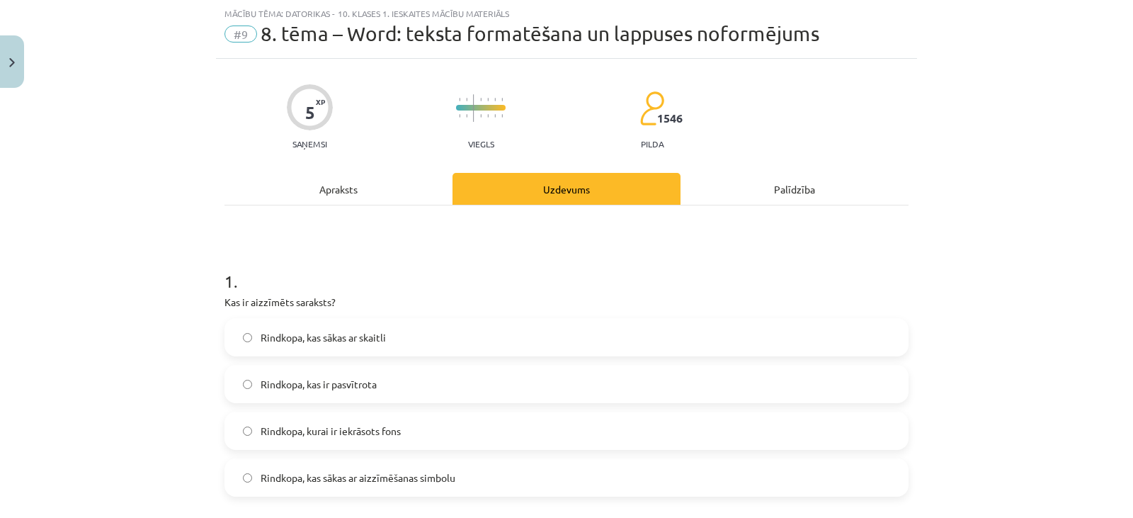
click at [550, 484] on label "Rindkopa, kas sākas ar aizzīmēšanas simbolu" at bounding box center [566, 477] width 681 height 35
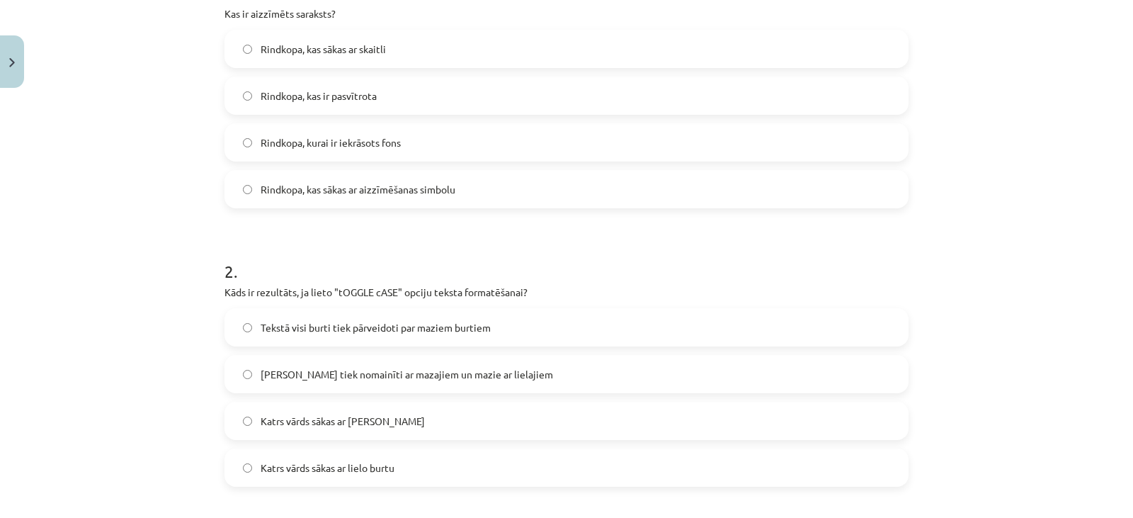
scroll to position [365, 0]
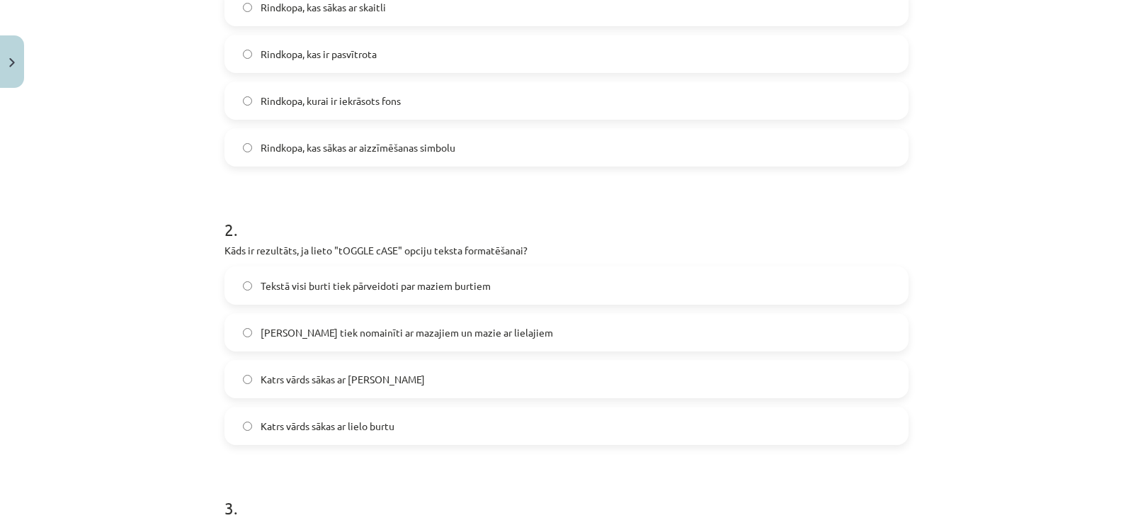
click at [747, 334] on label "[PERSON_NAME] tiek nomainīti ar mazajiem un mazie ar lielajiem" at bounding box center [566, 331] width 681 height 35
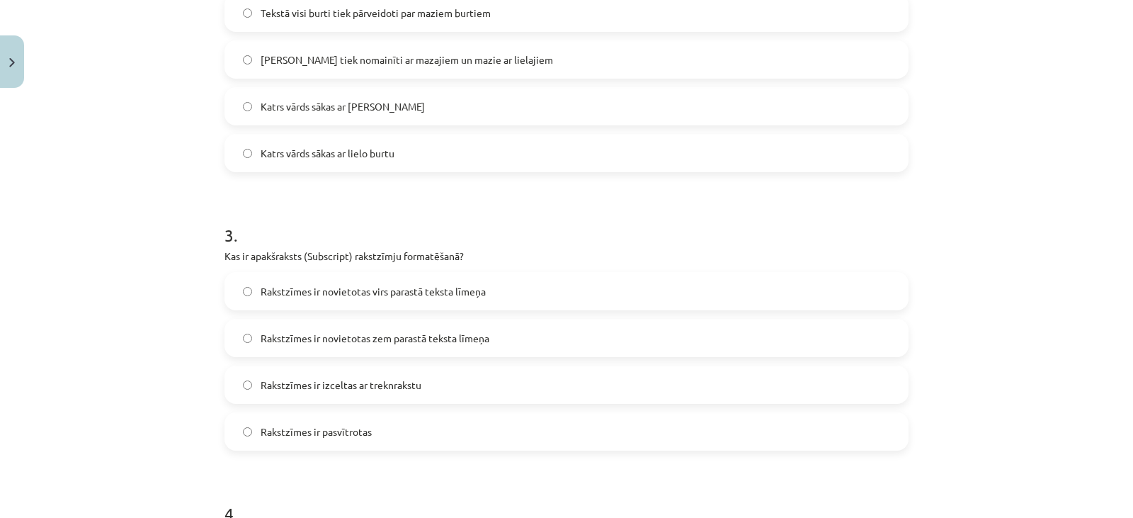
scroll to position [646, 0]
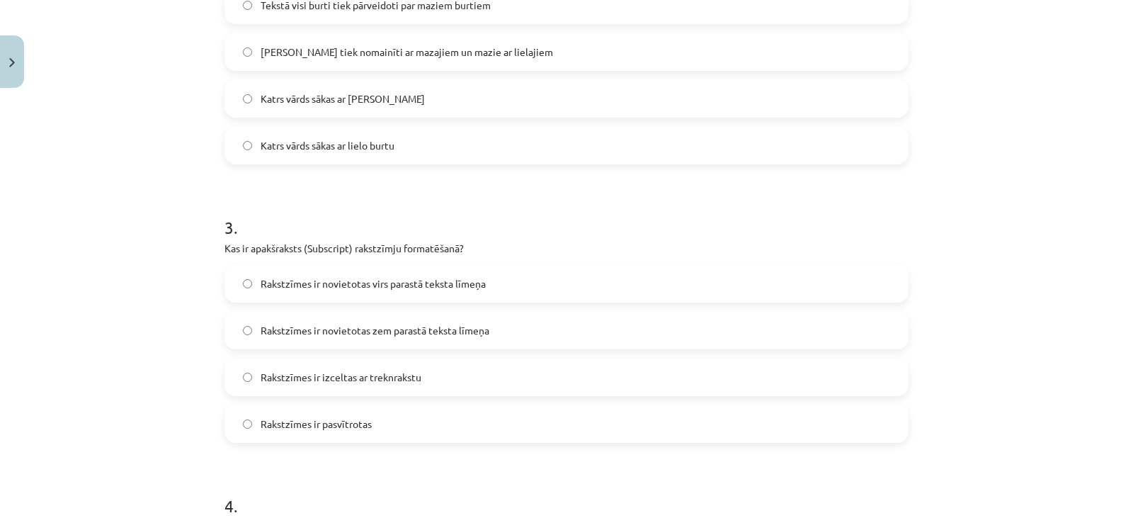
click at [729, 329] on label "Rakstzīmes ir novietotas zem parastā teksta līmeņa" at bounding box center [566, 329] width 681 height 35
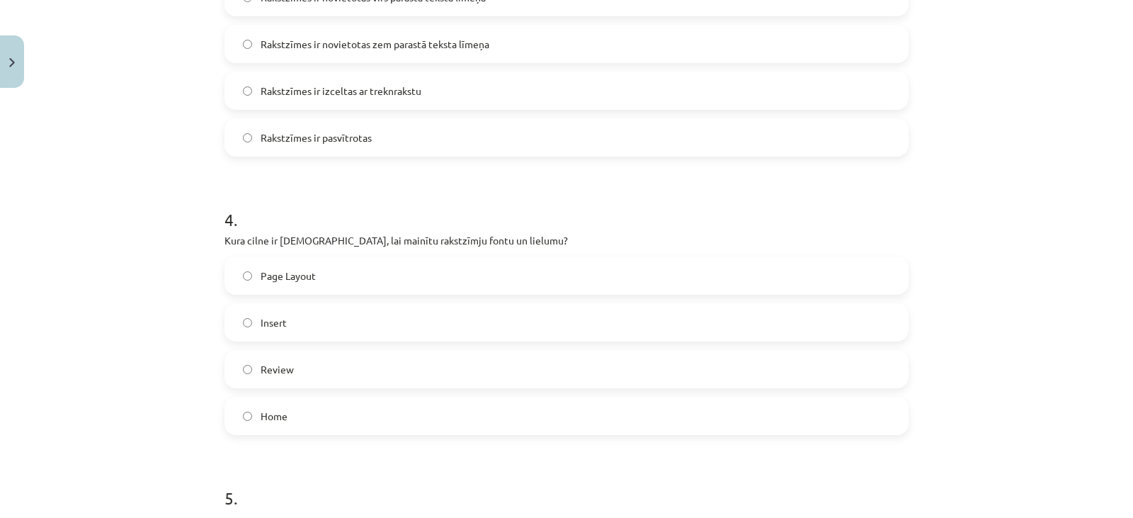
scroll to position [950, 0]
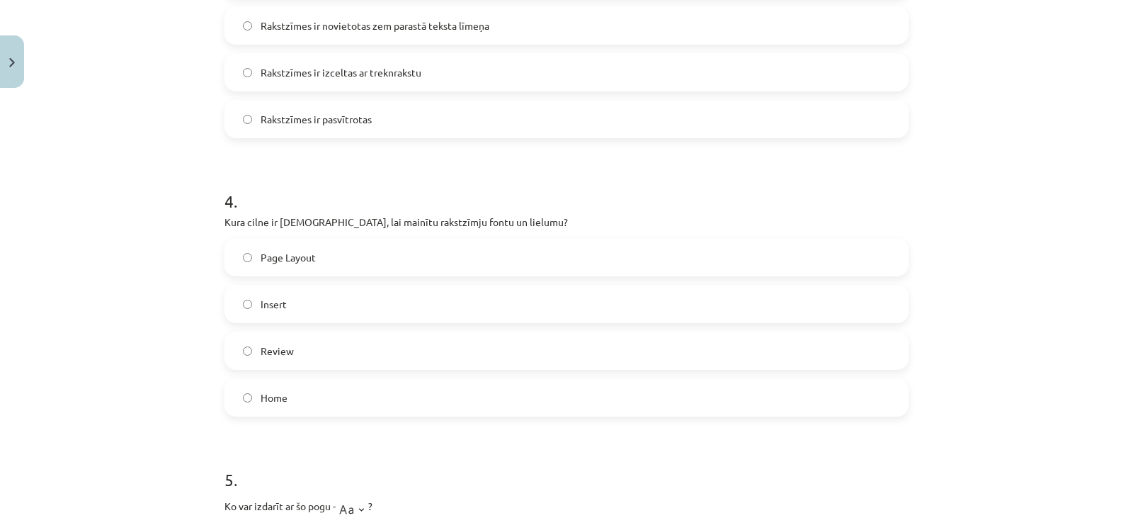
click at [690, 399] on label "Home" at bounding box center [566, 397] width 681 height 35
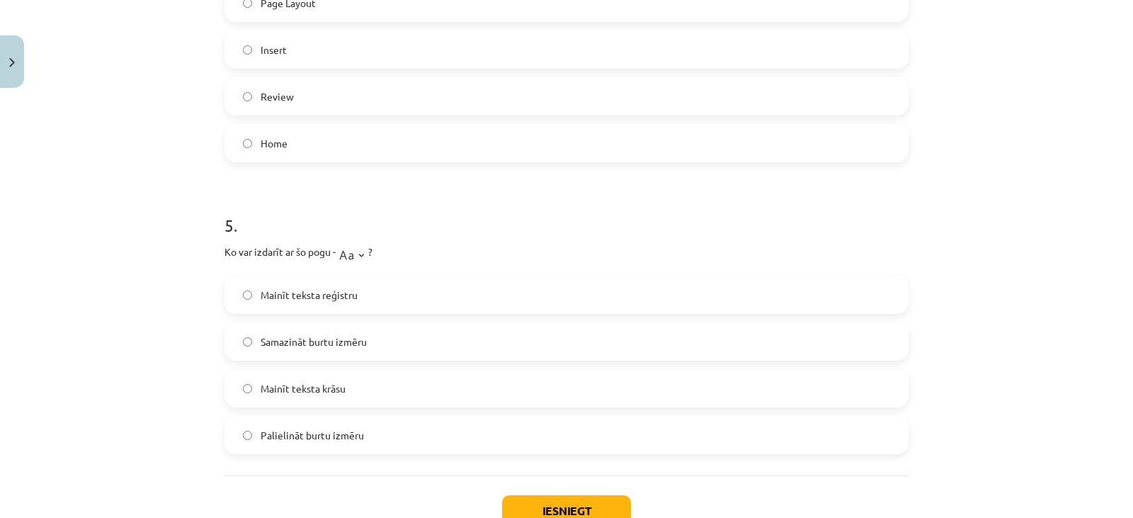
scroll to position [1210, 0]
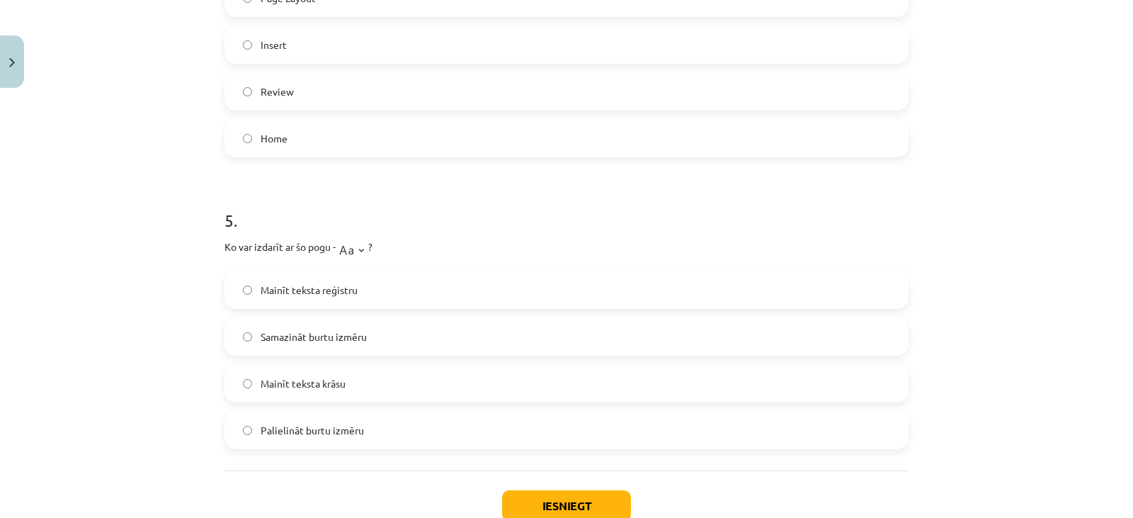
click at [638, 342] on label "Samazināt burtu izmēru" at bounding box center [566, 336] width 681 height 35
click at [538, 500] on button "Iesniegt" at bounding box center [566, 505] width 129 height 31
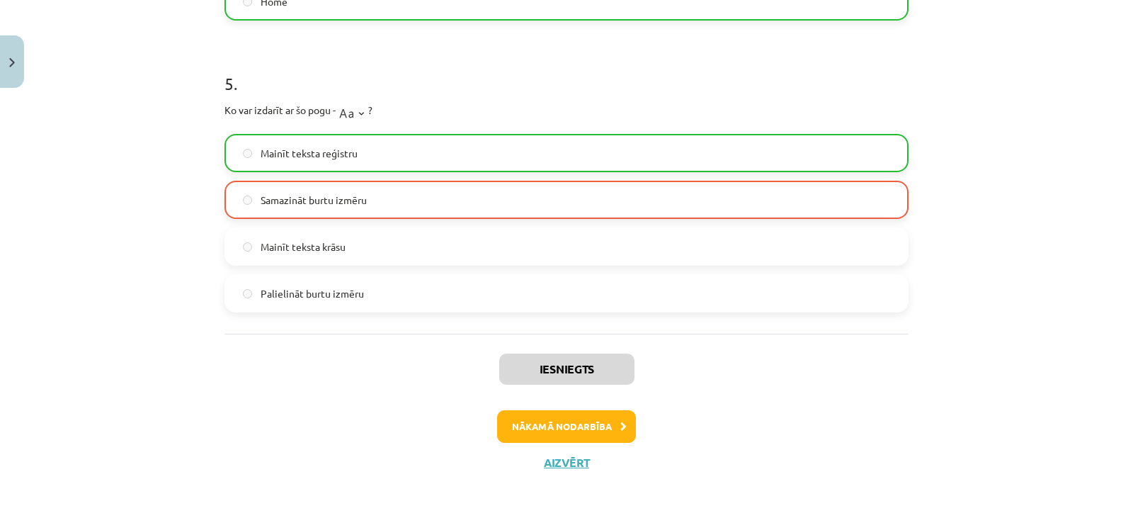
scroll to position [1351, 0]
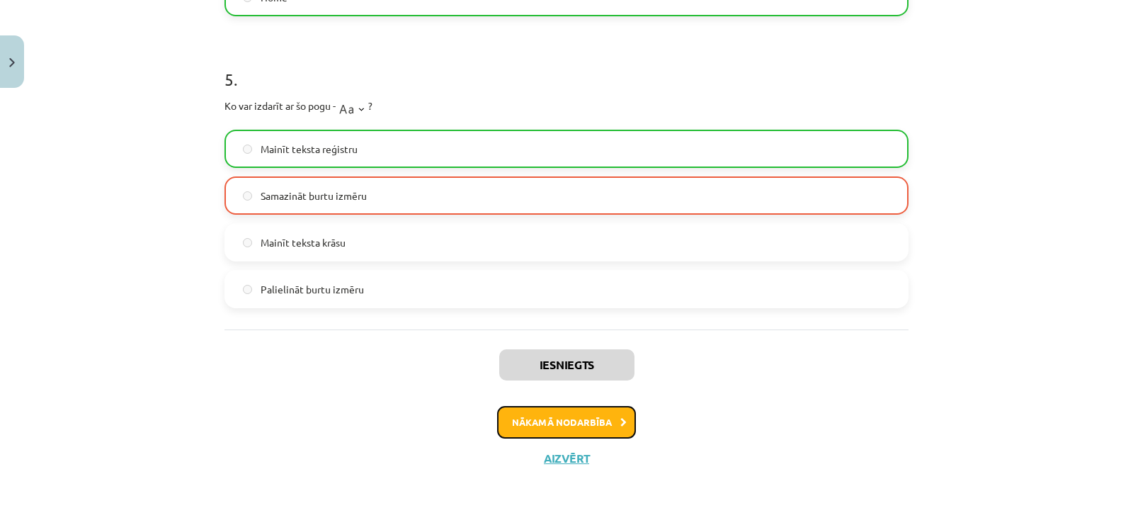
click at [573, 427] on button "Nākamā nodarbība" at bounding box center [566, 422] width 139 height 33
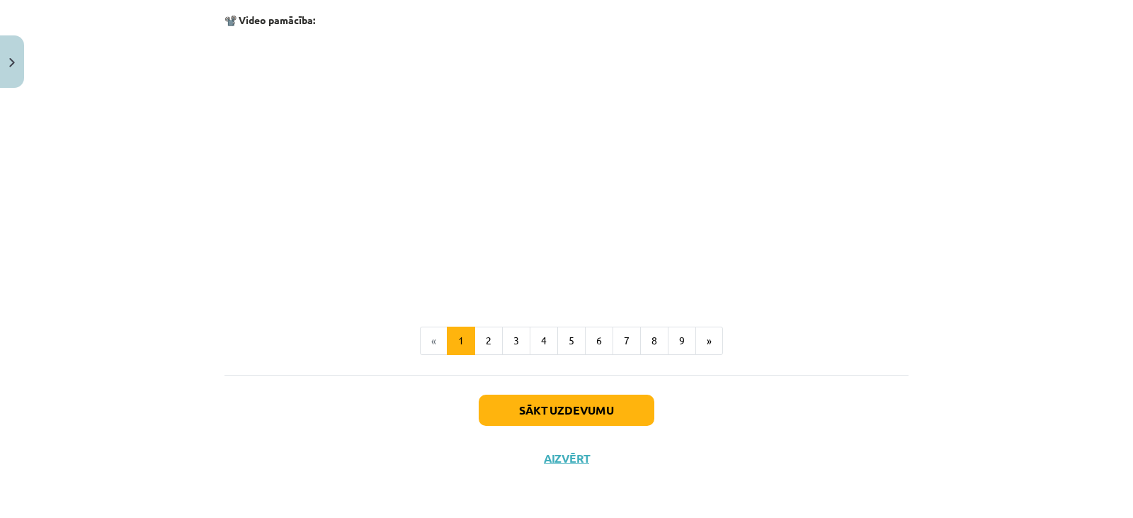
scroll to position [2983, 0]
click at [580, 411] on button "Sākt uzdevumu" at bounding box center [567, 409] width 176 height 31
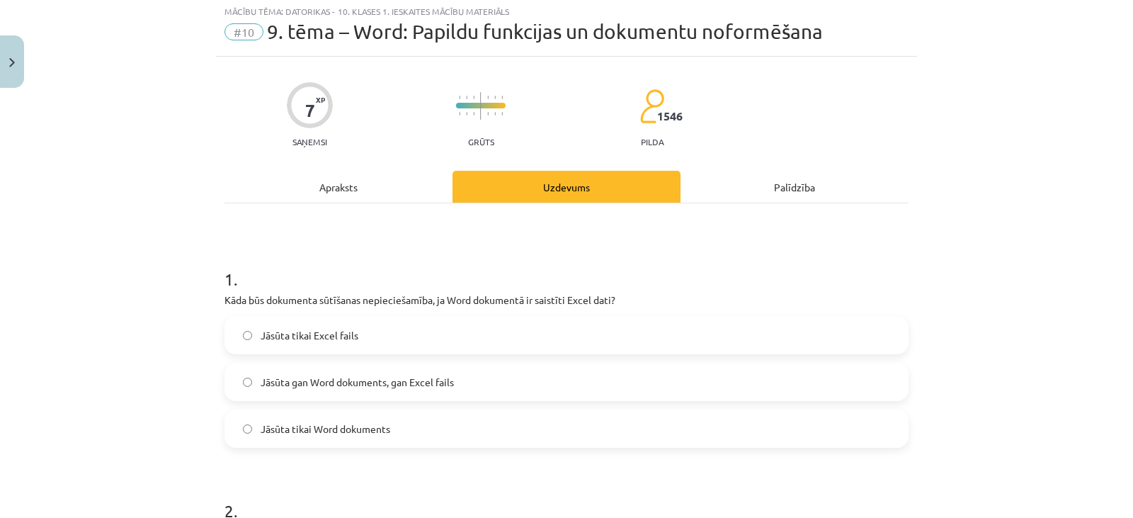
scroll to position [35, 0]
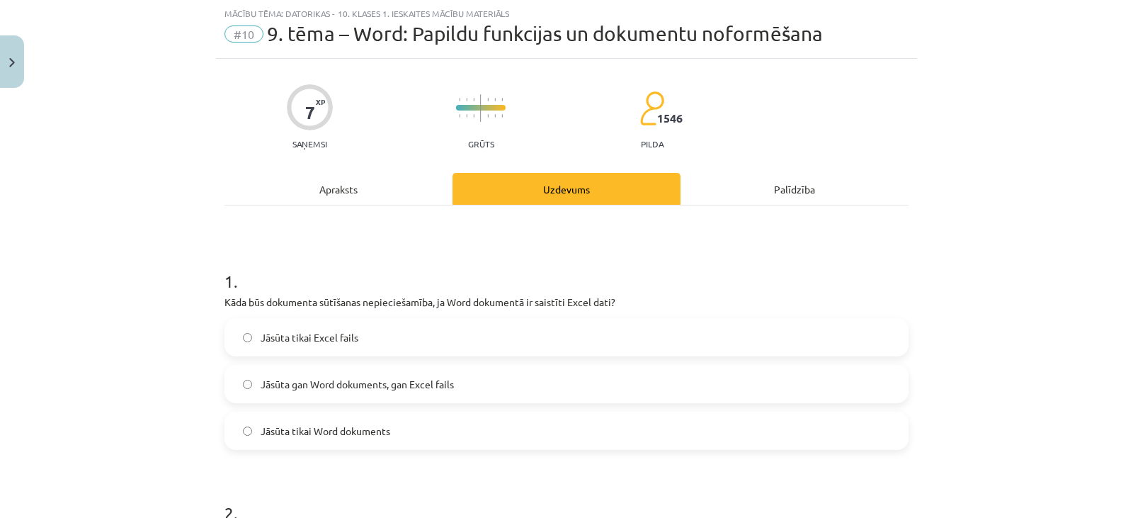
click at [537, 390] on label "Jāsūta gan Word dokuments, gan Excel fails" at bounding box center [566, 383] width 681 height 35
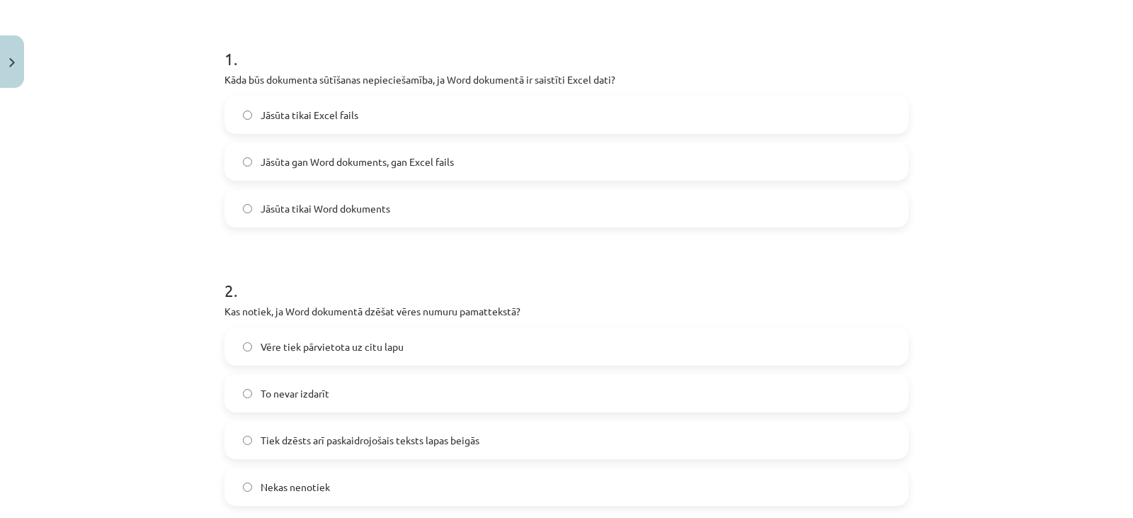
scroll to position [274, 0]
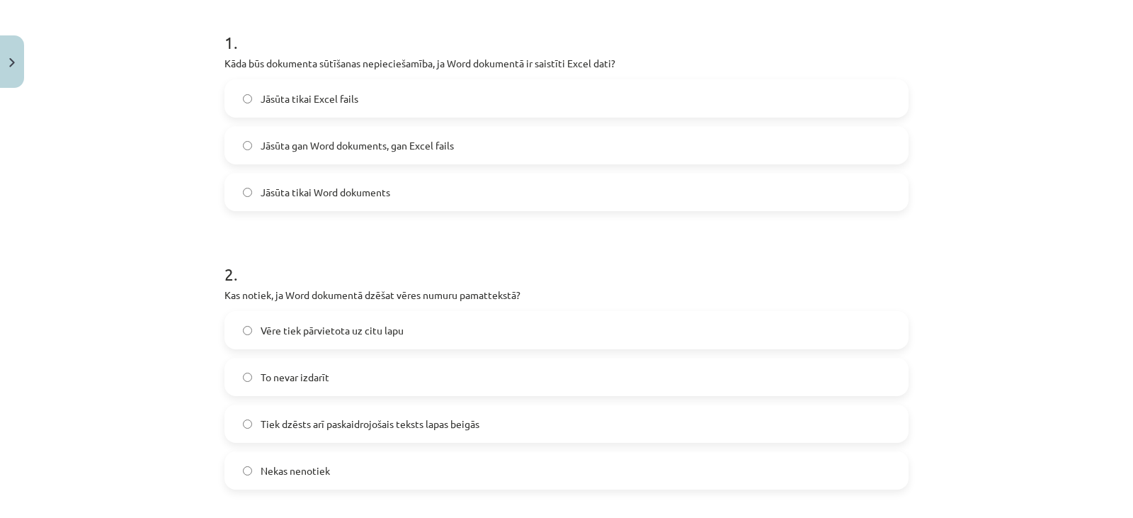
click at [785, 424] on label "Tiek dzēsts arī paskaidrojošais teksts lapas beigās" at bounding box center [566, 423] width 681 height 35
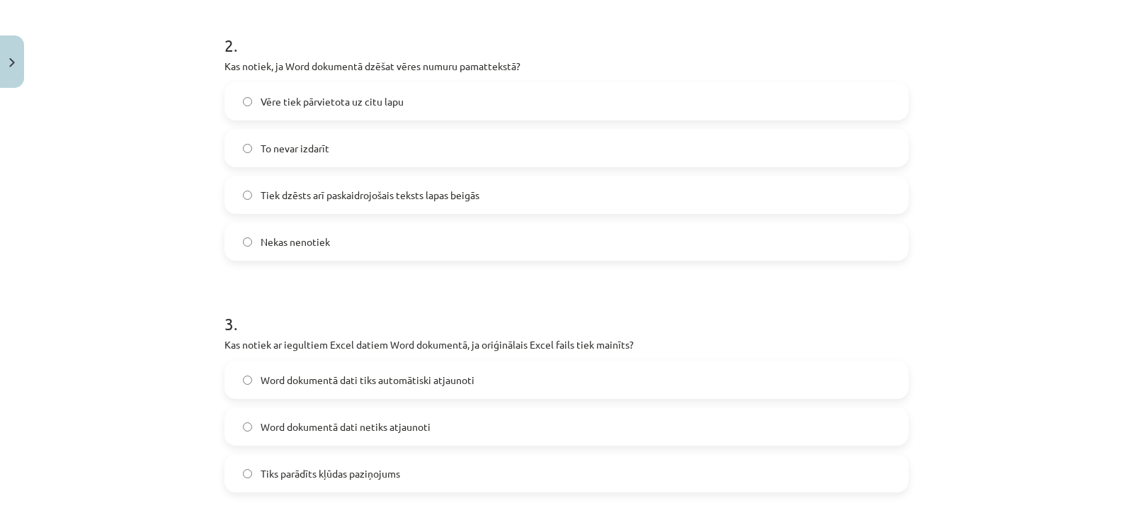
scroll to position [509, 0]
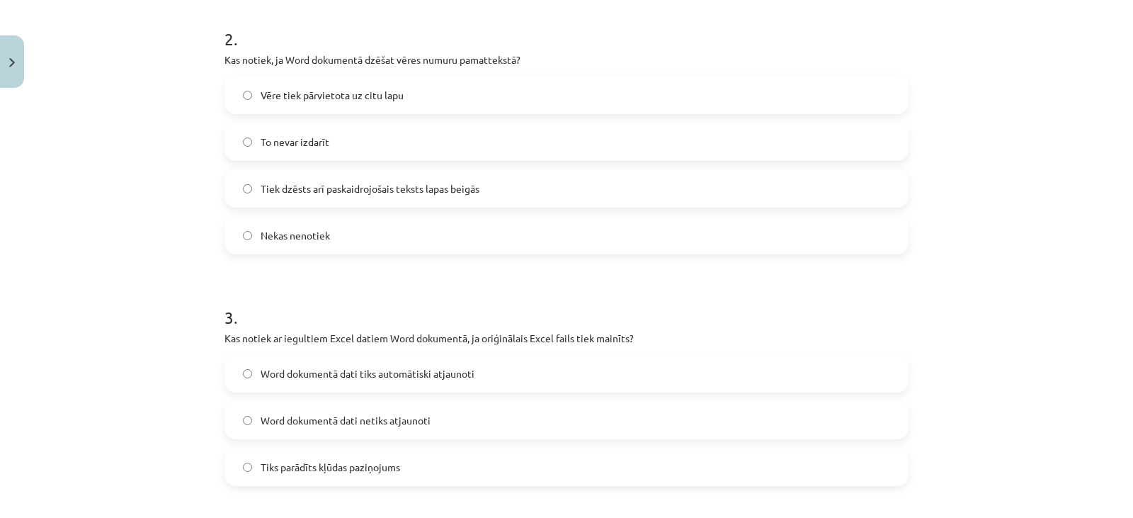
click at [753, 382] on label "Word dokumentā dati tiks automātiski atjaunoti" at bounding box center [566, 373] width 681 height 35
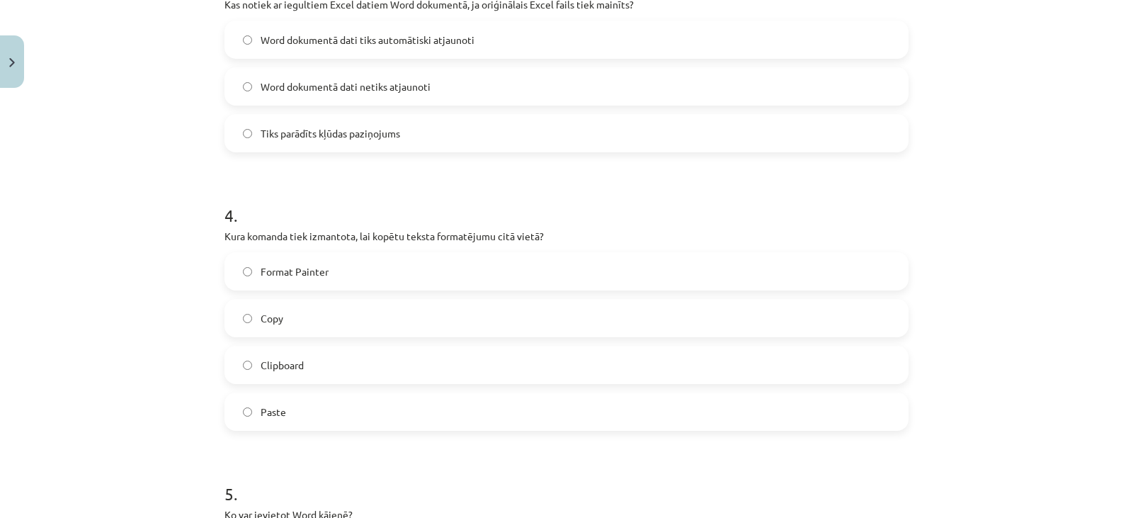
scroll to position [846, 0]
click at [690, 310] on label "Copy" at bounding box center [566, 314] width 681 height 35
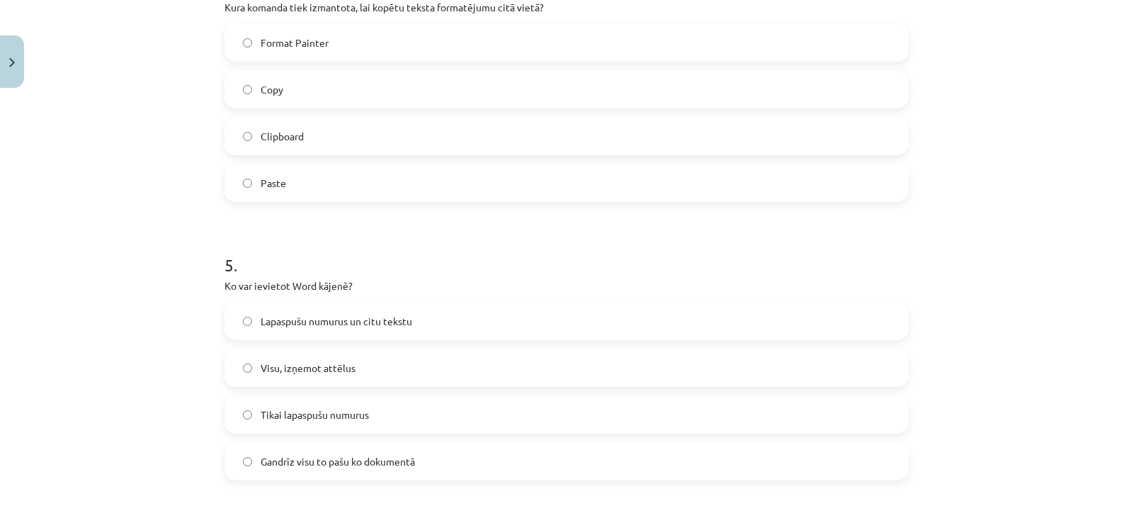
scroll to position [1081, 0]
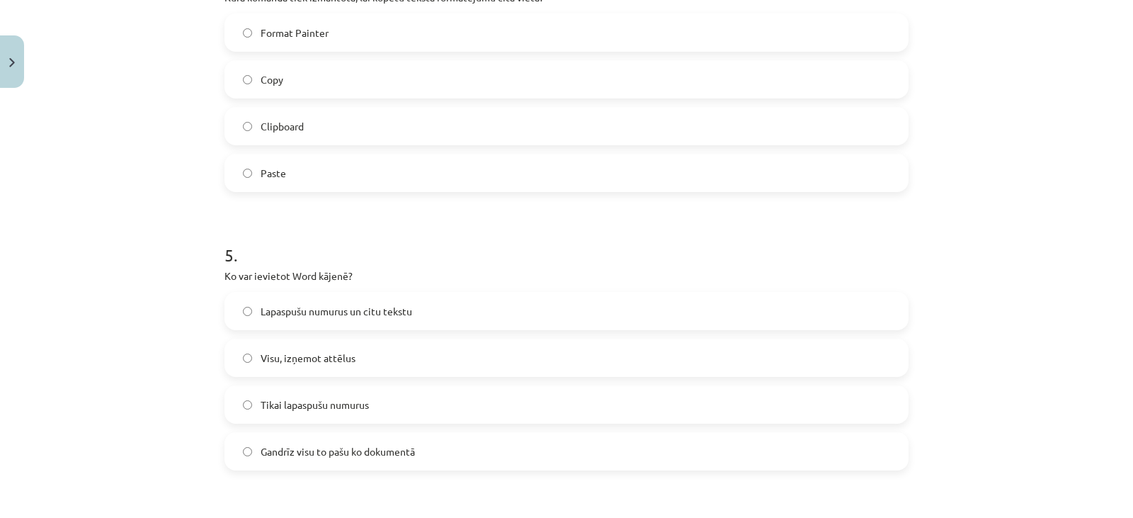
click at [831, 309] on label "Lapaspušu numurus un citu tekstu" at bounding box center [566, 310] width 681 height 35
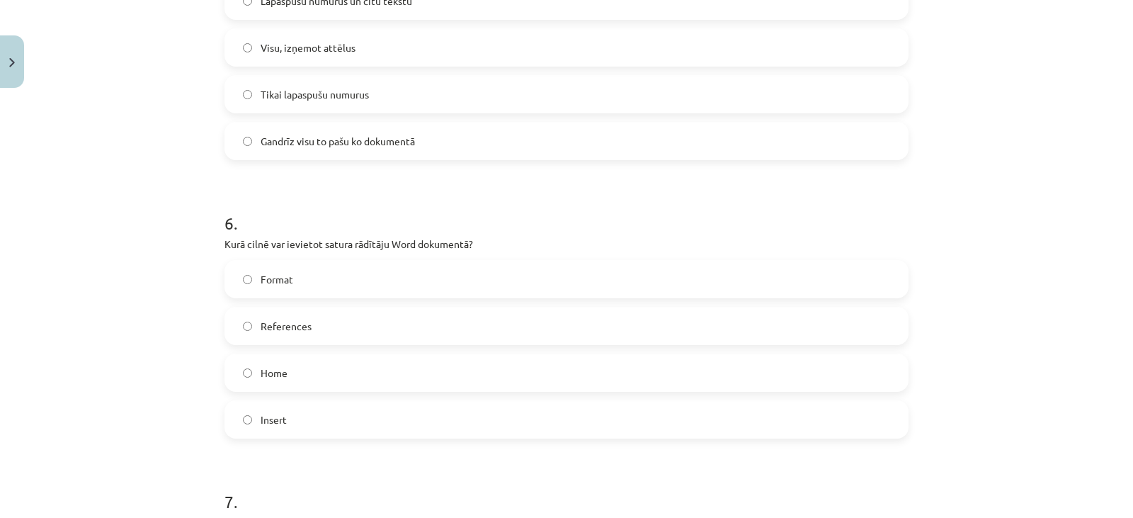
scroll to position [1402, 0]
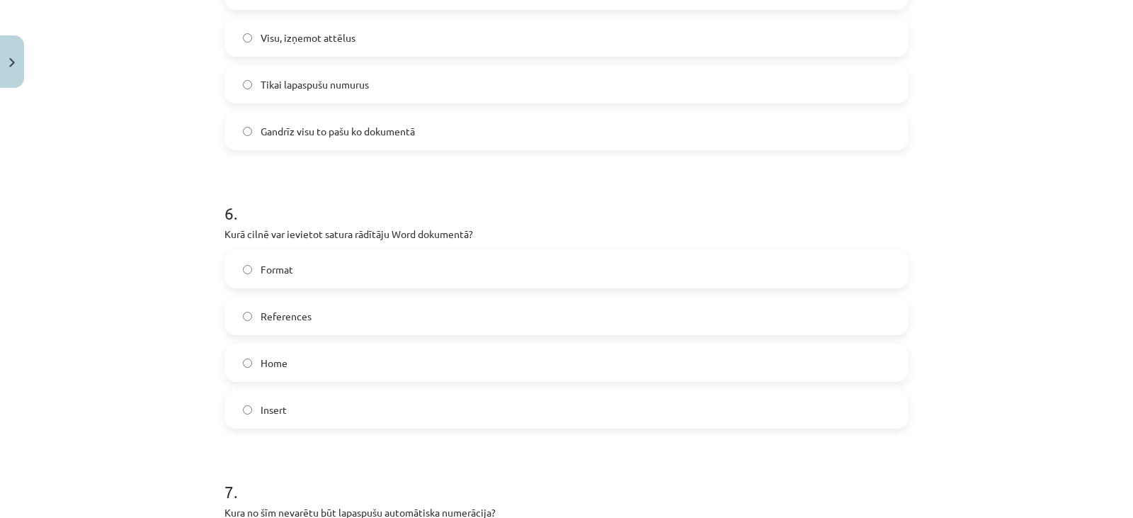
click at [722, 352] on label "Home" at bounding box center [566, 362] width 681 height 35
click at [746, 410] on label "Insert" at bounding box center [566, 409] width 681 height 35
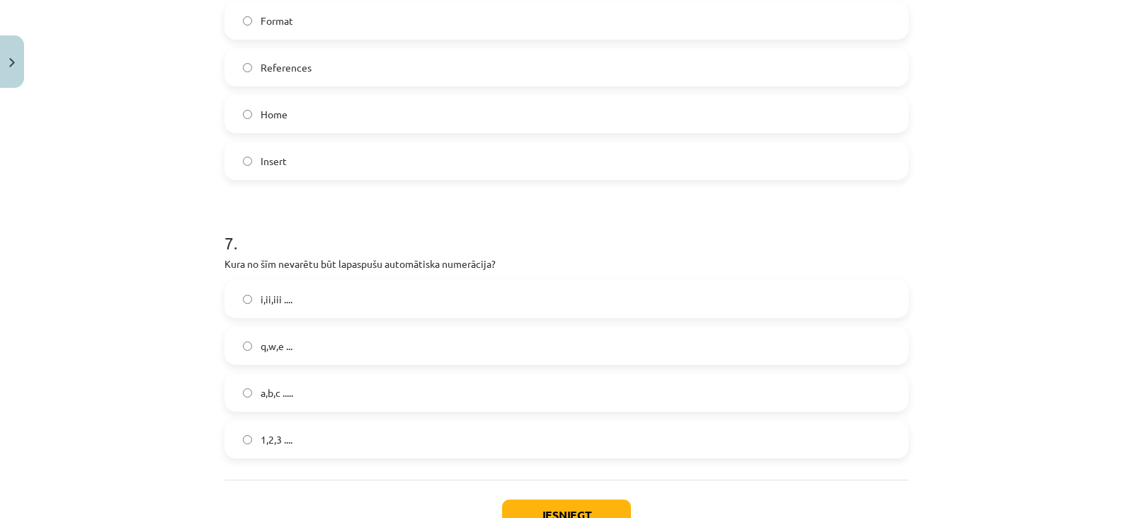
scroll to position [1647, 0]
click at [594, 353] on label "q,w,e ..." at bounding box center [566, 348] width 681 height 35
click at [593, 511] on button "Iesniegt" at bounding box center [566, 518] width 129 height 31
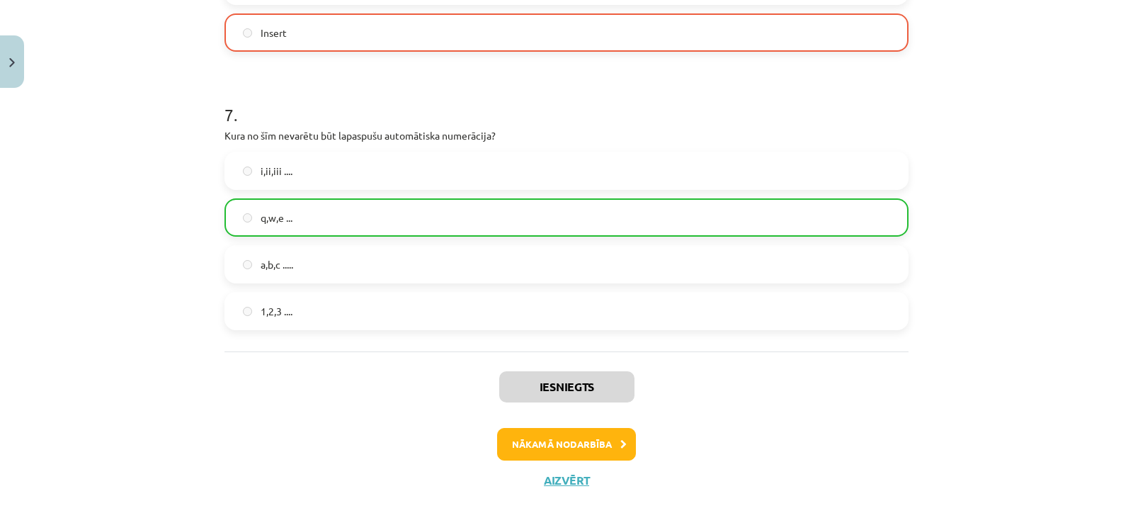
scroll to position [1800, 0]
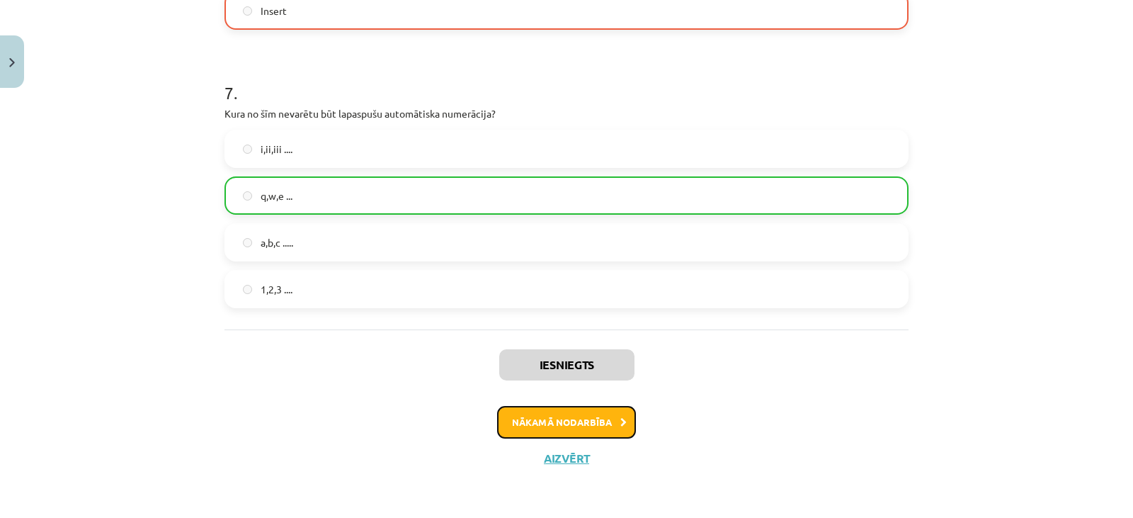
click at [547, 424] on button "Nākamā nodarbība" at bounding box center [566, 422] width 139 height 33
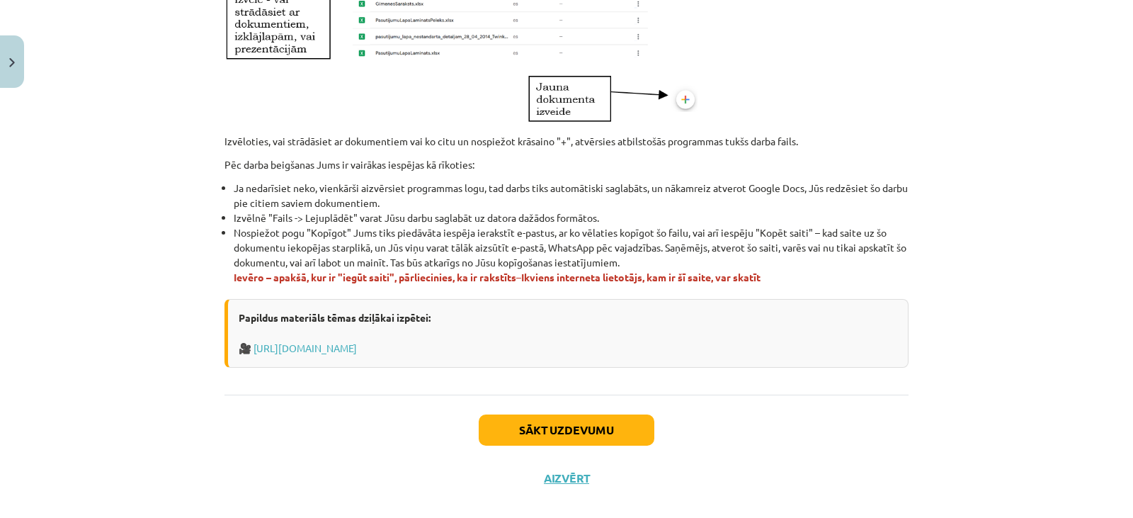
scroll to position [851, 0]
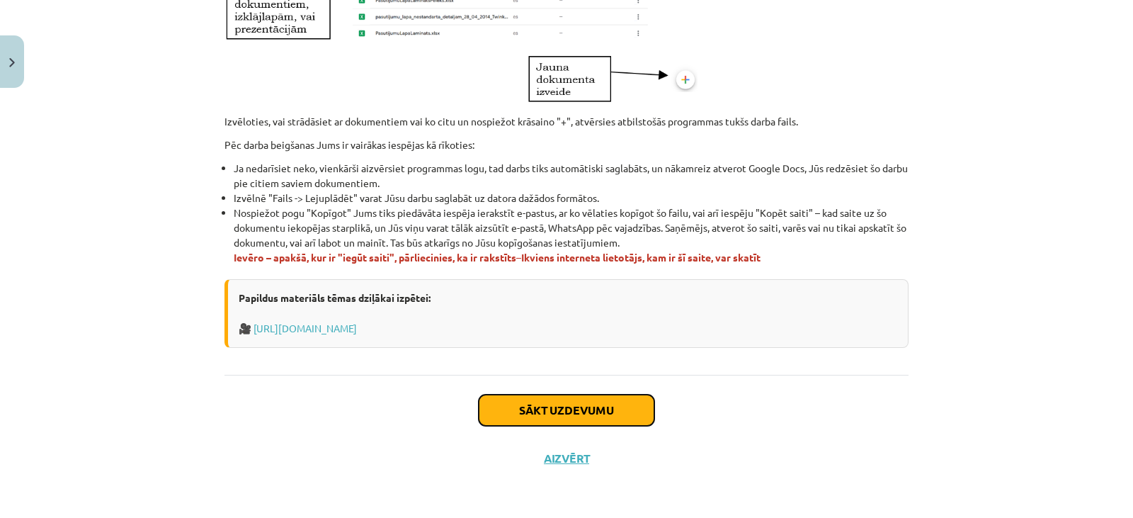
click at [536, 410] on button "Sākt uzdevumu" at bounding box center [567, 409] width 176 height 31
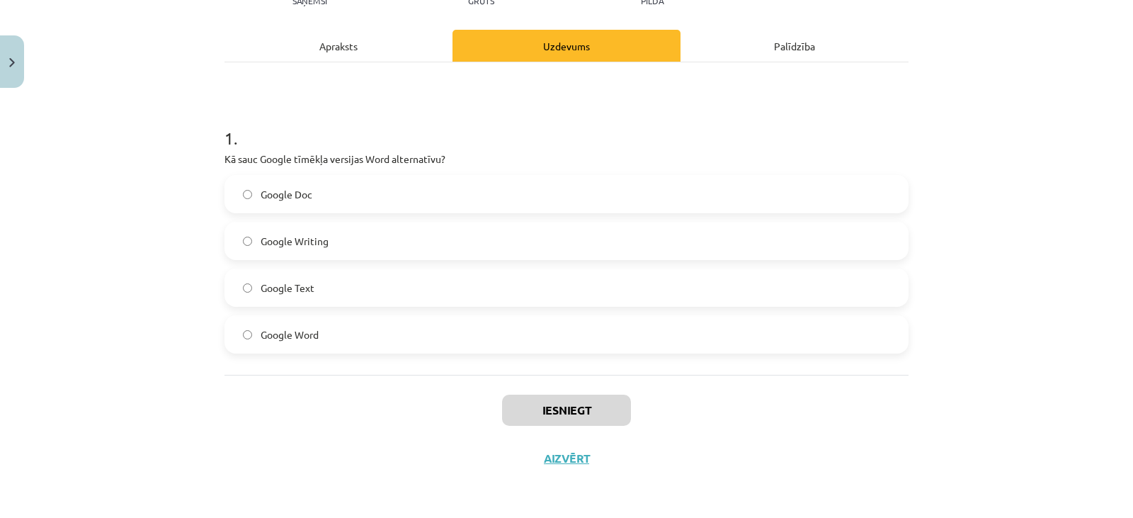
scroll to position [35, 0]
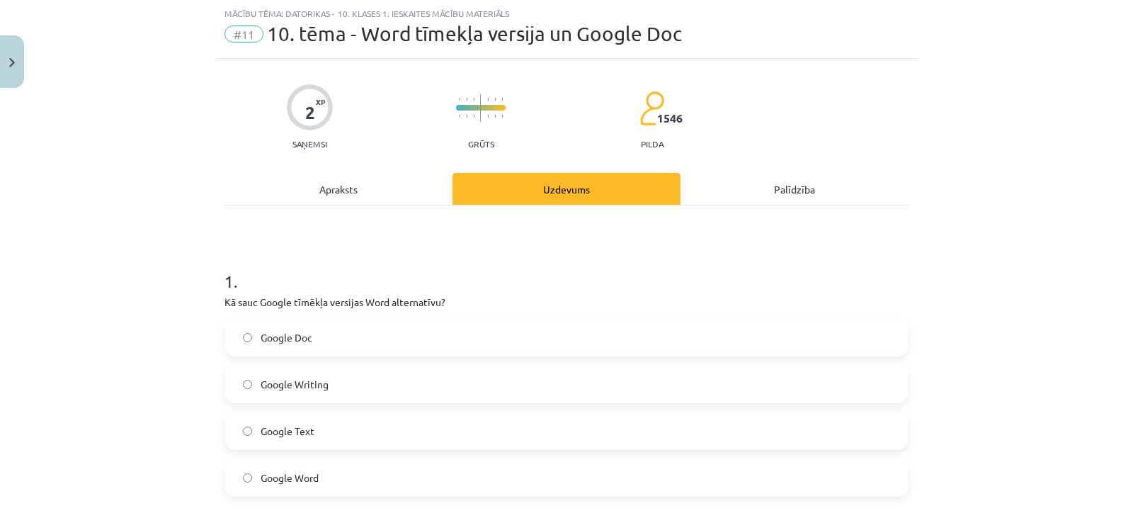
click at [545, 352] on label "Google Doc" at bounding box center [566, 336] width 681 height 35
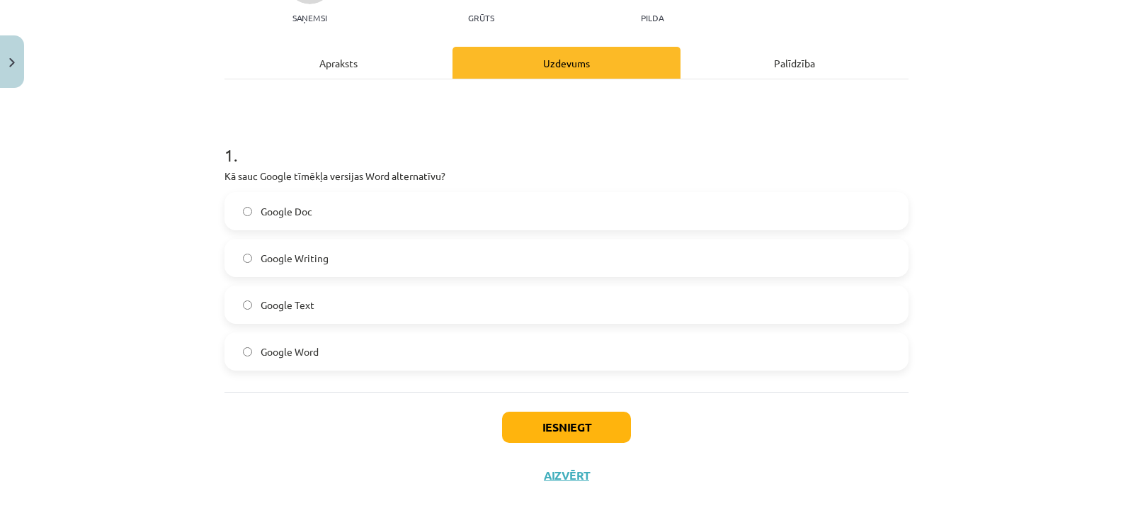
scroll to position [164, 0]
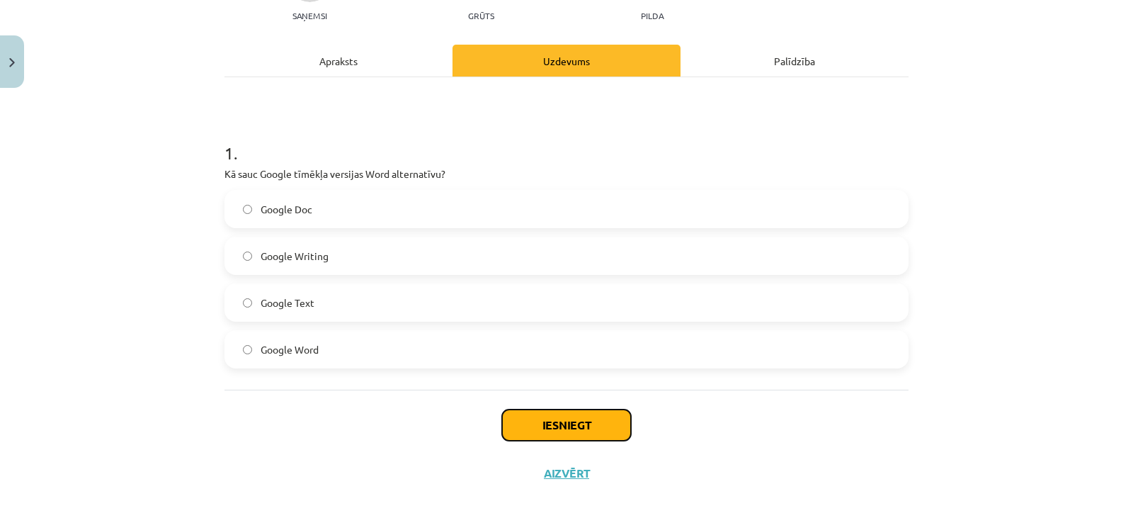
click at [546, 423] on button "Iesniegt" at bounding box center [566, 424] width 129 height 31
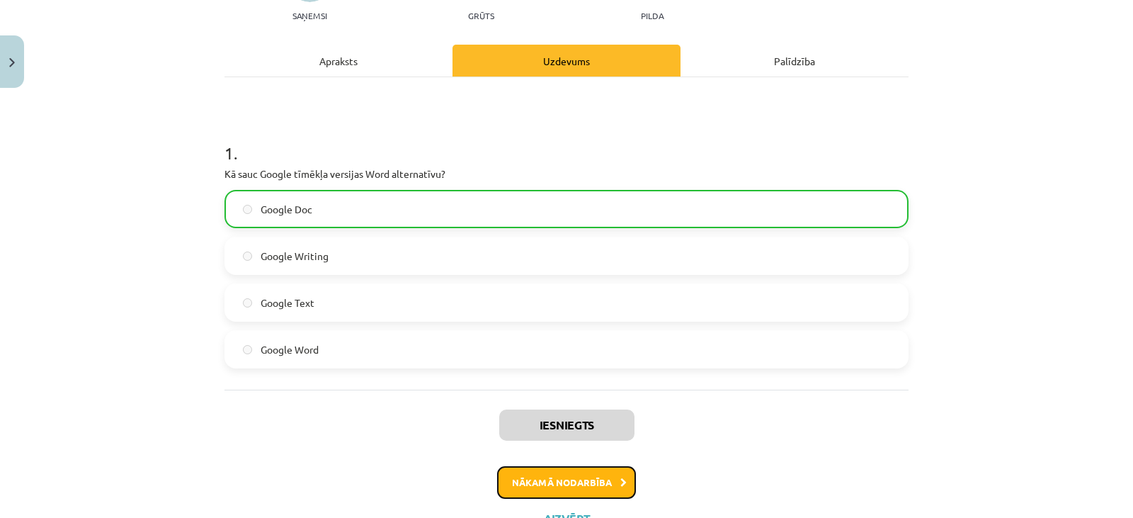
click at [539, 477] on button "Nākamā nodarbība" at bounding box center [566, 482] width 139 height 33
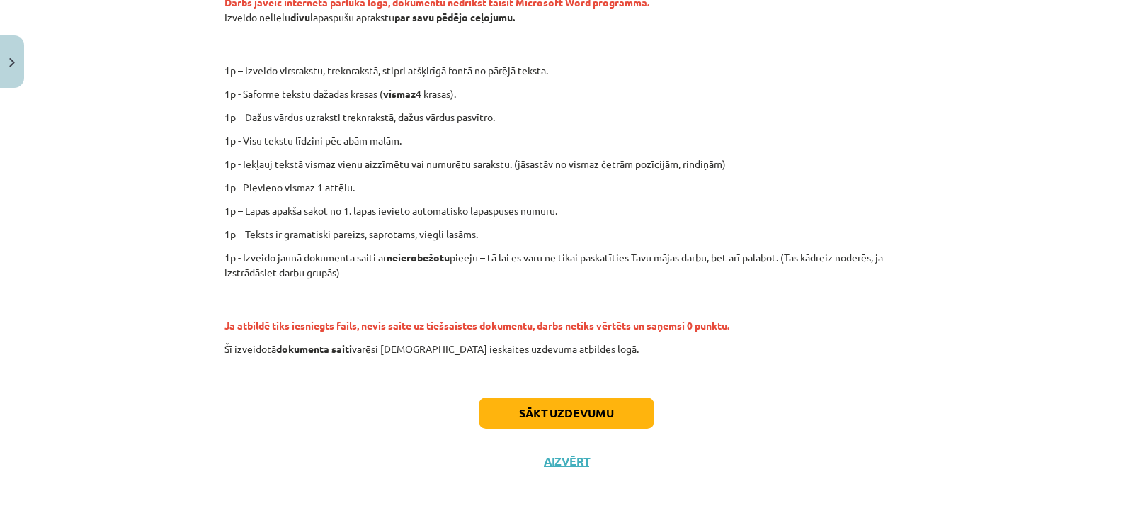
scroll to position [306, 0]
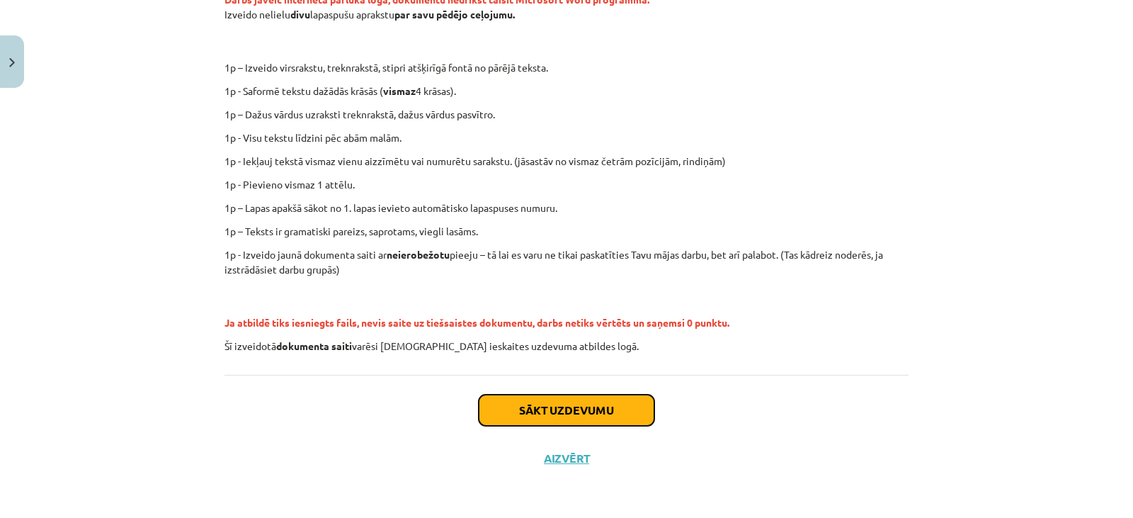
click at [571, 416] on button "Sākt uzdevumu" at bounding box center [567, 409] width 176 height 31
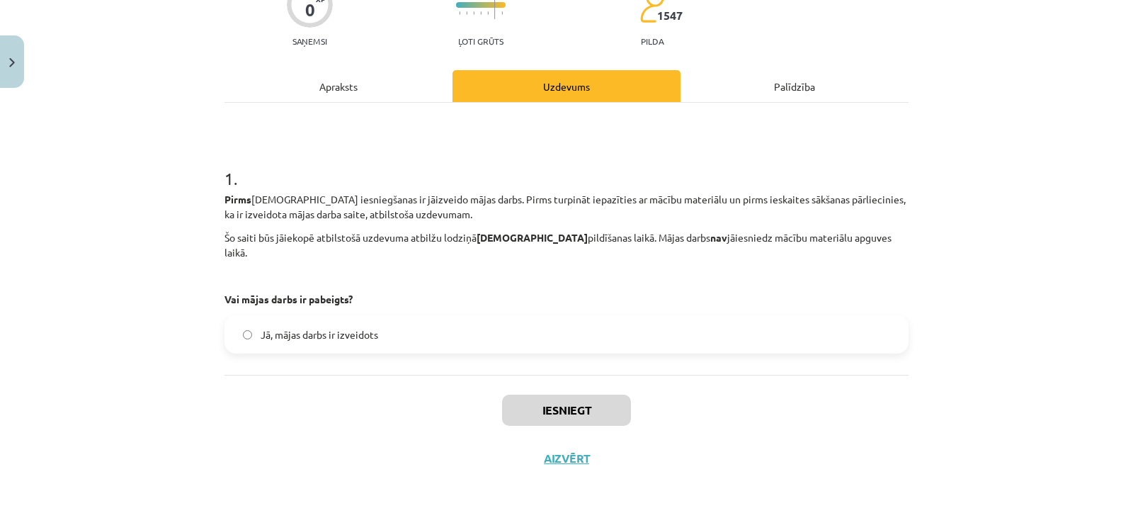
scroll to position [35, 0]
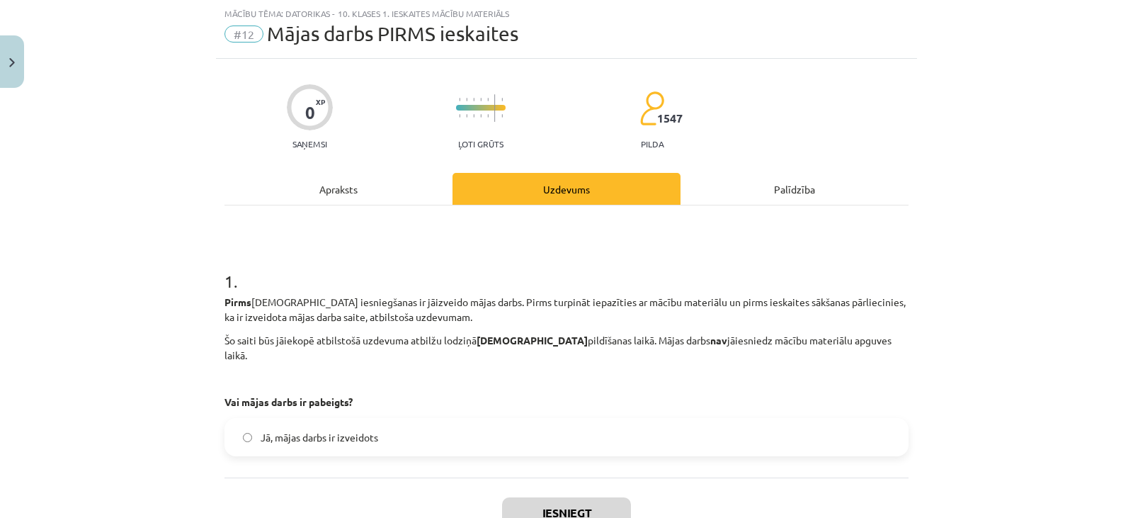
click at [769, 178] on div "Palīdzība" at bounding box center [795, 189] width 228 height 32
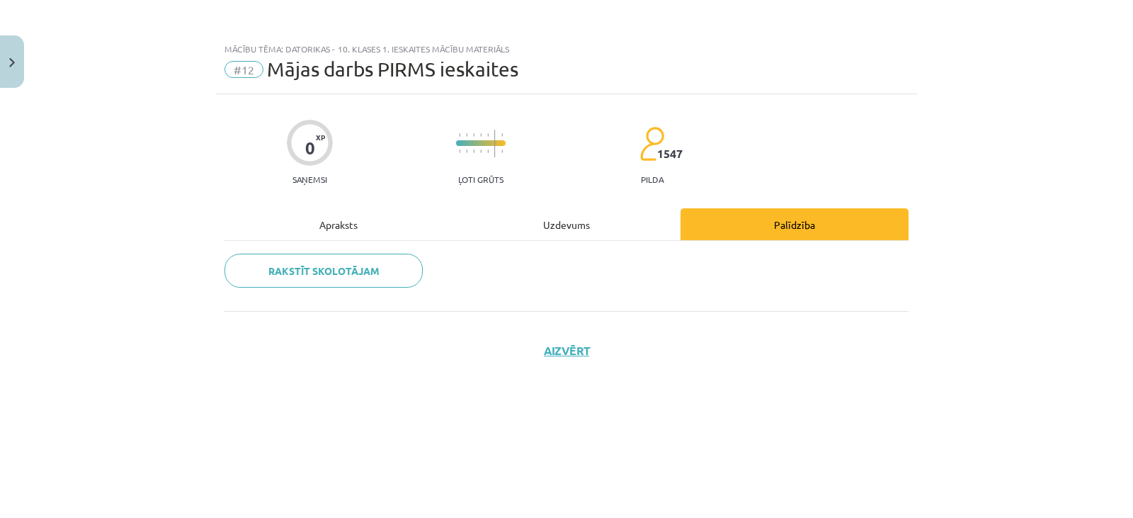
click at [353, 220] on div "Apraksts" at bounding box center [339, 224] width 228 height 32
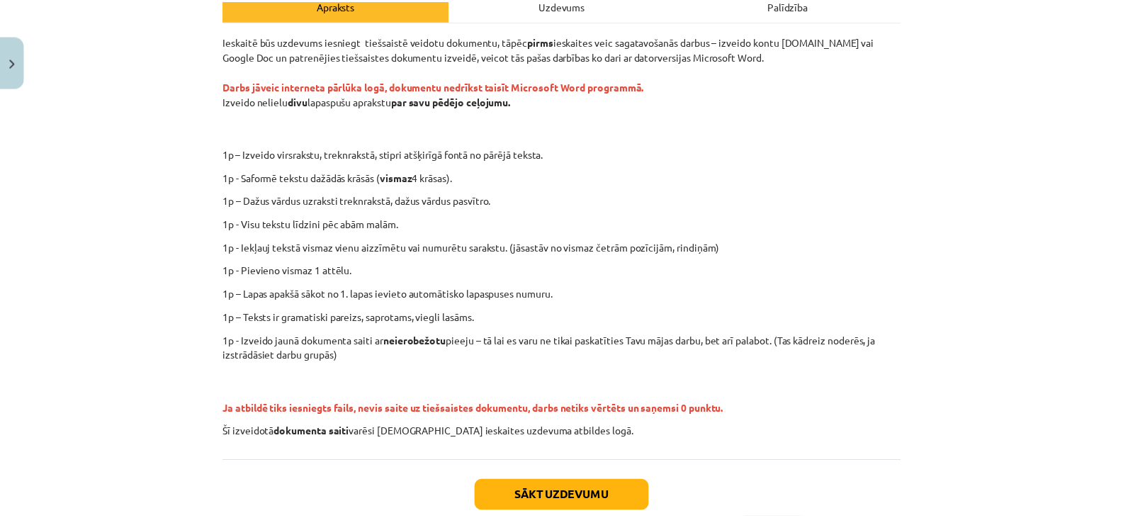
scroll to position [306, 0]
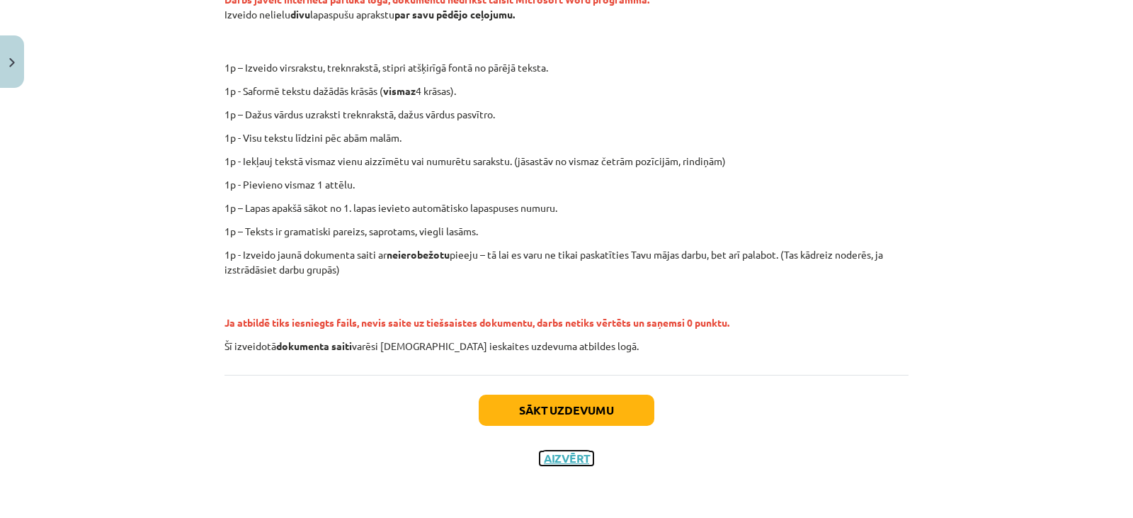
click at [569, 455] on button "Aizvērt" at bounding box center [567, 458] width 54 height 14
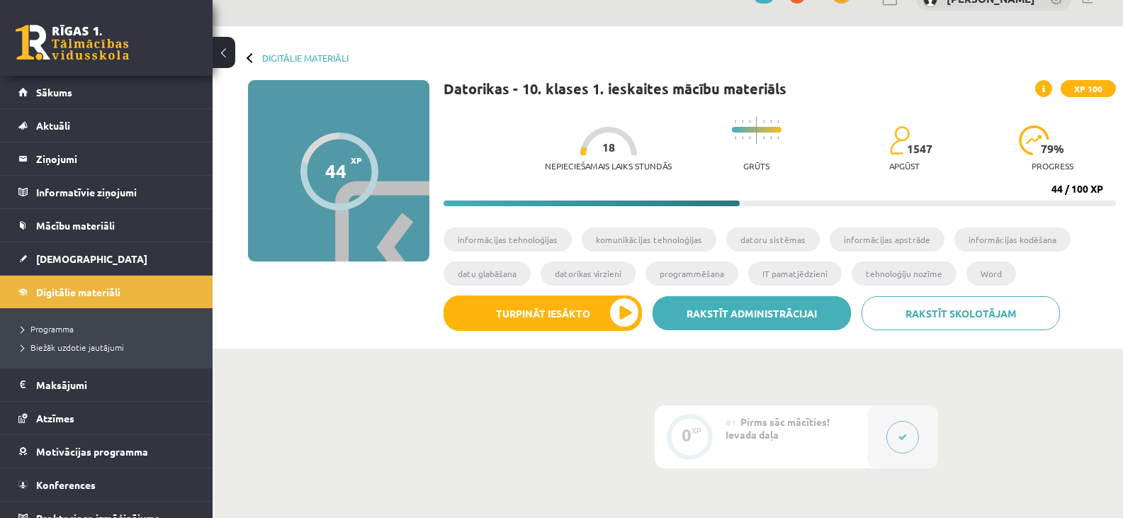
click at [722, 318] on link "Rakstīt administrācijai" at bounding box center [751, 313] width 198 height 34
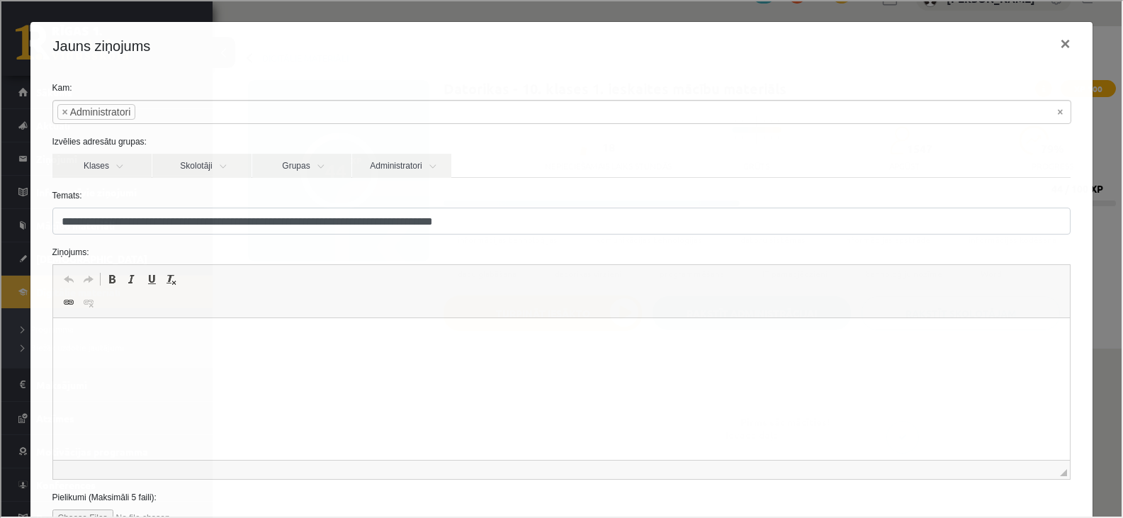
scroll to position [0, 0]
click at [649, 361] on html at bounding box center [560, 339] width 1017 height 43
click at [1050, 45] on button "×" at bounding box center [1063, 43] width 33 height 40
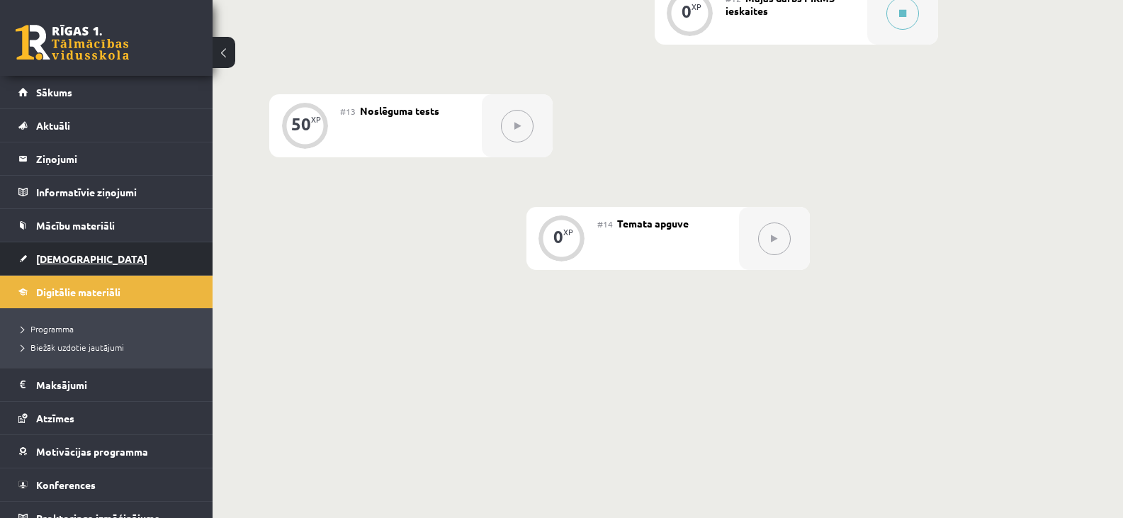
click at [183, 260] on li "[DEMOGRAPHIC_DATA] Neizpildītās [GEOGRAPHIC_DATA]" at bounding box center [106, 259] width 212 height 34
click at [94, 220] on span "Mācību materiāli" at bounding box center [75, 225] width 79 height 13
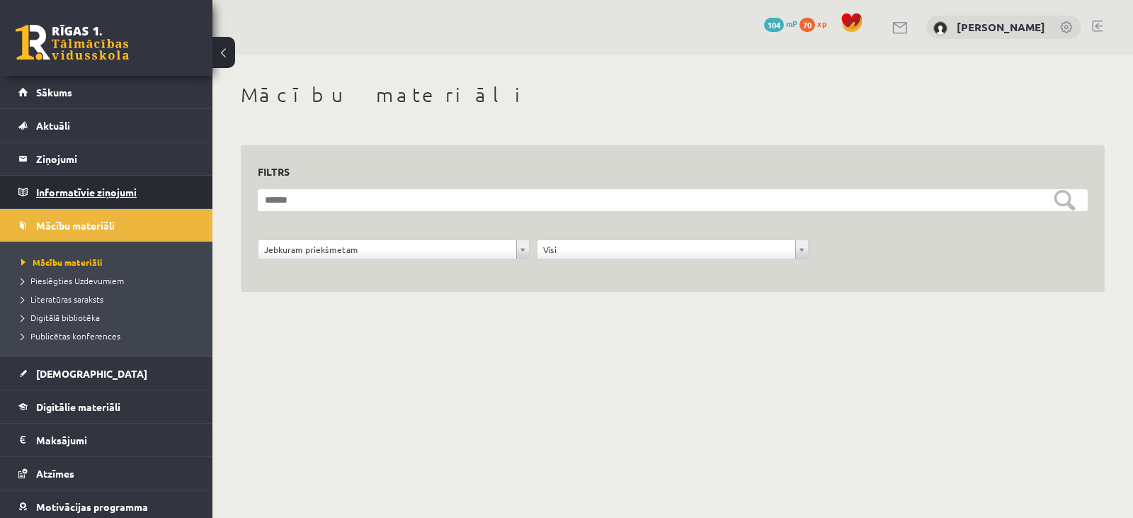
click at [88, 195] on legend "Informatīvie ziņojumi 1" at bounding box center [115, 192] width 159 height 33
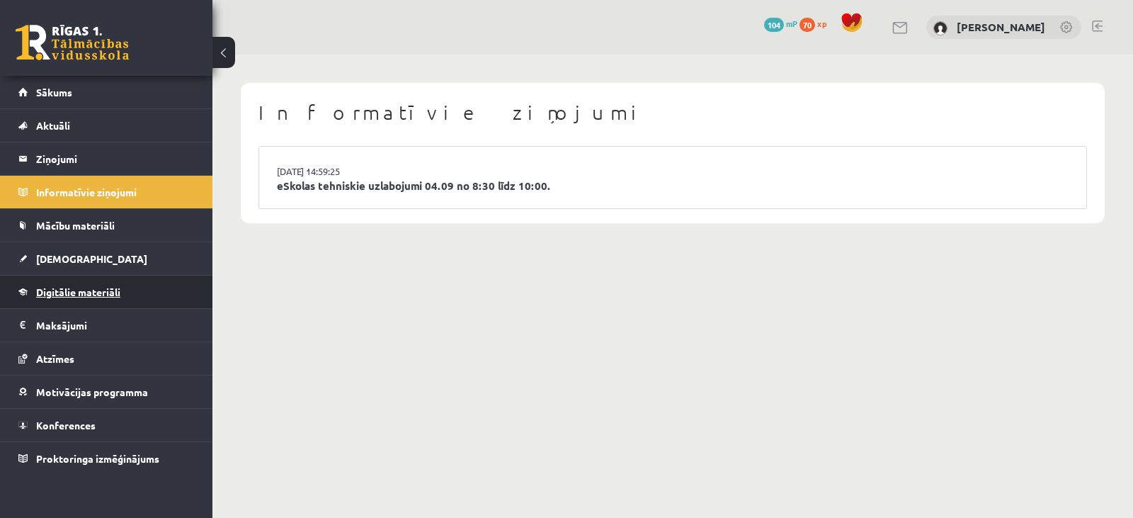
click at [66, 287] on span "Digitālie materiāli" at bounding box center [78, 291] width 84 height 13
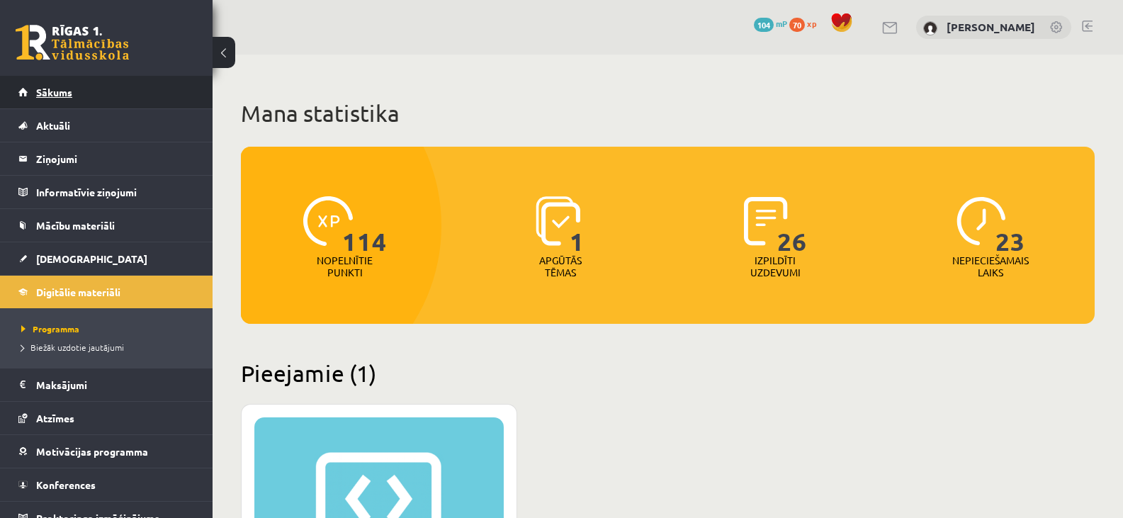
click at [57, 90] on span "Sākums" at bounding box center [54, 92] width 36 height 13
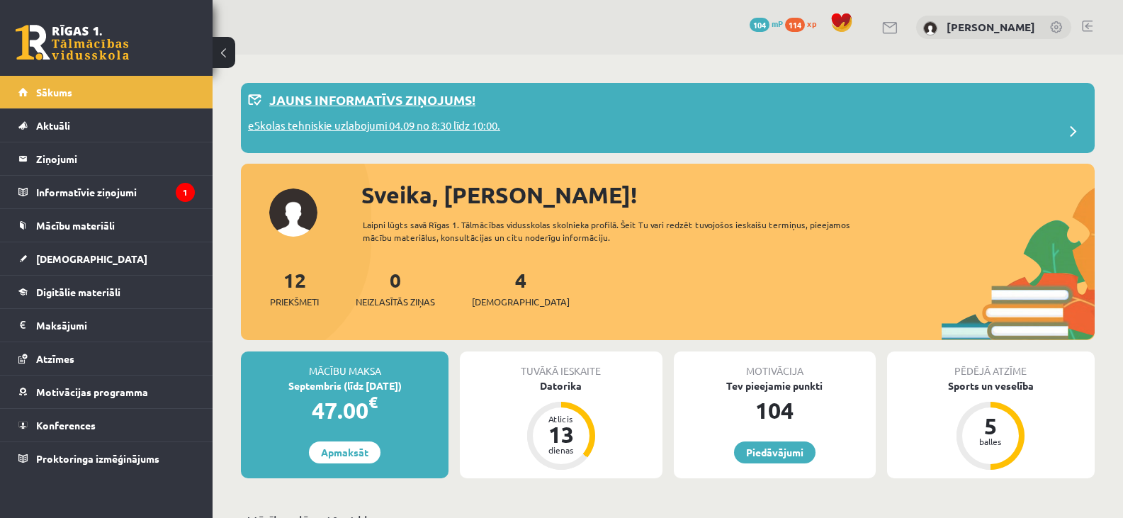
click at [318, 108] on p "Jauns informatīvs ziņojums!" at bounding box center [372, 99] width 206 height 19
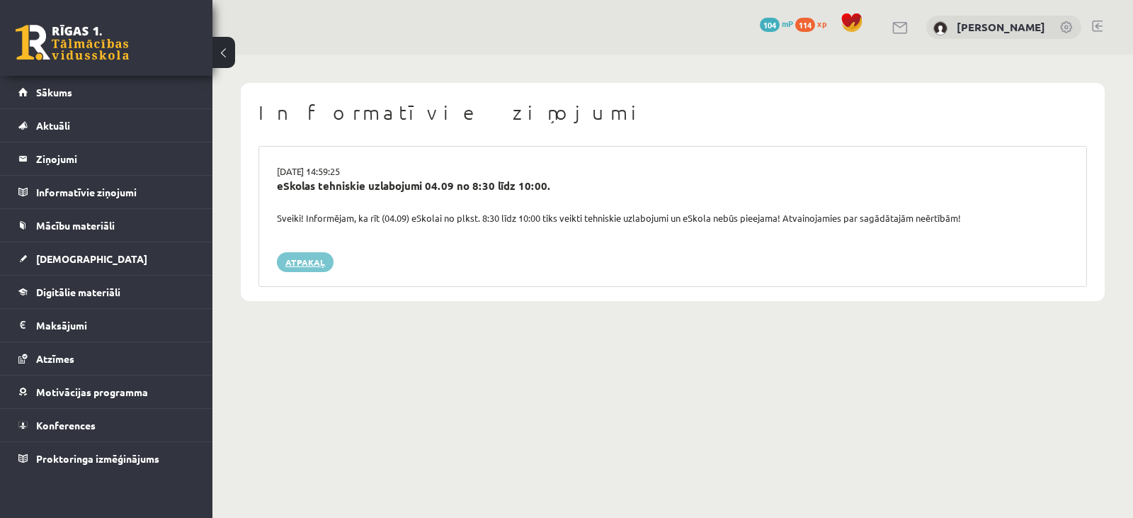
click at [298, 254] on link "Atpakaļ" at bounding box center [305, 262] width 57 height 20
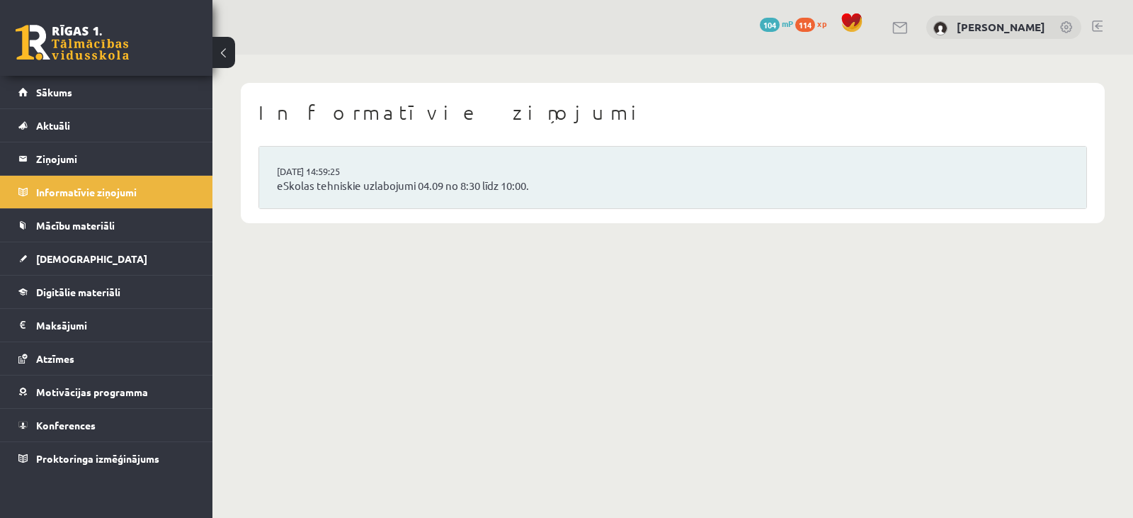
click at [64, 51] on link at bounding box center [72, 42] width 113 height 35
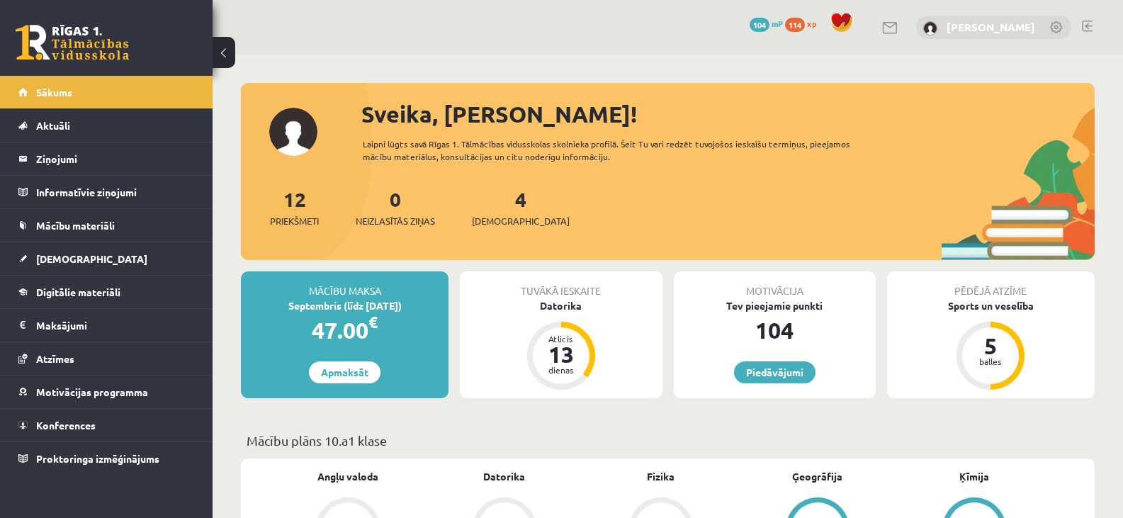
click at [976, 28] on link "[PERSON_NAME]" at bounding box center [990, 27] width 89 height 14
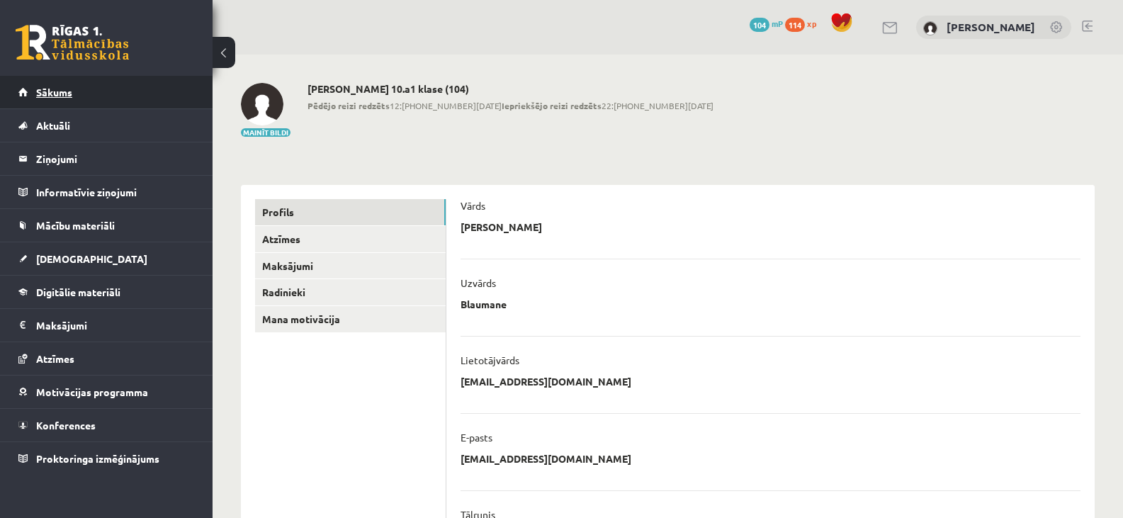
click at [43, 89] on span "Sākums" at bounding box center [54, 92] width 36 height 13
